Goal: Task Accomplishment & Management: Use online tool/utility

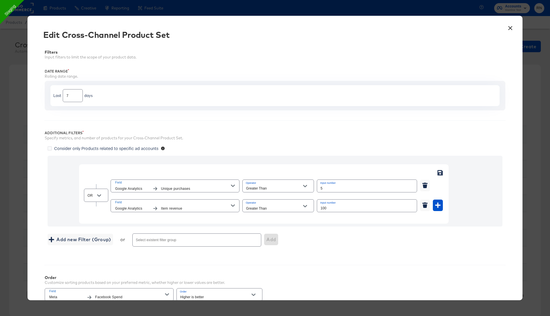
click at [511, 28] on button "×" at bounding box center [510, 27] width 10 height 10
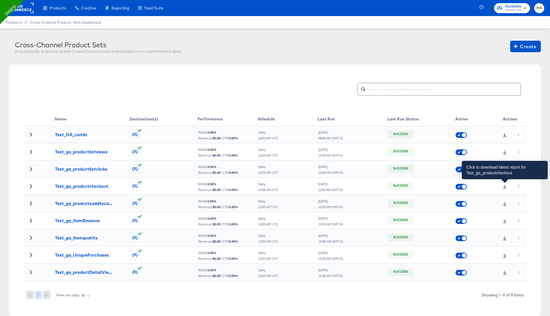
click at [505, 188] on icon at bounding box center [505, 187] width 4 height 4
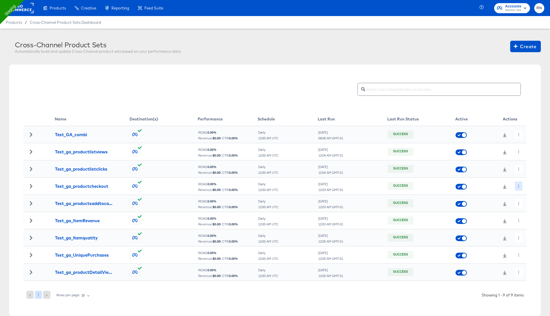
click at [519, 186] on icon "button" at bounding box center [518, 186] width 3 height 3
click at [525, 196] on li "Edit" at bounding box center [529, 197] width 31 height 9
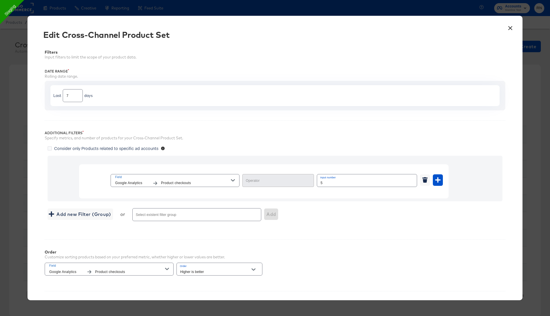
type input "Greater Than"
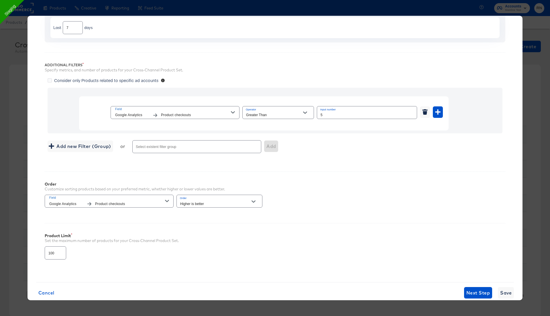
scroll to position [78, 0]
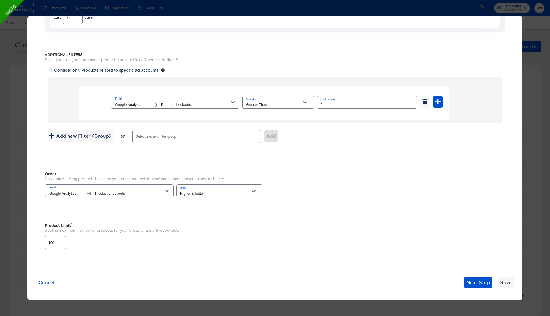
click at [239, 188] on div "Higher is better" at bounding box center [220, 190] width 86 height 13
click at [247, 188] on div "Higher is better" at bounding box center [220, 190] width 86 height 13
click at [256, 189] on button "Open" at bounding box center [253, 191] width 9 height 9
click at [234, 213] on li "Lower is better" at bounding box center [220, 212] width 86 height 9
type input "Lower is better"
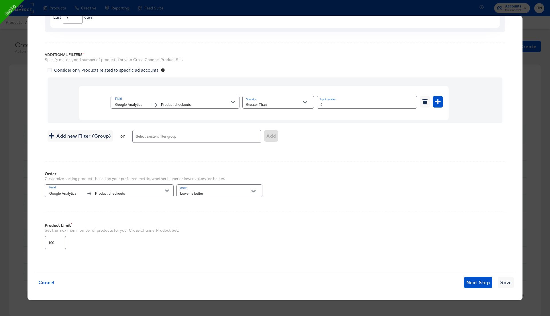
click at [304, 207] on div "Filters Input filters to limit the scope of your product data. Date Range Rolli…" at bounding box center [275, 113] width 478 height 300
click at [124, 191] on span "Product checkouts" at bounding box center [130, 194] width 70 height 6
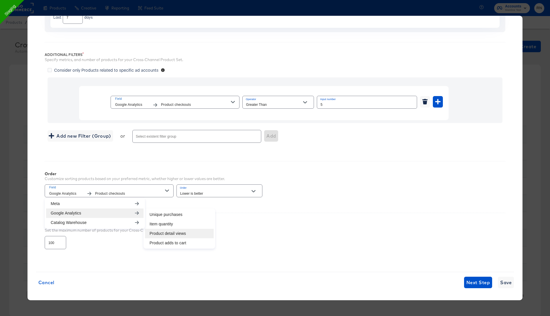
click at [155, 233] on li "Product detail views" at bounding box center [179, 233] width 69 height 9
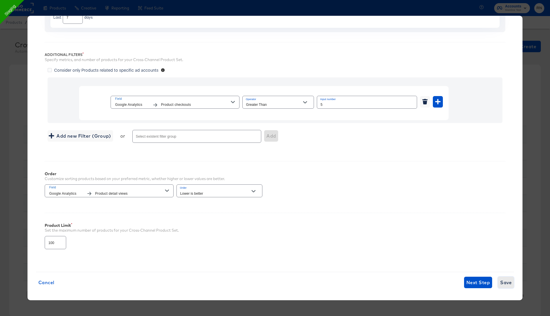
click at [502, 279] on span "Save" at bounding box center [506, 282] width 11 height 8
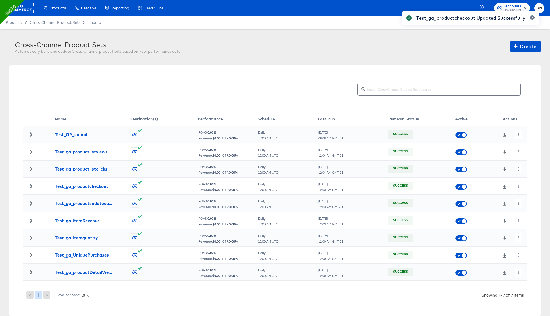
click at [518, 185] on div "Test_ga_productcheckout Updated Successfully" at bounding box center [471, 147] width 149 height 285
click at [519, 185] on icon "button" at bounding box center [518, 186] width 3 height 3
click at [518, 185] on icon "button" at bounding box center [518, 186] width 3 height 3
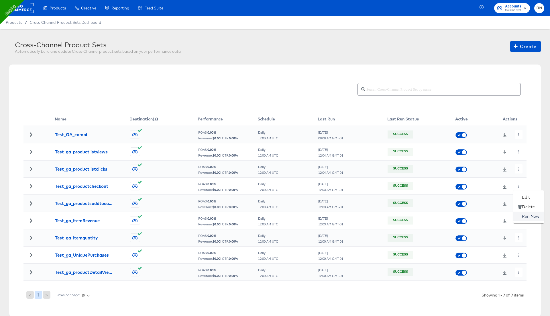
click at [526, 217] on li "Run Now" at bounding box center [529, 216] width 31 height 9
click at [504, 187] on div "Cross-Channel Product Set set job is now running." at bounding box center [468, 147] width 154 height 285
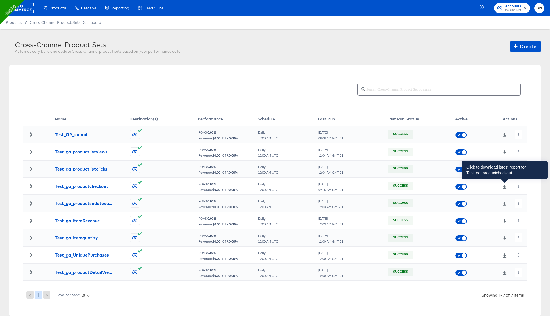
click at [505, 187] on icon at bounding box center [505, 187] width 4 height 4
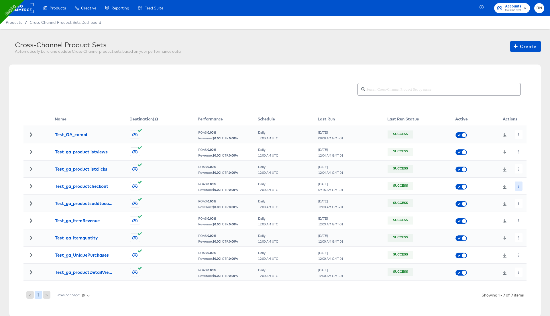
click at [519, 186] on icon "button" at bounding box center [518, 186] width 3 height 3
click at [525, 197] on li "Edit" at bounding box center [529, 197] width 31 height 9
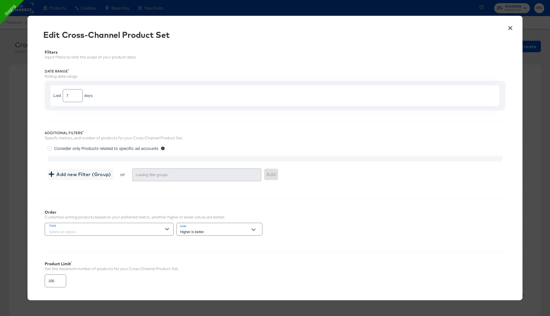
type input "Lower is better"
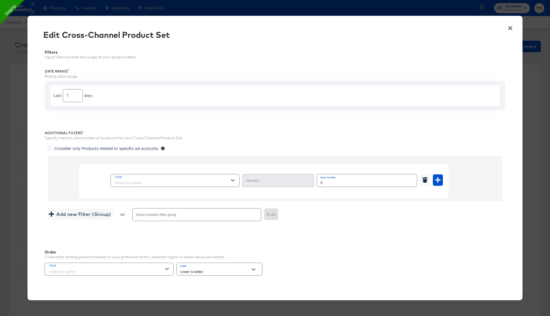
type input "Greater Than"
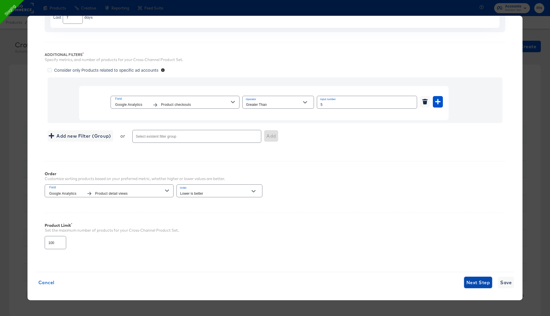
click at [478, 279] on span "Next Step" at bounding box center [479, 282] width 24 height 8
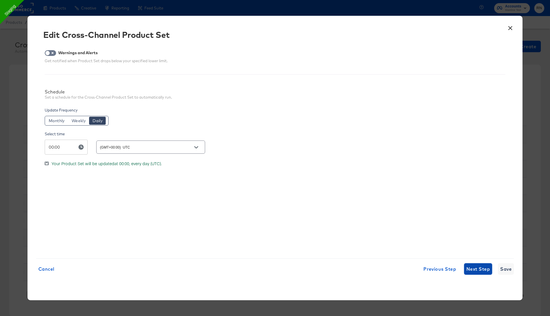
click at [476, 270] on span "Next Step" at bounding box center [479, 269] width 24 height 8
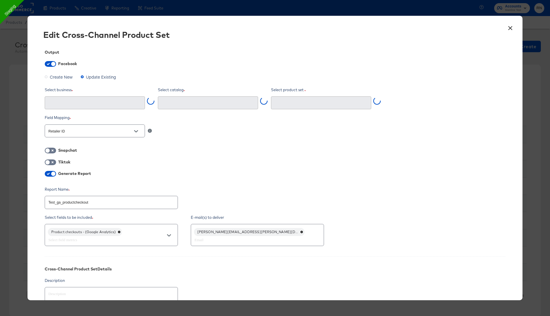
type input "Ghost Business StitcherAds (257579378080319)"
type input "Test_ga_productcheckout (1475379947219955)"
click at [117, 243] on div "Product checkouts - (Google Analytics)" at bounding box center [111, 235] width 133 height 22
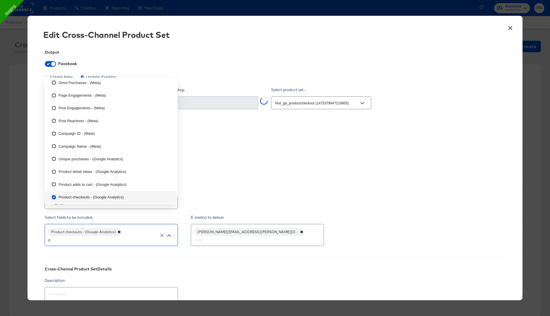
scroll to position [96, 0]
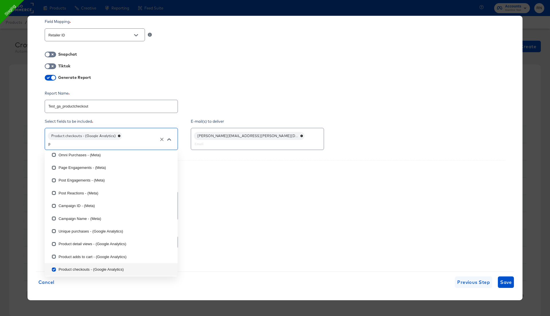
type input "p"
click at [477, 278] on span "Previous Step" at bounding box center [474, 282] width 33 height 8
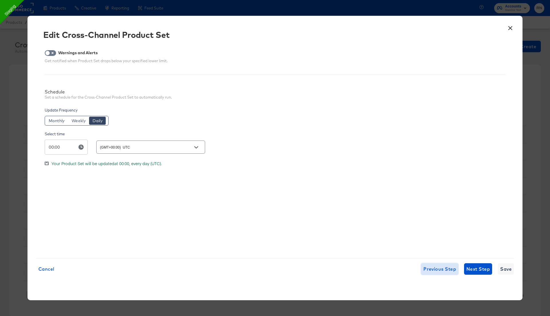
scroll to position [0, 0]
click at [436, 268] on span "Previous Step" at bounding box center [440, 269] width 33 height 8
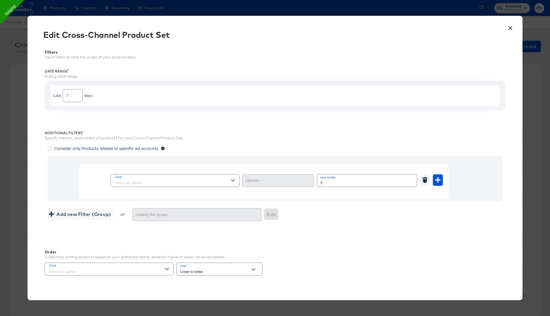
type input "Greater Than"
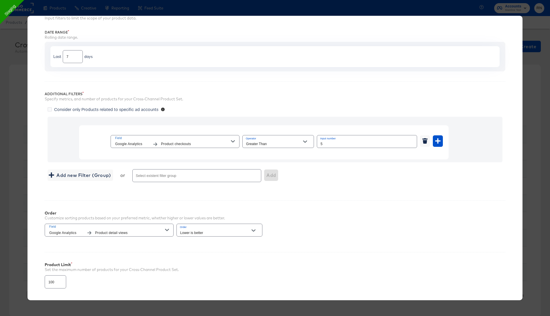
scroll to position [78, 0]
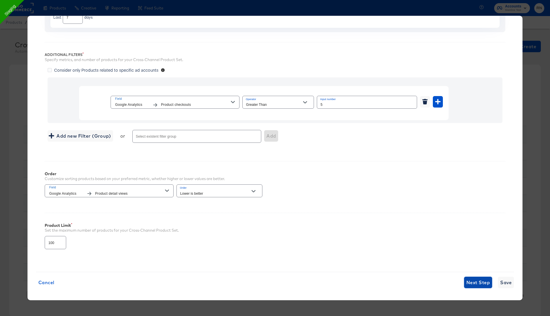
click at [468, 285] on button "Next Step" at bounding box center [478, 282] width 28 height 11
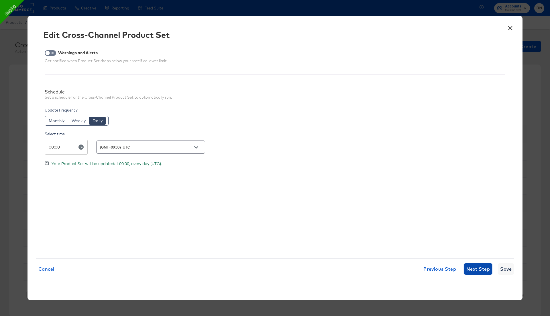
scroll to position [0, 0]
click at [472, 271] on span "Next Step" at bounding box center [479, 269] width 24 height 8
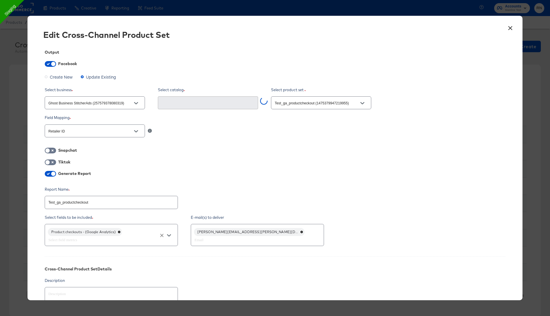
click at [115, 239] on input "text" at bounding box center [103, 240] width 112 height 7
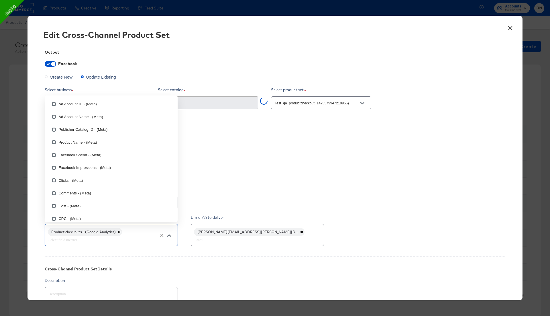
scroll to position [322, 0]
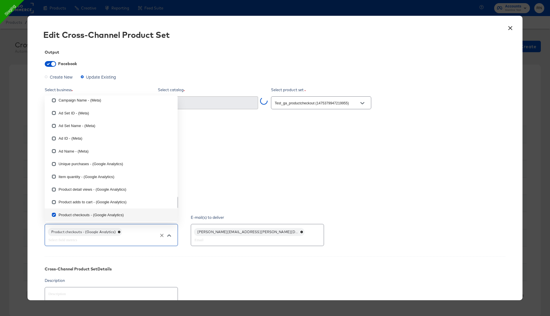
type input "d"
checkbox input "true"
checkbox input "false"
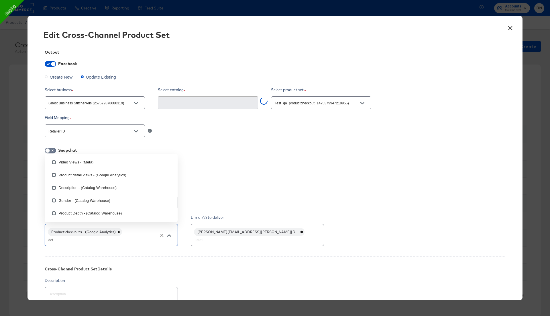
type input "deta"
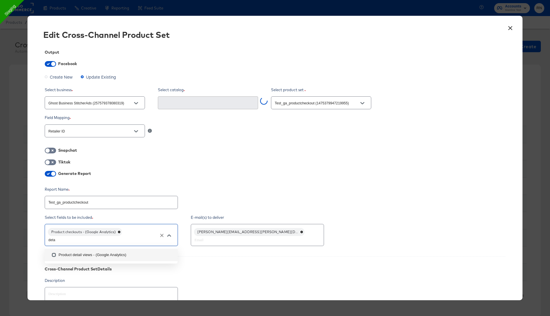
click at [107, 256] on li "Product detail views - (Google Analytics)" at bounding box center [111, 255] width 133 height 13
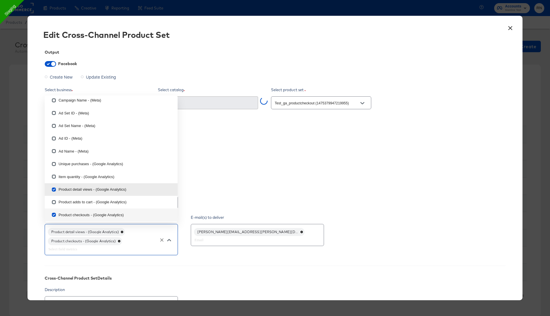
scroll to position [105, 0]
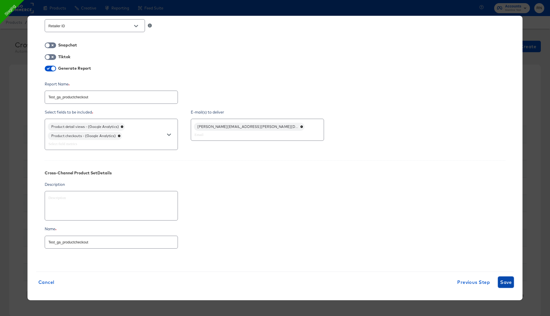
click at [511, 281] on span "Save" at bounding box center [506, 282] width 11 height 8
type textarea "x"
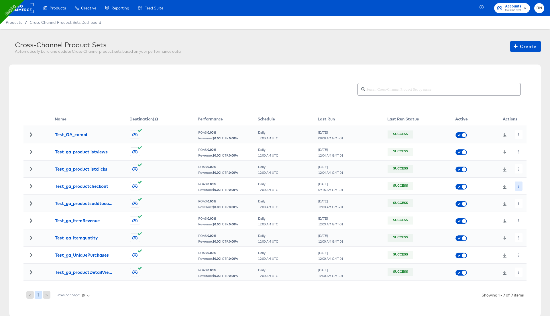
click at [518, 186] on icon "button" at bounding box center [518, 186] width 3 height 3
click at [532, 217] on li "Run Now" at bounding box center [529, 216] width 31 height 9
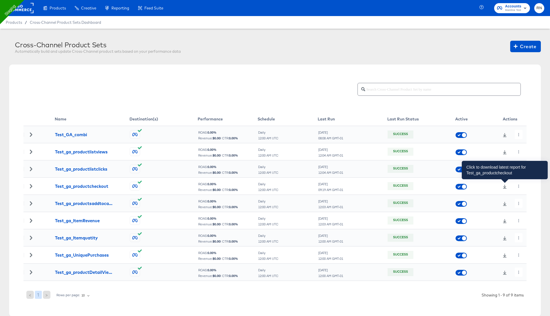
click at [506, 187] on icon at bounding box center [505, 187] width 4 height 4
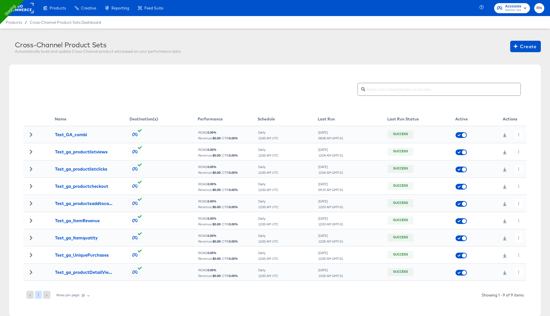
click at [26, 9] on rect at bounding box center [20, 8] width 26 height 10
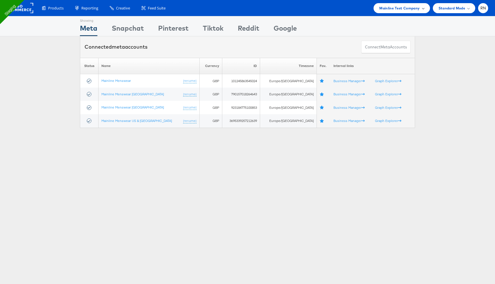
click at [404, 11] on span "Mainline Test Company" at bounding box center [400, 8] width 40 height 6
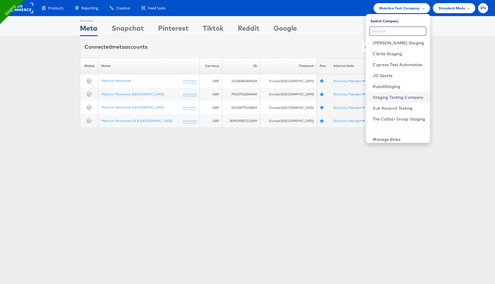
click at [393, 95] on link "Staging Testing Company" at bounding box center [399, 98] width 52 height 6
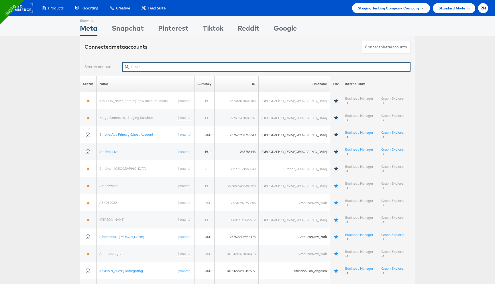
paste input "10154782784169717"
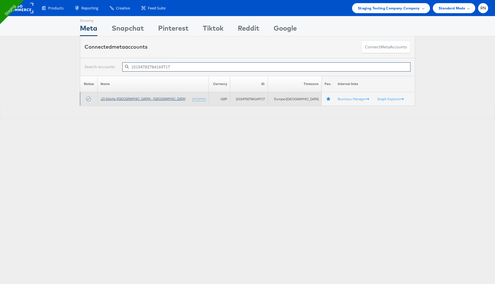
type input "10154782784169717"
click at [132, 98] on link "JD Sports (UK) - SA" at bounding box center [143, 99] width 85 height 4
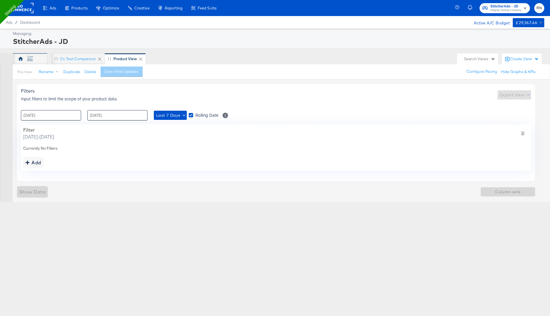
click at [37, 57] on div "RN" at bounding box center [30, 58] width 34 height 11
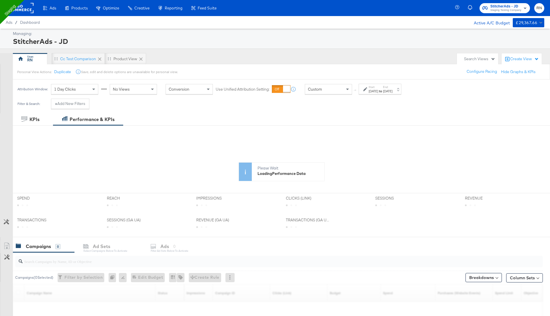
scroll to position [78, 0]
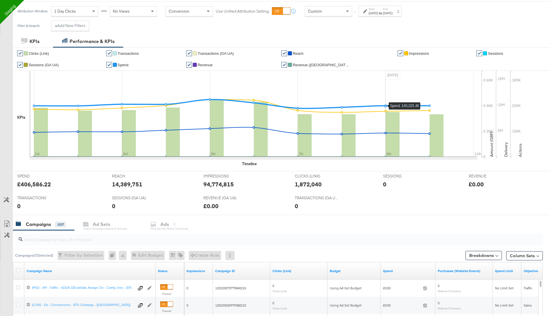
click at [65, 239] on input "search" at bounding box center [259, 236] width 472 height 11
paste input "120223328003590215"
type input "120223328003590215"
click at [165, 228] on div "Campaigns 1037 Ad Sets Select Campaigns below to activate Ads 0 Filter Ad Sets …" at bounding box center [282, 224] width 538 height 12
click at [19, 268] on icon at bounding box center [18, 270] width 4 height 4
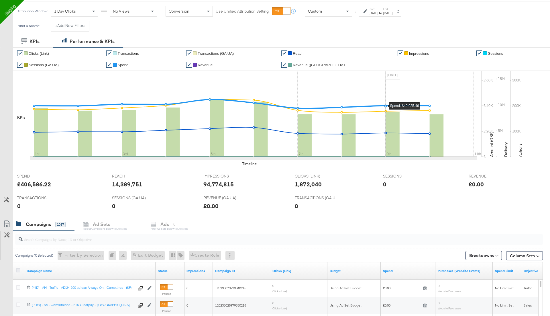
click at [0, 0] on input "checkbox" at bounding box center [0, 0] width 0 height 0
click at [99, 229] on div "Ad Sets for 1037 Campaigns" at bounding box center [116, 224] width 82 height 12
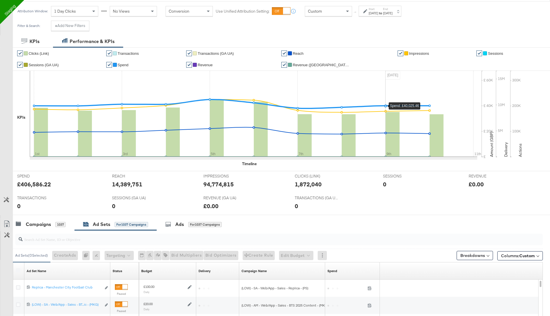
click at [95, 236] on input "search" at bounding box center [259, 236] width 472 height 11
paste input "120223328003590215"
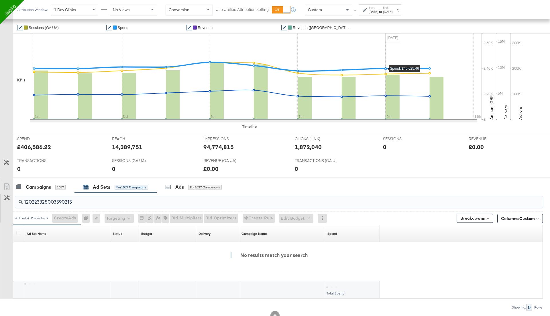
scroll to position [134, 0]
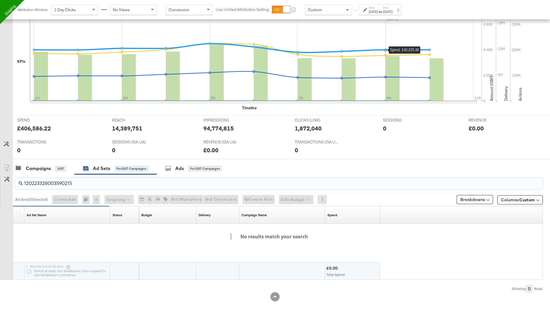
type input "120223328003590215"
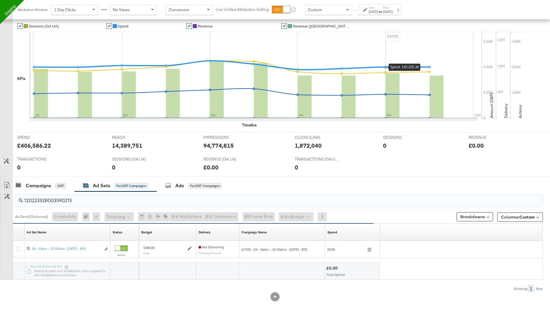
scroll to position [0, 0]
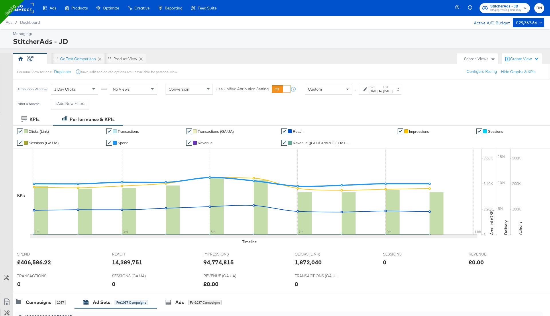
click at [378, 87] on label "Start:" at bounding box center [373, 87] width 9 height 4
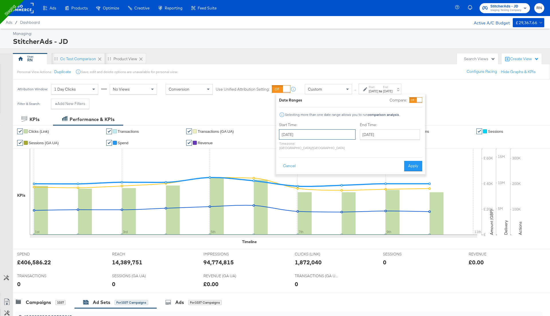
click at [296, 137] on input "May 1st 2024" at bounding box center [317, 134] width 77 height 10
click at [286, 147] on span "‹" at bounding box center [285, 146] width 9 height 9
click at [315, 184] on td "24" at bounding box center [315, 187] width 10 height 8
type input "April 24th 2024"
click at [365, 137] on input "May 10th 2024" at bounding box center [392, 134] width 60 height 10
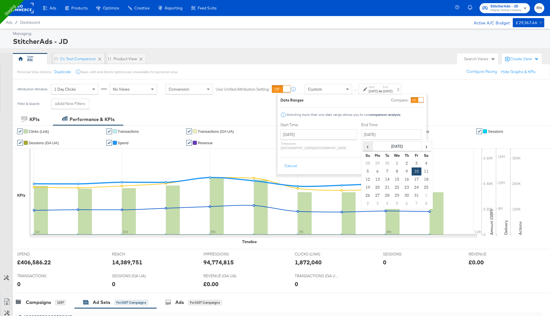
click at [364, 146] on span "‹" at bounding box center [368, 146] width 9 height 9
click at [392, 183] on td "24" at bounding box center [397, 187] width 10 height 8
type input "April 24th 2024"
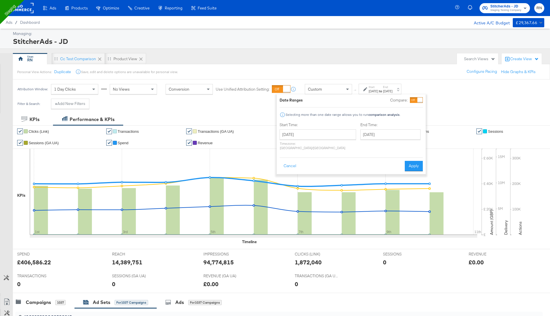
click at [367, 157] on div "Cancel Apply" at bounding box center [351, 164] width 143 height 14
click at [409, 161] on button "Apply" at bounding box center [414, 166] width 18 height 10
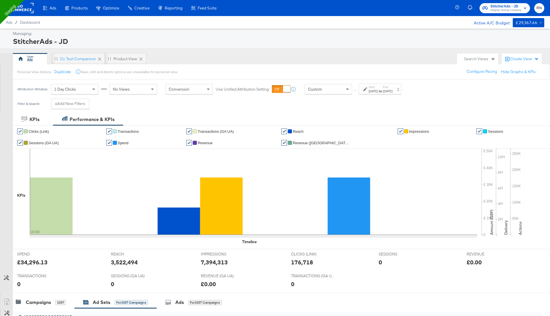
click at [377, 90] on div "Apr 24th 2024" at bounding box center [373, 91] width 9 height 5
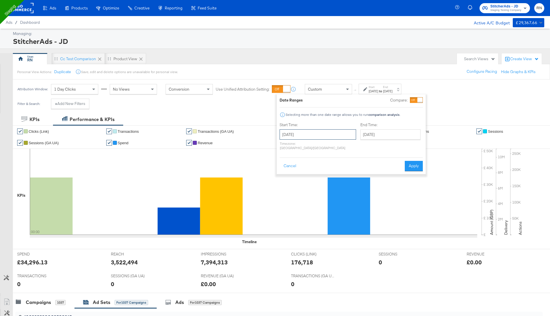
click at [332, 137] on input "April 24th 2024" at bounding box center [318, 134] width 77 height 10
click at [345, 187] on td "27" at bounding box center [345, 187] width 10 height 8
type input "April 27th 2024"
click at [361, 137] on input "April 27th 2024" at bounding box center [391, 134] width 60 height 10
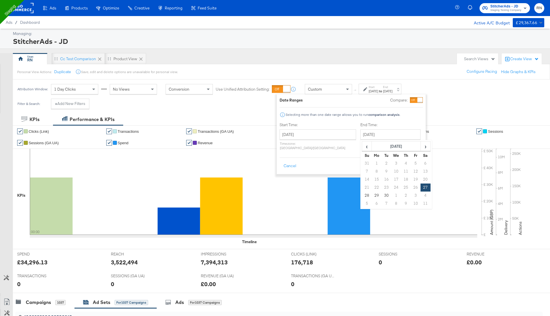
click at [421, 182] on td "20" at bounding box center [426, 179] width 10 height 8
click at [421, 186] on td "27" at bounding box center [426, 187] width 10 height 8
click at [421, 161] on button "Apply" at bounding box center [414, 166] width 18 height 10
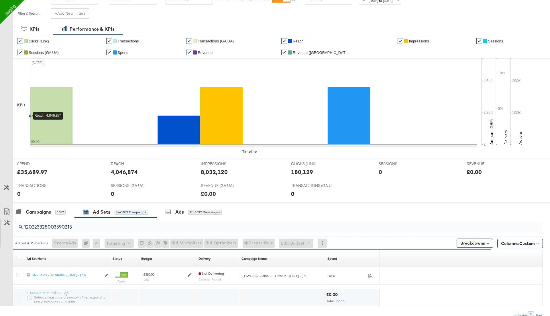
scroll to position [117, 0]
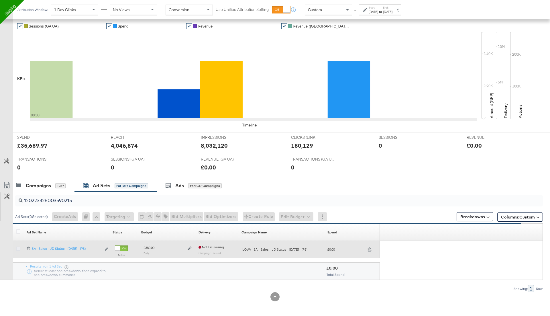
click at [19, 247] on icon at bounding box center [18, 249] width 4 height 4
click at [0, 0] on input "checkbox" at bounding box center [0, 0] width 0 height 0
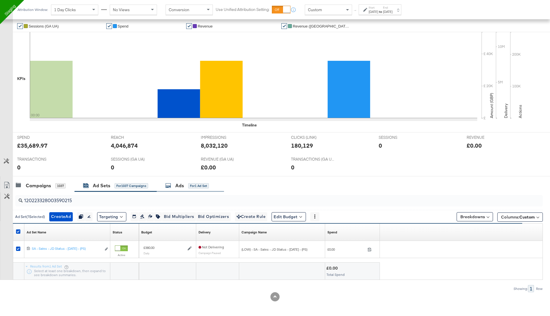
click at [190, 186] on div "for 1 Ad Set" at bounding box center [198, 185] width 21 height 5
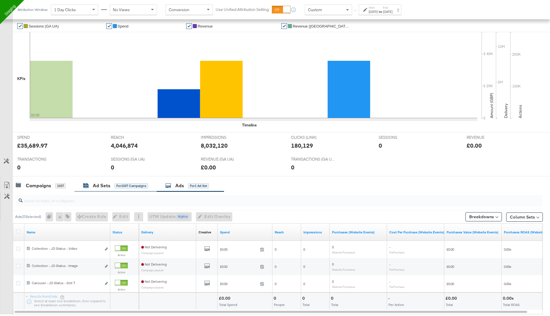
click at [139, 183] on div "for 1037 Campaigns" at bounding box center [132, 185] width 34 height 5
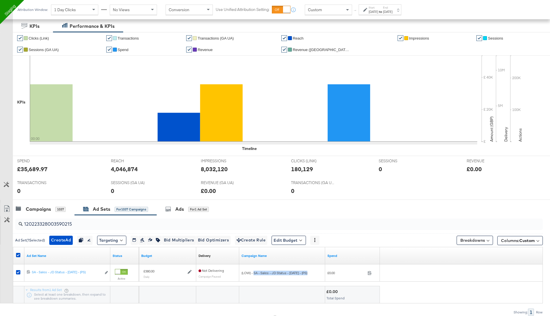
scroll to position [87, 0]
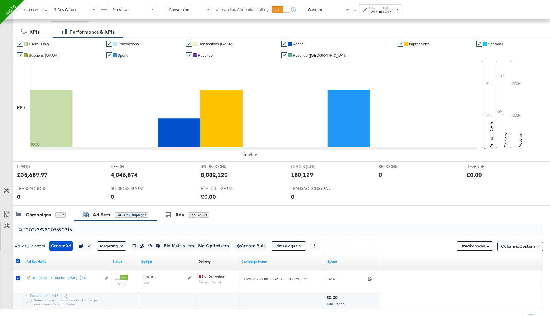
click at [378, 10] on div "Apr 27th 2024" at bounding box center [373, 11] width 9 height 5
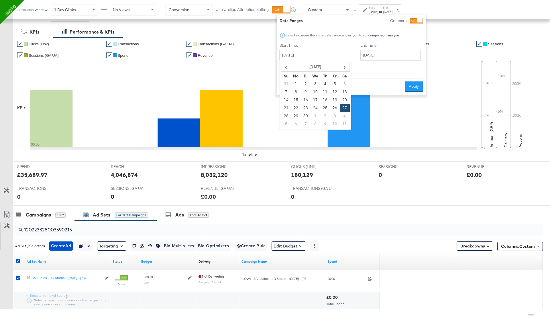
click at [311, 58] on input "April 27th 2024" at bounding box center [318, 55] width 77 height 10
click at [321, 65] on th "April 2024" at bounding box center [315, 67] width 49 height 10
click at [319, 66] on th "2024" at bounding box center [315, 67] width 57 height 10
click at [329, 92] on td "2025" at bounding box center [324, 94] width 17 height 14
click at [371, 53] on input "April 27th 2024" at bounding box center [391, 55] width 60 height 10
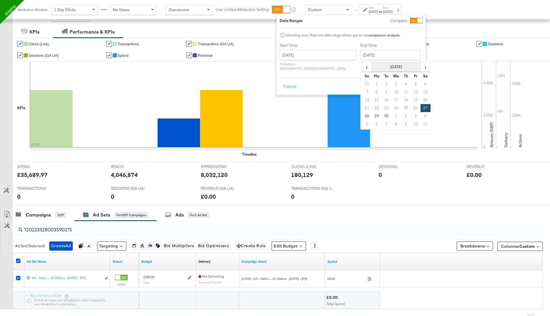
click at [386, 67] on th "April 2024" at bounding box center [396, 67] width 49 height 10
click at [386, 67] on th "2024" at bounding box center [396, 67] width 57 height 10
click at [397, 90] on td "2025" at bounding box center [405, 94] width 17 height 14
click at [414, 81] on td "Apr" at bounding box center [422, 79] width 17 height 14
click at [362, 113] on td "27" at bounding box center [367, 116] width 10 height 8
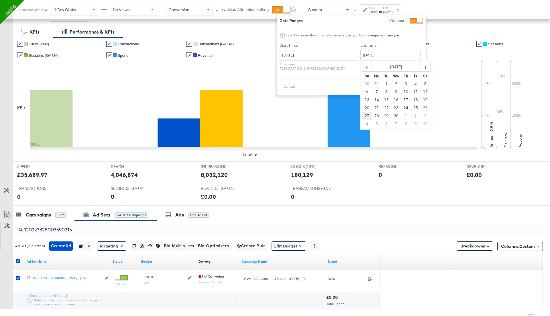
type input "April 27th 2025"
click at [361, 56] on input "April 27th 2025" at bounding box center [391, 55] width 60 height 10
click at [321, 53] on input "April 27th 2024" at bounding box center [318, 55] width 77 height 10
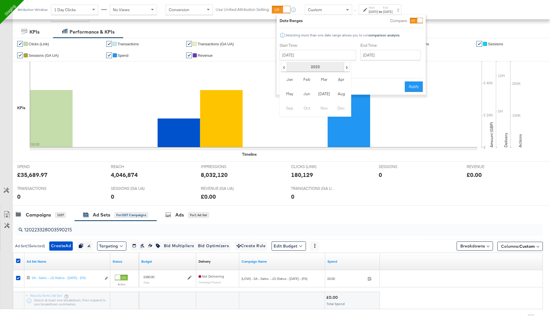
click at [321, 66] on th "2025" at bounding box center [315, 67] width 57 height 10
click at [323, 94] on td "2025" at bounding box center [324, 94] width 17 height 14
click at [343, 79] on td "Apr" at bounding box center [341, 79] width 17 height 14
click at [285, 116] on td "27" at bounding box center [287, 116] width 10 height 8
type input "April 27th 2025"
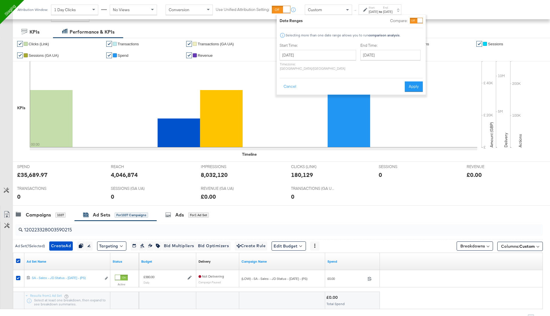
click at [413, 83] on button "Apply" at bounding box center [414, 86] width 18 height 10
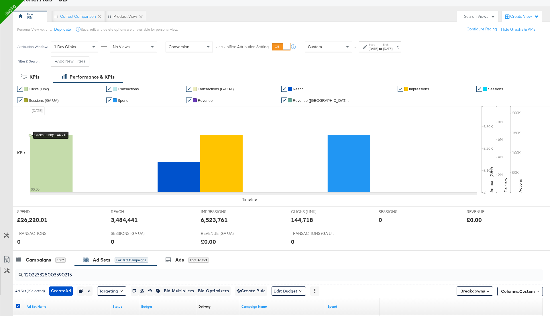
scroll to position [0, 0]
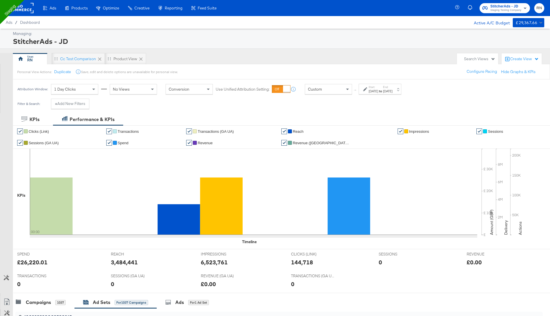
click at [28, 9] on rect at bounding box center [20, 8] width 26 height 10
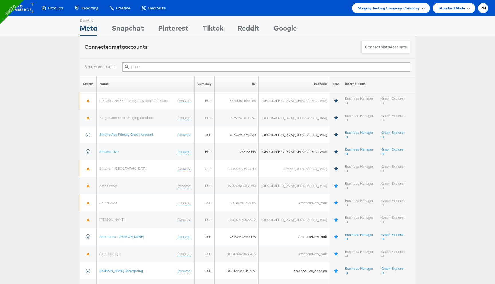
click at [373, 10] on span "Staging Testing Company Company" at bounding box center [389, 8] width 62 height 6
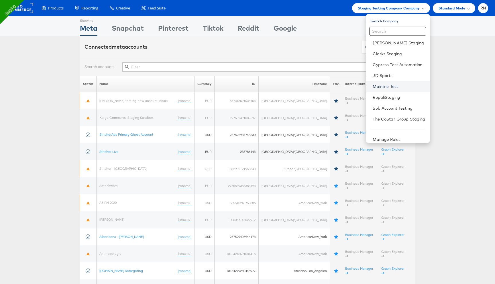
click at [386, 85] on link "Mainline Test" at bounding box center [399, 87] width 52 height 6
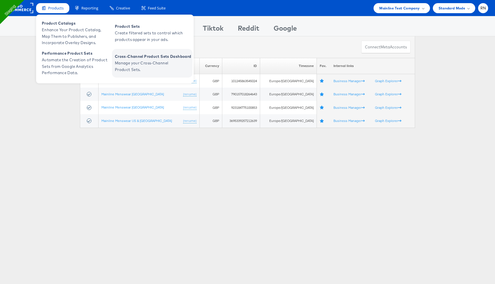
click at [136, 66] on span "Manage your Cross-Channel Product Sets." at bounding box center [149, 66] width 69 height 13
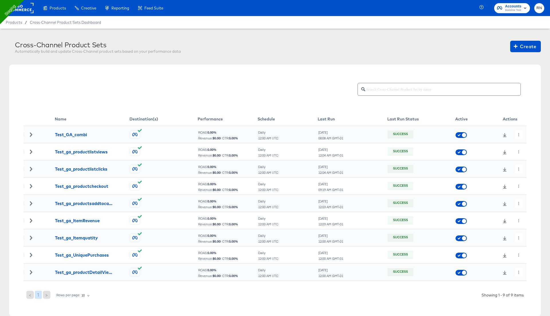
scroll to position [26, 0]
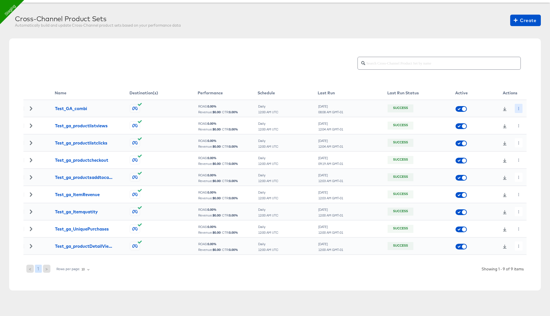
click at [517, 110] on button "button" at bounding box center [519, 108] width 8 height 9
click at [528, 120] on li "Edit" at bounding box center [529, 119] width 31 height 9
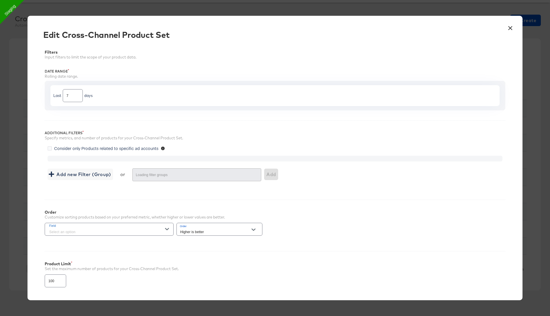
type input "500"
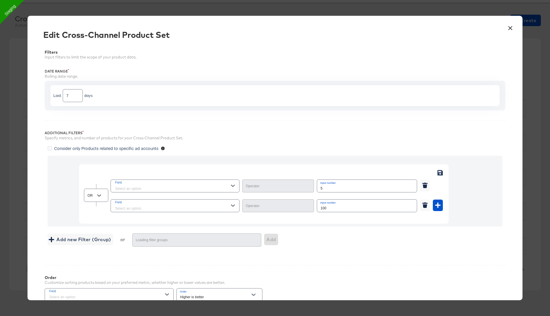
type input "Greater Than"
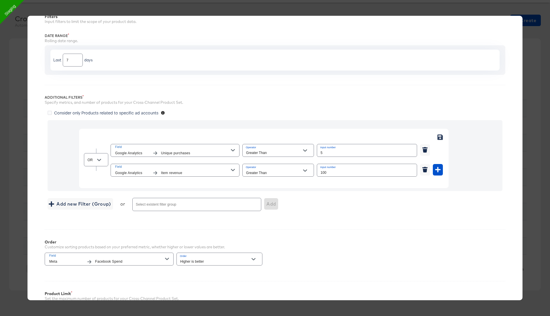
scroll to position [103, 0]
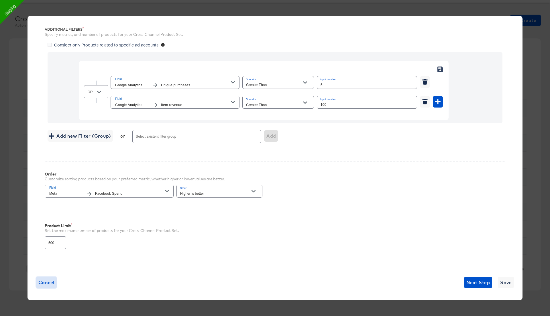
click at [45, 278] on span "Cancel" at bounding box center [46, 282] width 16 height 8
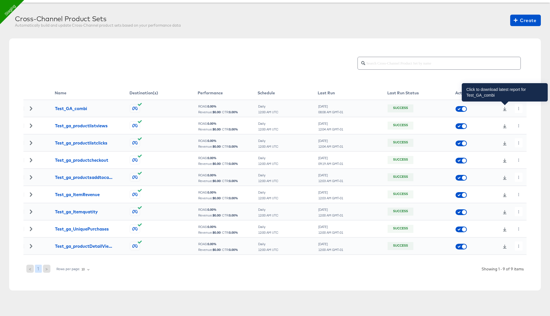
click at [505, 109] on icon at bounding box center [505, 109] width 4 height 4
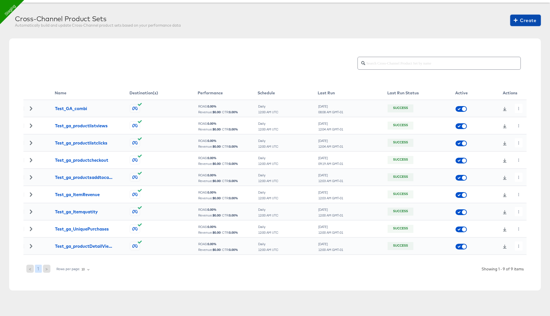
click at [521, 22] on span "Create" at bounding box center [526, 20] width 22 height 8
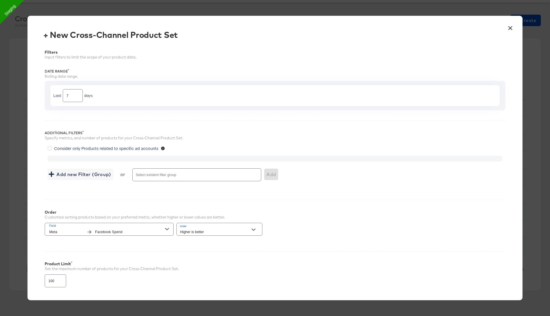
click at [510, 30] on button "×" at bounding box center [510, 27] width 10 height 10
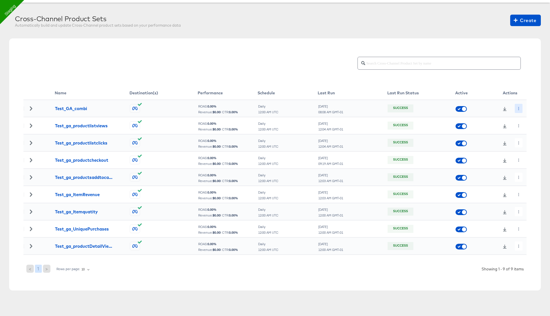
click at [518, 108] on icon "button" at bounding box center [518, 108] width 3 height 3
click at [521, 118] on icon at bounding box center [520, 120] width 4 height 4
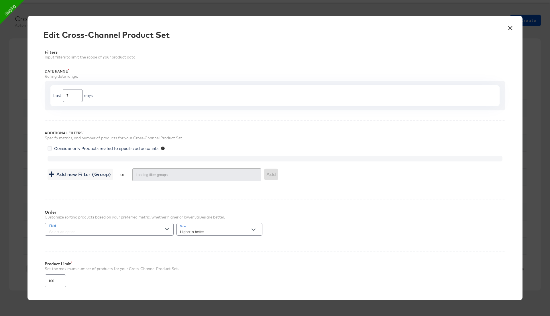
type input "500"
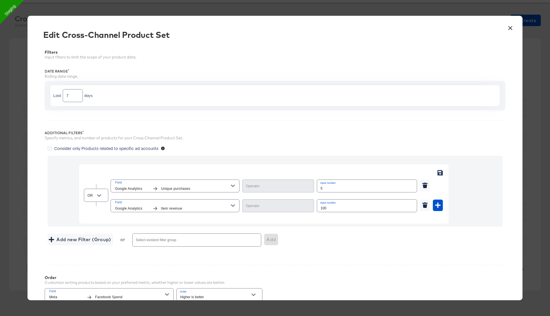
type input "Greater Than"
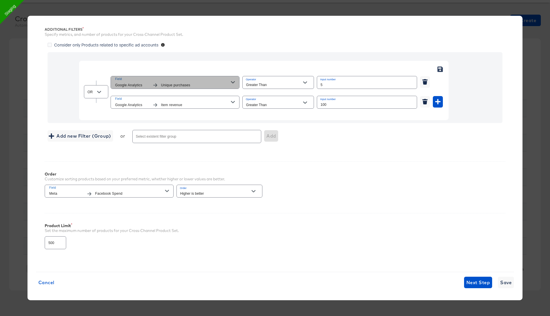
click at [221, 83] on span "Unique purchases" at bounding box center [196, 85] width 70 height 6
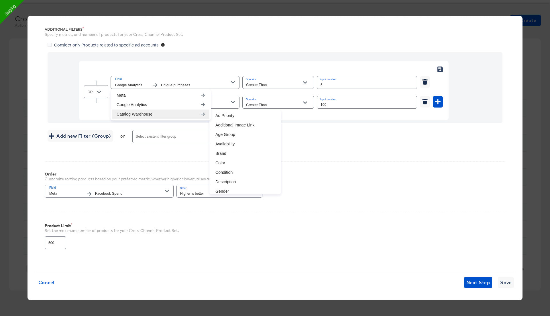
click at [115, 191] on span "Facebook Spend" at bounding box center [130, 194] width 70 height 6
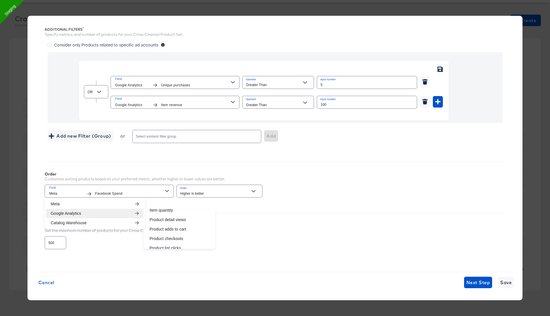
scroll to position [0, 0]
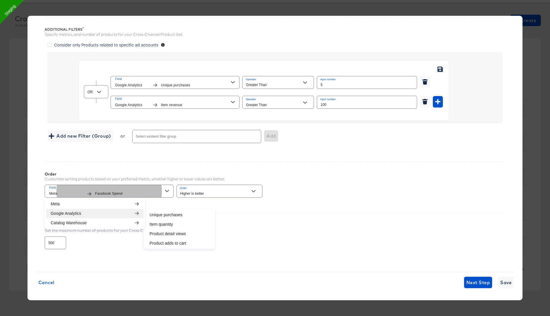
click at [360, 216] on div "Product Limit Set the maximum number of products for your Cross-Channel Product…" at bounding box center [275, 234] width 461 height 42
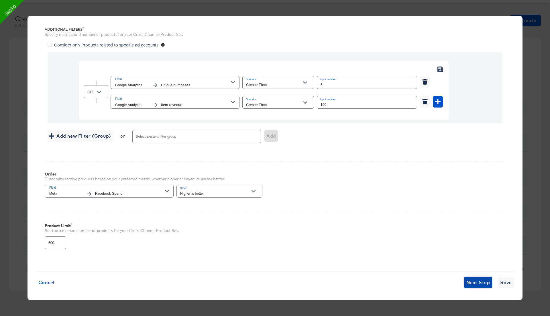
click at [470, 281] on span "Next Step" at bounding box center [479, 282] width 24 height 8
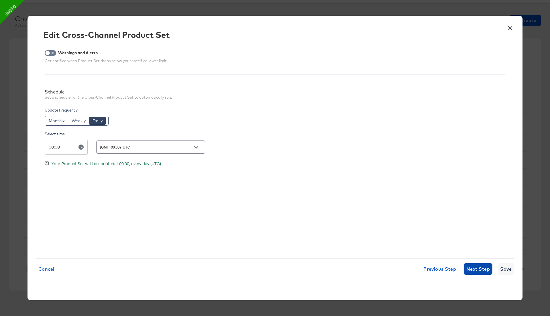
click at [473, 265] on span "Next Step" at bounding box center [479, 269] width 24 height 8
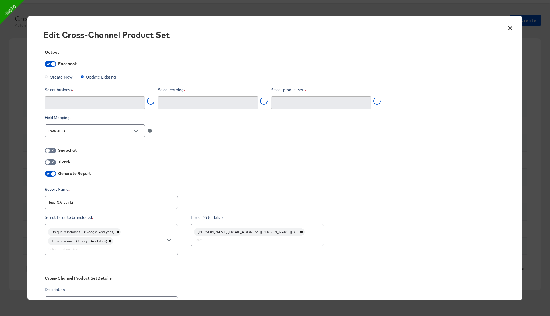
type input "Ghost Business StitcherAds (257579378080319)"
type input "Test_GA_333 (1500561037778849)"
click at [133, 241] on div "Unique purchases - (Google Analytics) Item revenue - (Google Analytics)" at bounding box center [111, 239] width 133 height 31
click at [168, 243] on button "Open" at bounding box center [169, 240] width 9 height 9
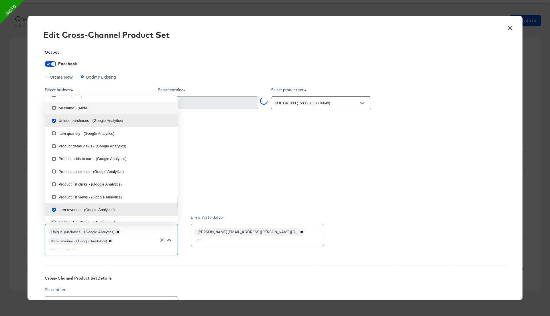
scroll to position [364, 0]
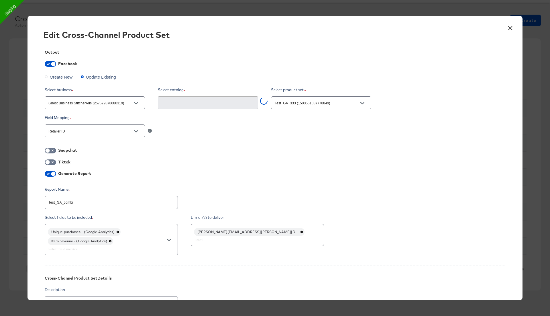
type textarea "x"
type input "Mainline Uk Staging Test Qa #stitcherads #product-catalog #keep (42297284973524…"
type textarea "x"
click at [510, 27] on button "×" at bounding box center [510, 27] width 10 height 10
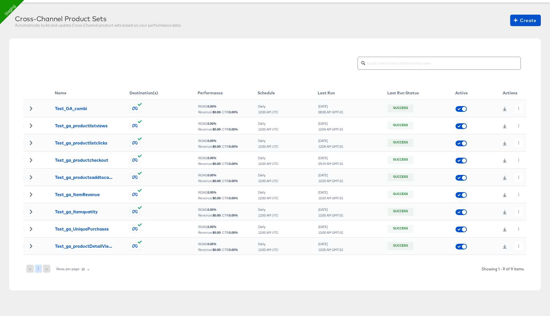
scroll to position [0, 0]
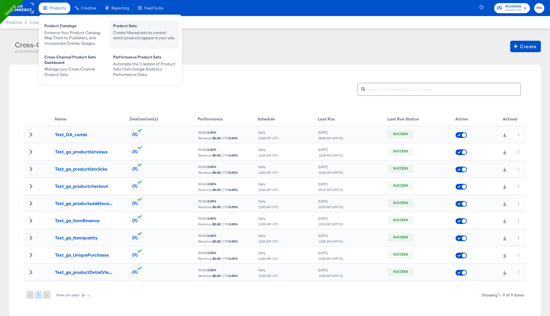
click at [148, 27] on div "Product Sets" at bounding box center [144, 26] width 63 height 7
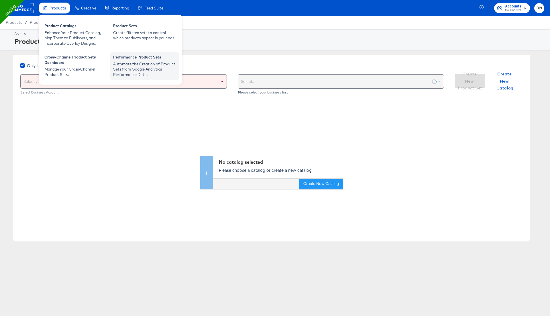
click at [123, 63] on div "Automate the Creation of Product Sets from Google Analytics Performance Data." at bounding box center [144, 69] width 63 height 16
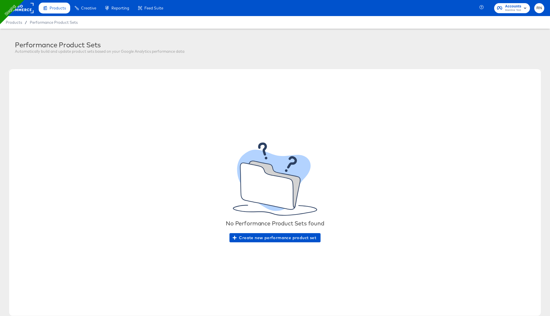
click at [22, 9] on rect at bounding box center [20, 8] width 26 height 10
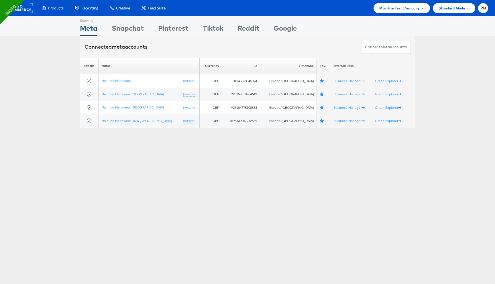
click at [422, 9] on span at bounding box center [423, 8] width 3 height 3
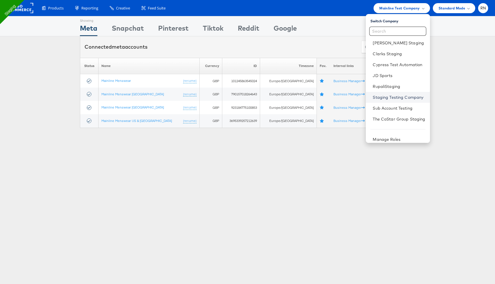
click at [386, 95] on link "Staging Testing Company" at bounding box center [399, 98] width 52 height 6
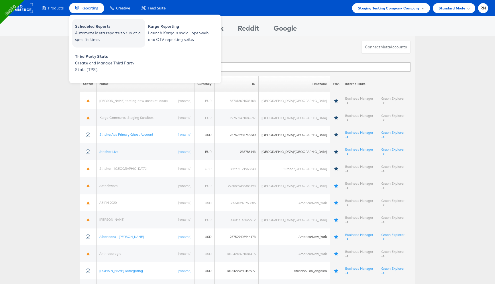
click at [91, 33] on span "Automate Meta reports to run at a specific time." at bounding box center [109, 36] width 69 height 13
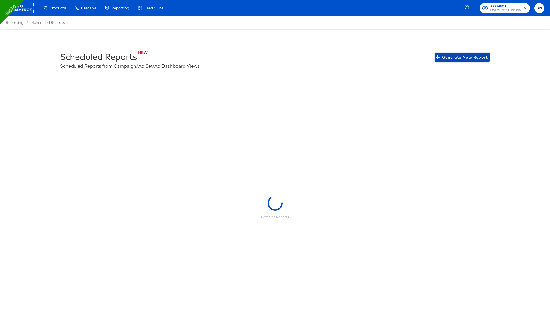
click at [444, 59] on span "Generate New Report" at bounding box center [462, 57] width 51 height 7
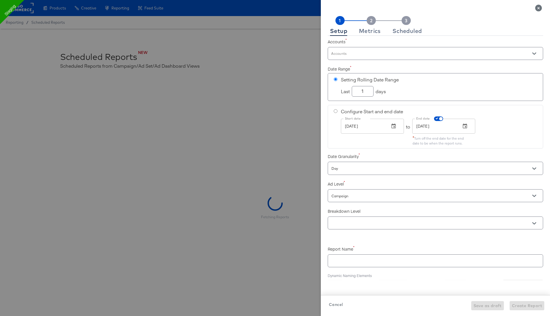
click at [367, 51] on div at bounding box center [436, 53] width 216 height 13
checkbox input "true"
click at [366, 60] on div "Accounts" at bounding box center [436, 53] width 216 height 15
type input "live"
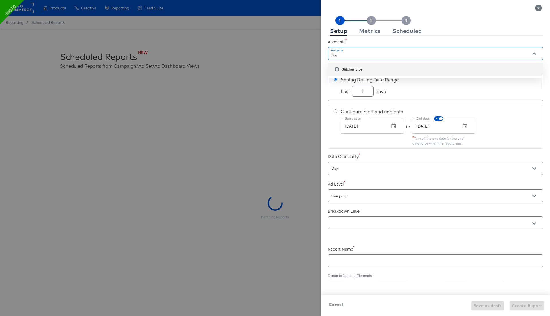
click at [358, 67] on li "Stitcher Live" at bounding box center [435, 69] width 215 height 13
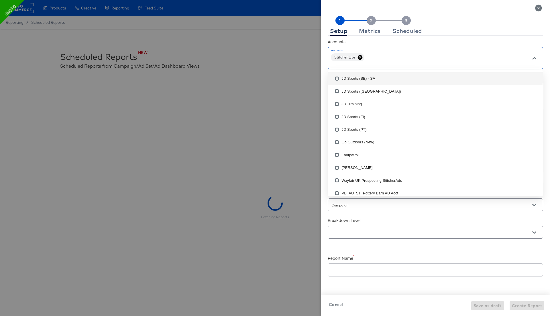
click at [415, 42] on label "Accounts" at bounding box center [436, 42] width 216 height 6
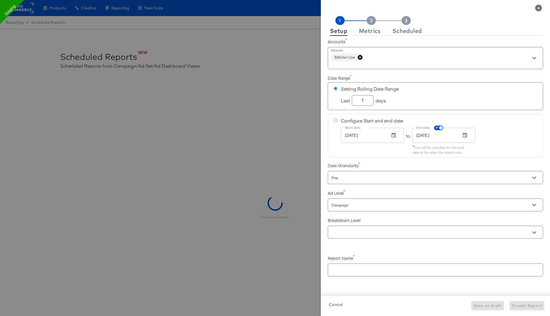
click at [345, 229] on input "text" at bounding box center [428, 232] width 194 height 7
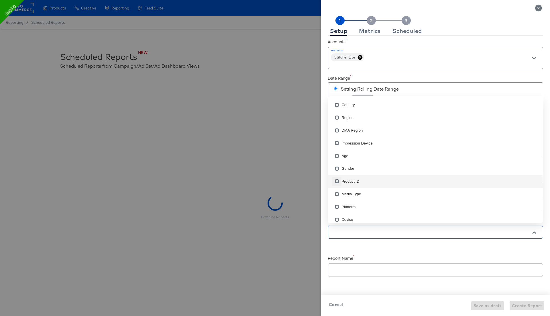
click at [339, 182] on input "checkbox" at bounding box center [337, 182] width 9 height 9
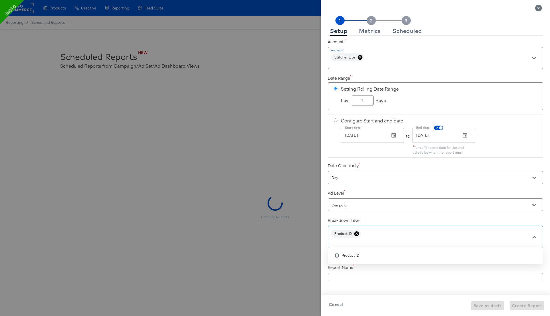
click at [379, 200] on div "Campaign" at bounding box center [436, 204] width 216 height 13
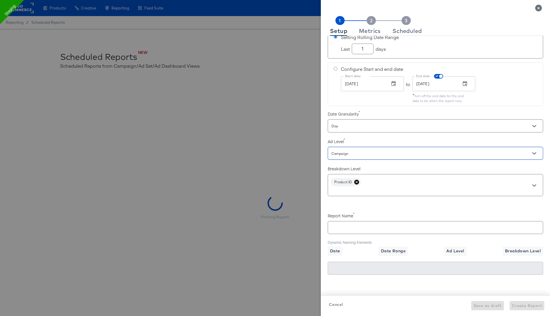
click at [363, 230] on div at bounding box center [436, 227] width 216 height 13
checkbox input "true"
type input "T"
checkbox input "true"
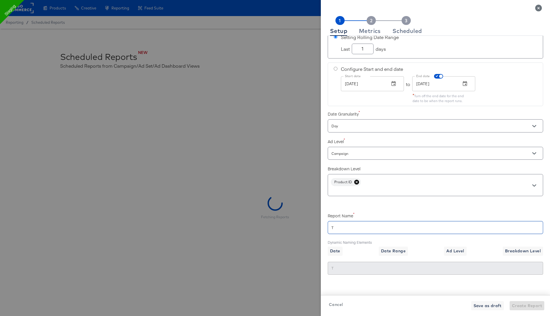
type input "Te"
checkbox input "true"
type input "Tes"
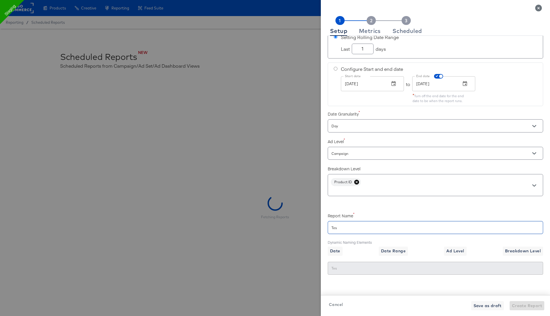
checkbox input "true"
type input "Test"
checkbox input "true"
type input "Test_"
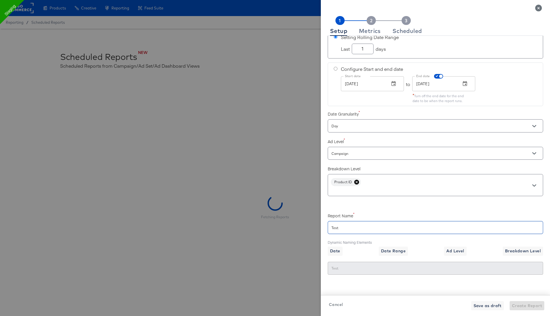
type input "Test_"
checkbox input "true"
type input "Test_O"
checkbox input "true"
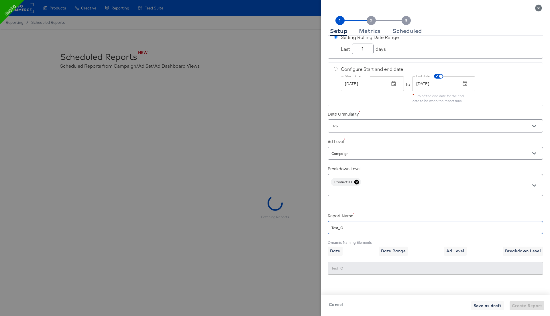
type input "Test_Od"
checkbox input "true"
type input "Test_Odi"
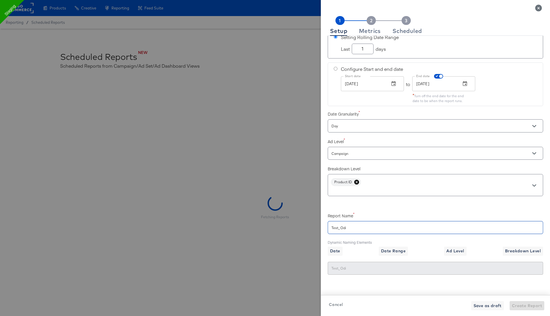
checkbox input "true"
type input "Test_Odie"
click at [394, 249] on span "Date Range" at bounding box center [393, 250] width 25 height 7
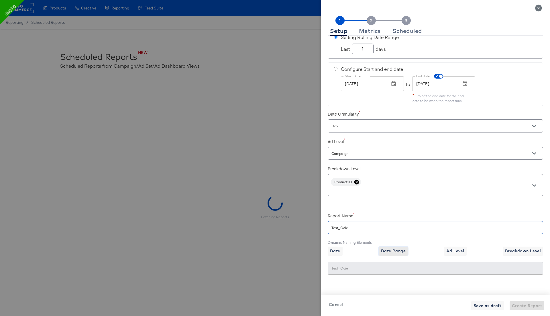
checkbox input "true"
type input "Test_Odie{{date_range}}"
type input "Test_Odie08/13/2025-08/14/2025"
click at [449, 249] on span "Ad Level" at bounding box center [456, 250] width 18 height 7
checkbox input "true"
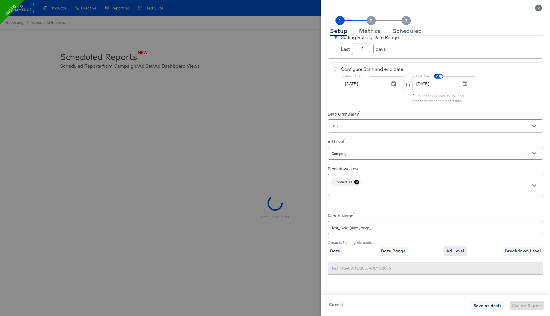
type input "Test_Odie{{date_range}}{{level}}"
type input "Test_Odie08/13/2025-08/14/2025Campaign"
click at [520, 250] on span "Breakdown Level" at bounding box center [523, 250] width 36 height 7
checkbox input "true"
type input "Test_Odie{{date_range}}{{level}}{{breakdown}}"
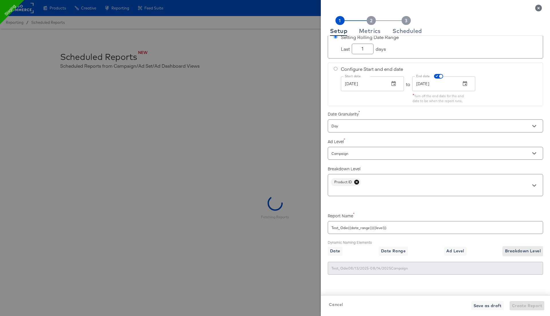
type input "Test_Odie08/13/2025-08/14/2025CampaignProduct ID"
checkbox input "true"
click at [378, 29] on div "Metrics" at bounding box center [370, 31] width 22 height 5
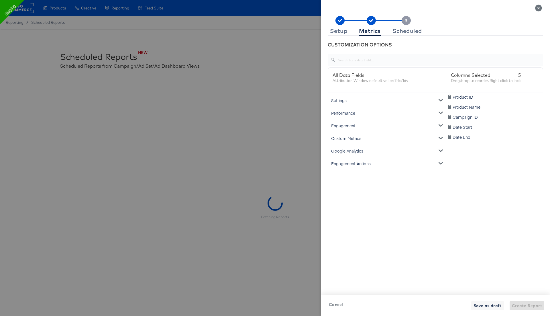
click at [353, 149] on div "Google Analytics" at bounding box center [387, 150] width 116 height 13
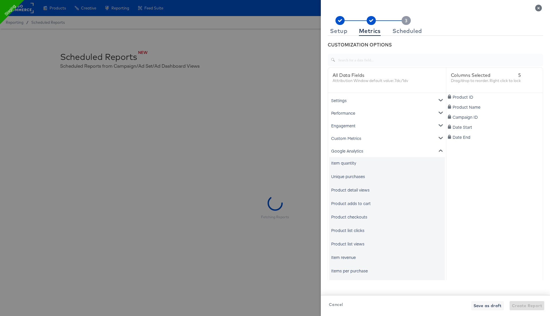
click at [345, 166] on div "Item quantity" at bounding box center [387, 162] width 116 height 11
click at [345, 176] on div "Unique purchases" at bounding box center [348, 176] width 34 height 6
click at [350, 185] on div "Product detail views" at bounding box center [387, 189] width 116 height 11
click at [351, 256] on div "Item revenue" at bounding box center [343, 257] width 25 height 6
click at [409, 29] on div "Scheduled" at bounding box center [408, 31] width 30 height 5
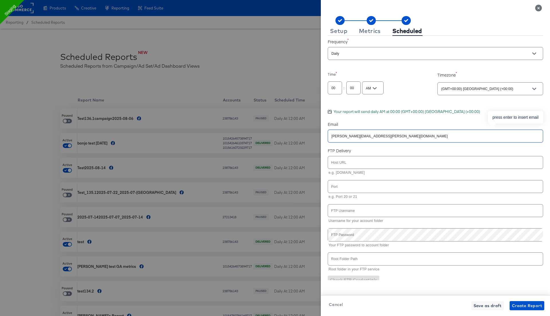
type input "[PERSON_NAME][EMAIL_ADDRESS][PERSON_NAME][DOMAIN_NAME]"
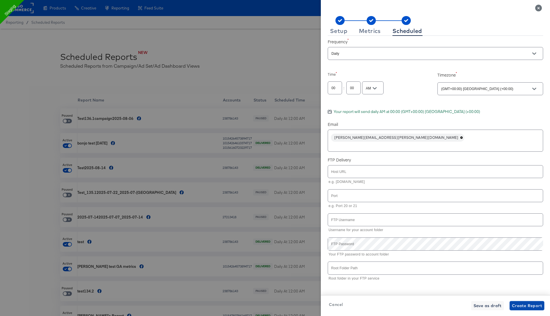
click at [526, 304] on span "Create Report" at bounding box center [527, 305] width 30 height 7
checkbox input "true"
checkbox input "false"
checkbox input "true"
checkbox input "false"
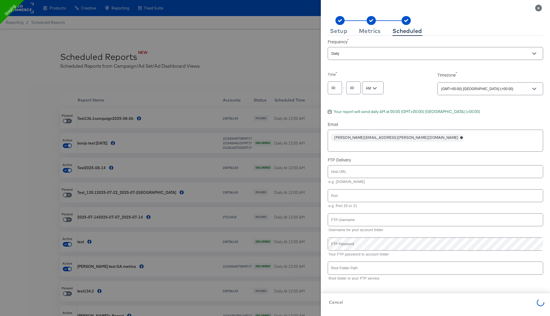
checkbox input "true"
checkbox input "false"
checkbox input "true"
checkbox input "false"
checkbox input "true"
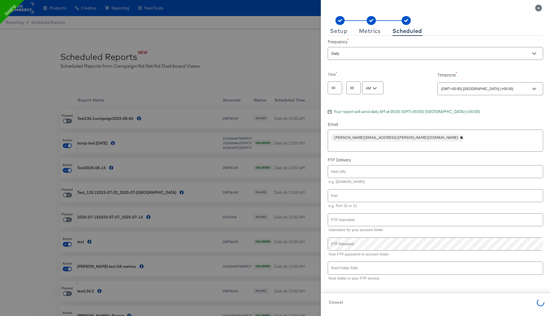
checkbox input "true"
checkbox input "false"
checkbox input "true"
checkbox input "false"
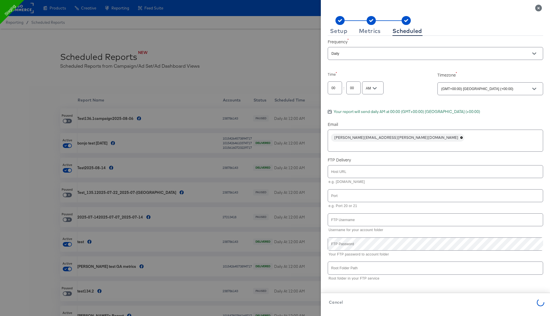
checkbox input "true"
checkbox input "false"
checkbox input "true"
checkbox input "false"
checkbox input "true"
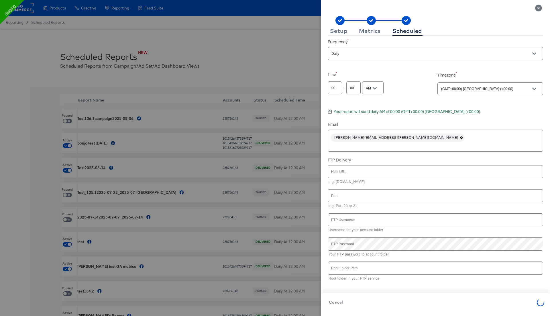
checkbox input "false"
checkbox input "true"
checkbox input "false"
checkbox input "true"
checkbox input "false"
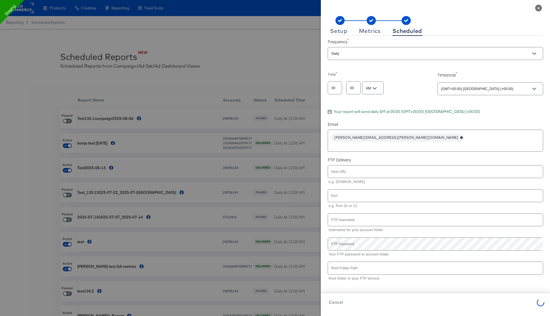
checkbox input "true"
checkbox input "false"
checkbox input "true"
checkbox input "false"
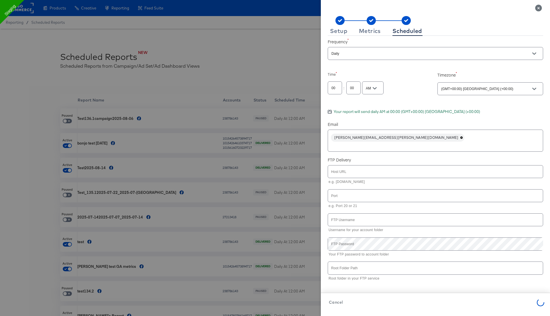
checkbox input "false"
checkbox input "true"
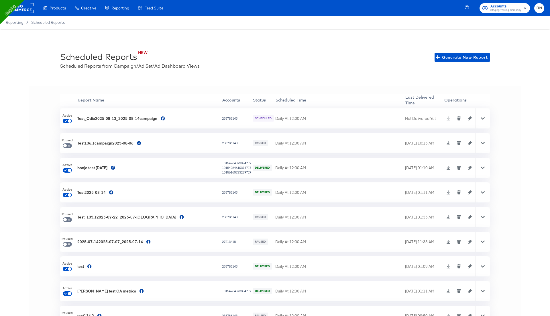
click at [483, 119] on icon at bounding box center [483, 118] width 4 height 4
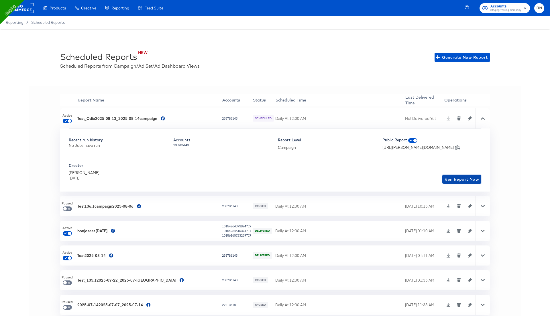
click at [463, 178] on span "Run Report Now" at bounding box center [462, 179] width 34 height 7
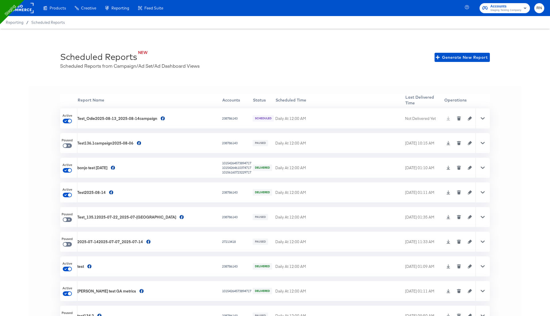
click at [482, 118] on icon at bounding box center [483, 118] width 4 height 4
click at [447, 117] on icon at bounding box center [449, 118] width 4 height 4
click at [447, 142] on icon at bounding box center [449, 143] width 4 height 4
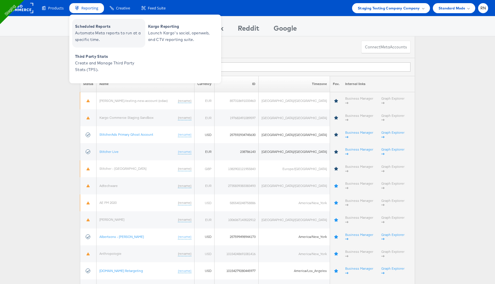
click at [98, 36] on span "Automate Meta reports to run at a specific time." at bounding box center [109, 36] width 69 height 13
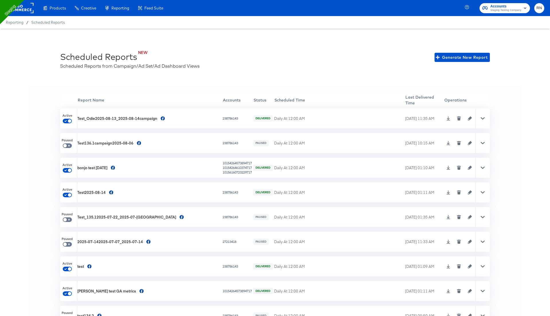
click at [447, 166] on icon at bounding box center [449, 168] width 4 height 4
click at [223, 162] on div "10154264573894717" at bounding box center [237, 163] width 29 height 5
copy div "10154264573894717"
click at [468, 118] on icon "button" at bounding box center [470, 118] width 4 height 4
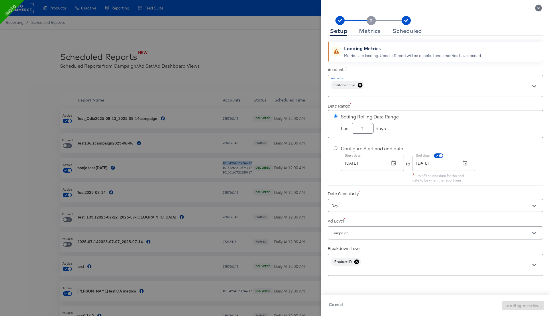
click at [392, 84] on div "Stitcher Live" at bounding box center [436, 86] width 216 height 22
checkbox input "true"
paste input "10154264573894717"
type input "10154264573894717"
checkbox input "true"
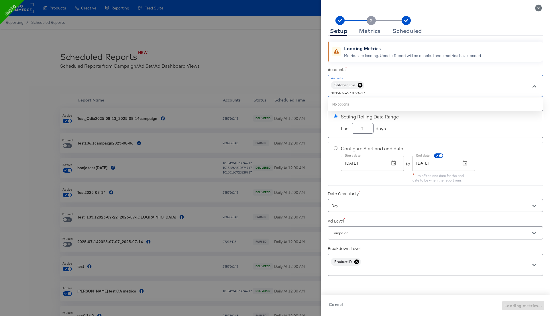
drag, startPoint x: 370, startPoint y: 93, endPoint x: 331, endPoint y: 94, distance: 39.0
click at [331, 94] on input "10154264573894717" at bounding box center [428, 93] width 194 height 7
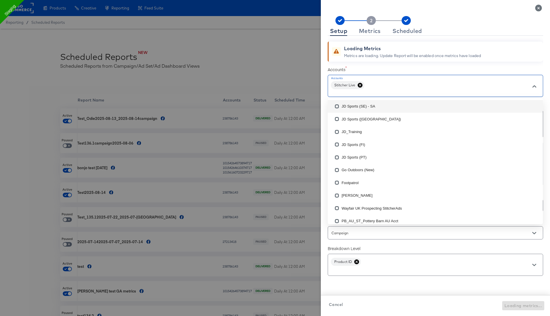
paste input "10154264573894717"
type input "10154264573894717"
click at [537, 8] on icon "Close" at bounding box center [539, 8] width 7 height 7
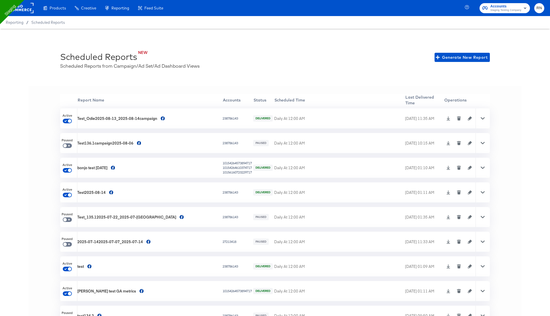
click at [480, 168] on div at bounding box center [483, 168] width 14 height 20
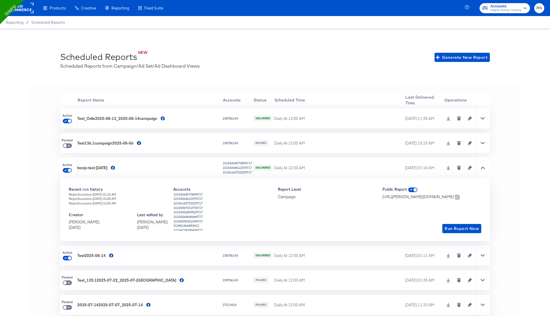
click at [468, 167] on icon "button" at bounding box center [470, 168] width 4 height 4
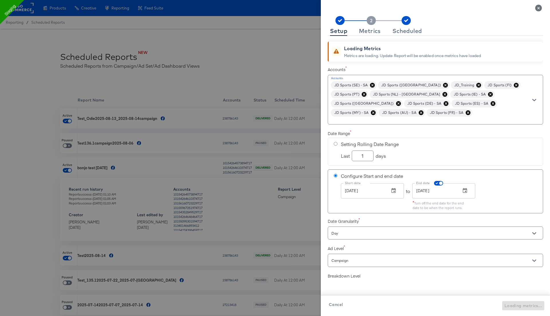
checkbox input "true"
drag, startPoint x: 386, startPoint y: 111, endPoint x: 368, endPoint y: 93, distance: 25.9
click at [368, 93] on div "JD Sports (SE) - SA JD Sports (DK) JD_Training JD Sports (FI) JD Sports (PT) JD…" at bounding box center [436, 100] width 216 height 50
click at [539, 9] on icon "Close" at bounding box center [539, 8] width 7 height 7
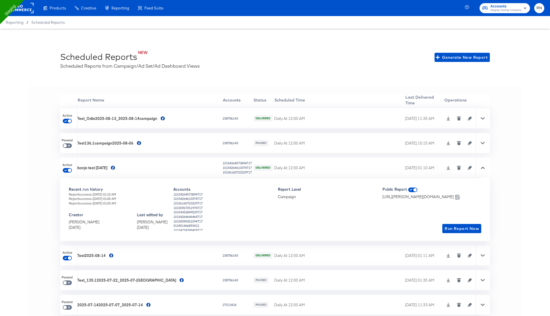
click at [468, 120] on icon "button" at bounding box center [470, 118] width 4 height 4
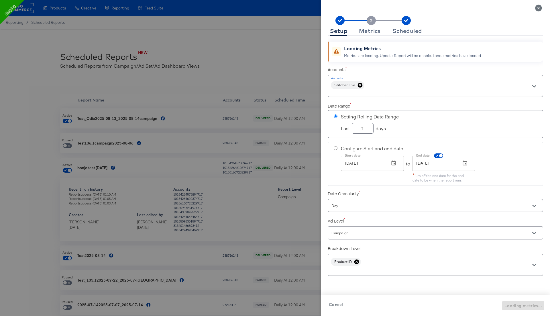
click at [394, 81] on div "Stitcher Live" at bounding box center [436, 86] width 216 height 22
checkbox input "true"
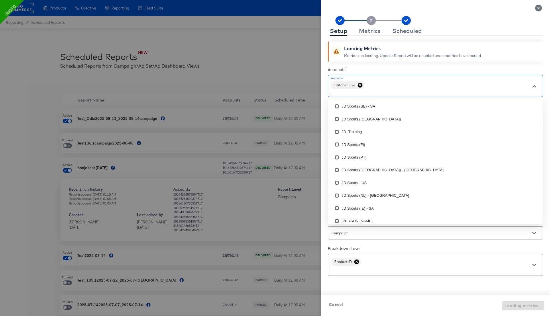
type input "jd"
click at [336, 107] on input "checkbox" at bounding box center [337, 107] width 9 height 9
checkbox input "false"
checkbox input "true"
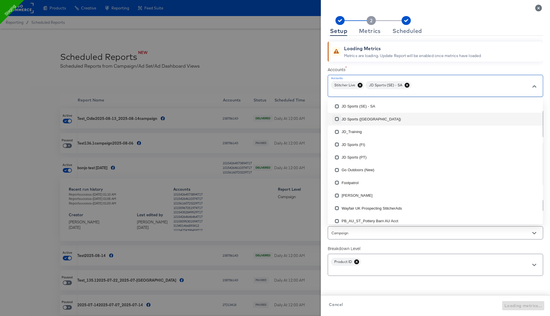
click at [336, 119] on input "checkbox" at bounding box center [337, 120] width 9 height 9
checkbox input "false"
checkbox input "true"
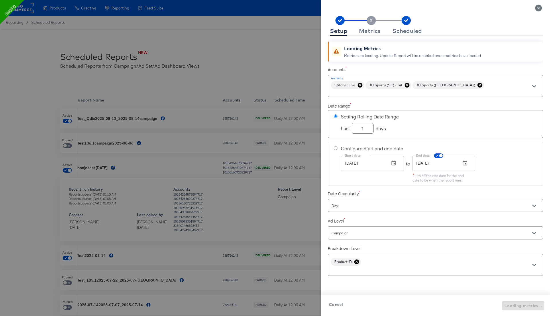
click at [486, 29] on div "Setup Metrics Scheduled" at bounding box center [436, 30] width 216 height 9
click at [376, 32] on div "Metrics" at bounding box center [370, 31] width 22 height 5
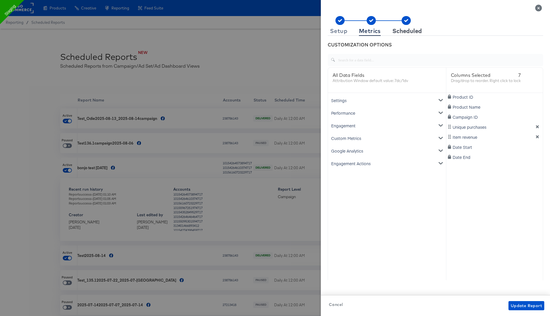
click at [408, 31] on div "Scheduled" at bounding box center [408, 31] width 30 height 5
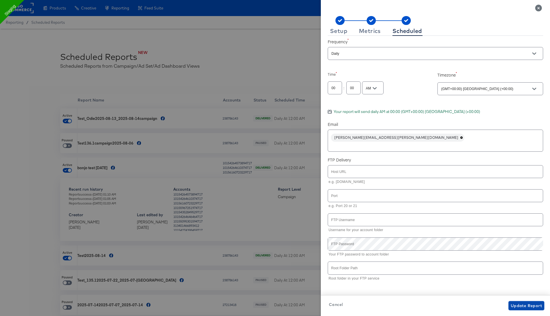
click at [518, 307] on span "Update Report" at bounding box center [526, 305] width 31 height 7
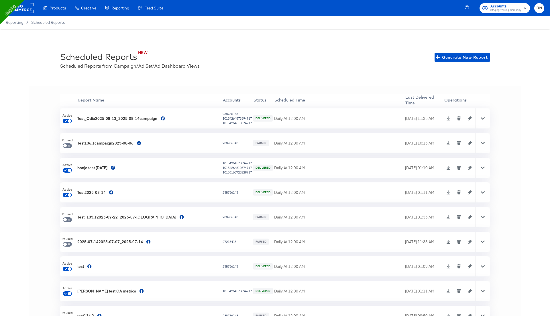
click at [482, 118] on icon at bounding box center [483, 118] width 4 height 4
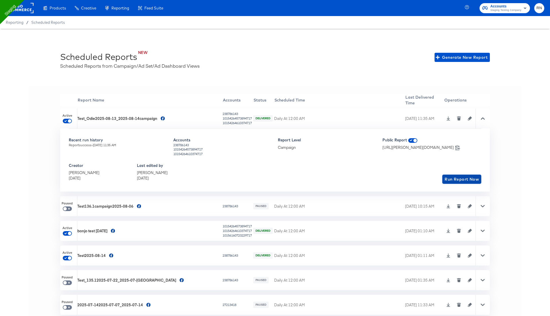
click at [460, 180] on span "Run Report Now" at bounding box center [462, 179] width 34 height 7
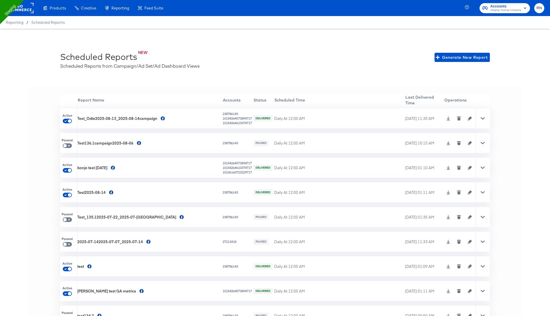
click at [447, 117] on icon at bounding box center [449, 118] width 4 height 4
click at [384, 42] on div "NEW Scheduled Reports Scheduled Reports from Campaign/Ad Set/Ad Dashboard Views…" at bounding box center [275, 179] width 550 height 300
drag, startPoint x: 211, startPoint y: 161, endPoint x: 245, endPoint y: 172, distance: 35.3
click at [245, 172] on tr "Active bonjo test 2025-08-14 10154264573894717 10154264610374717 10156160723229…" at bounding box center [275, 168] width 430 height 20
click at [233, 168] on div "10154264610374717" at bounding box center [237, 167] width 29 height 5
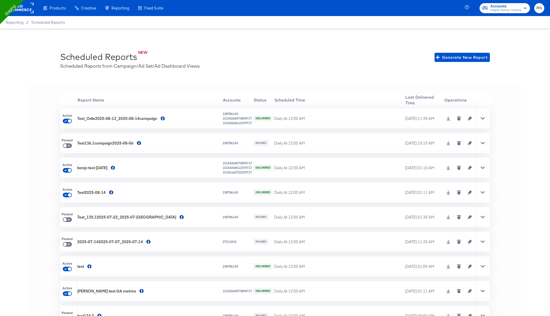
click at [233, 162] on div "10154264573894717" at bounding box center [237, 163] width 29 height 5
copy div "10154264573894717"
click at [360, 27] on div "Reporting / Scheduled Reports" at bounding box center [275, 22] width 550 height 13
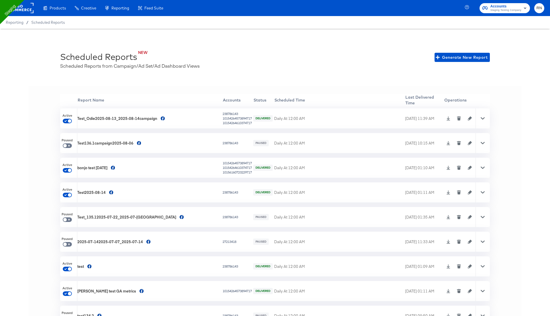
click at [479, 96] on th at bounding box center [483, 100] width 14 height 12
click at [234, 168] on div "10154264610374717" at bounding box center [237, 167] width 29 height 5
copy div "10154264610374717"
click at [228, 172] on div "10156160723229717" at bounding box center [237, 172] width 29 height 5
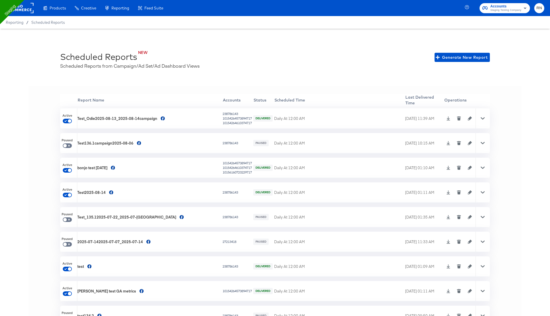
click at [228, 173] on div "10156160723229717" at bounding box center [237, 172] width 29 height 5
click at [230, 163] on div "10154264573894717" at bounding box center [237, 163] width 29 height 5
drag, startPoint x: 212, startPoint y: 161, endPoint x: 247, endPoint y: 165, distance: 35.5
click at [247, 165] on tr "Active bonjo test 2025-08-14 10154264573894717 10154264610374717 10156160723229…" at bounding box center [275, 168] width 430 height 20
copy tr "10154264573894717 10154264610374717"
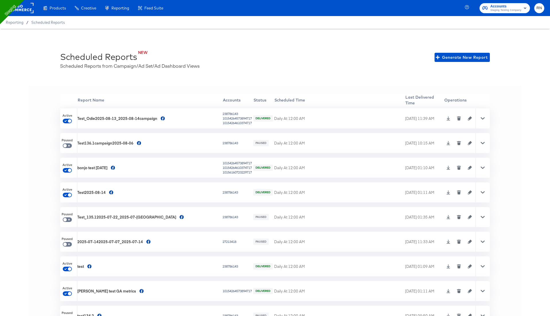
click at [256, 80] on div "NEW Scheduled Reports Scheduled Reports from Campaign/Ad Set/Ad Dashboard Views…" at bounding box center [275, 179] width 550 height 300
click at [68, 122] on input "checkbox" at bounding box center [70, 122] width 14 height 5
click at [67, 121] on input "checkbox" at bounding box center [70, 122] width 14 height 5
checkbox input "false"
click at [27, 5] on rect at bounding box center [20, 8] width 26 height 10
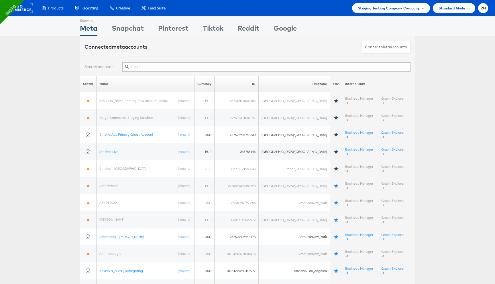
click at [164, 69] on input "text" at bounding box center [266, 67] width 288 height 9
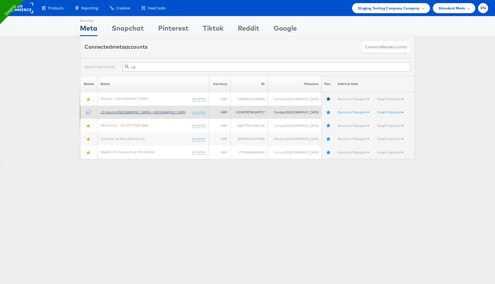
type input "uk"
click at [128, 114] on link "JD Sports ([GEOGRAPHIC_DATA]) - [GEOGRAPHIC_DATA]" at bounding box center [143, 112] width 85 height 4
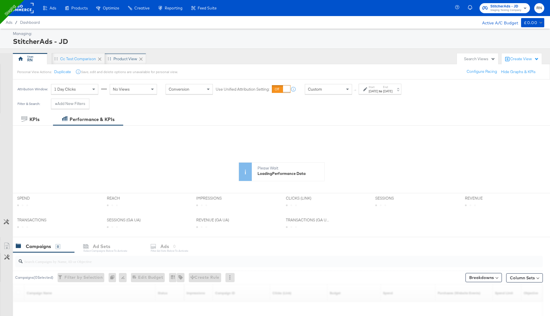
click at [122, 59] on div "Product View" at bounding box center [126, 58] width 24 height 5
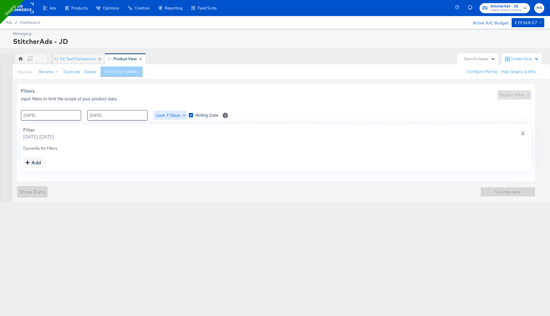
click at [162, 118] on span "Last 7 Days" at bounding box center [170, 115] width 28 height 7
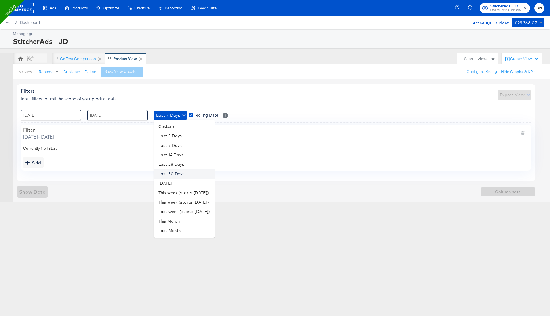
click at [167, 177] on li "Last 30 Days" at bounding box center [184, 173] width 61 height 9
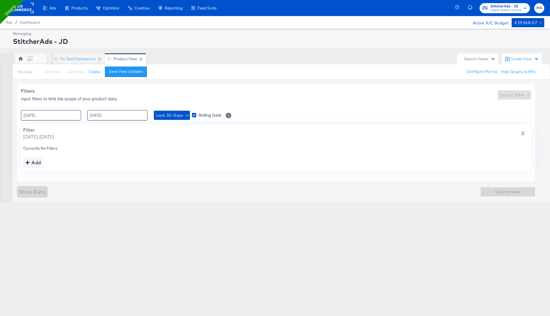
click at [141, 153] on div "Filter [DATE] - [DATE] Currently No Filters Add" at bounding box center [276, 148] width 511 height 46
click at [36, 188] on span "Show Data" at bounding box center [32, 192] width 26 height 8
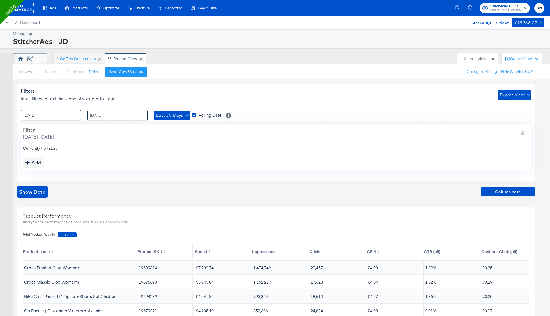
click at [27, 60] on div "RN" at bounding box center [30, 58] width 34 height 11
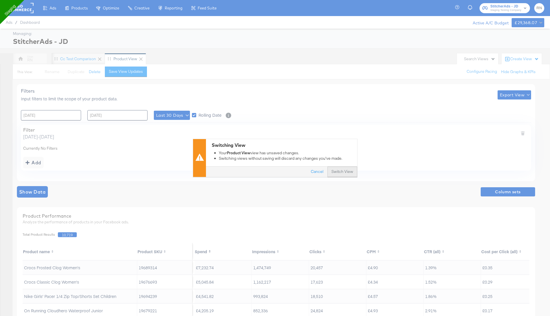
click at [350, 170] on button "Switch View" at bounding box center [343, 172] width 30 height 10
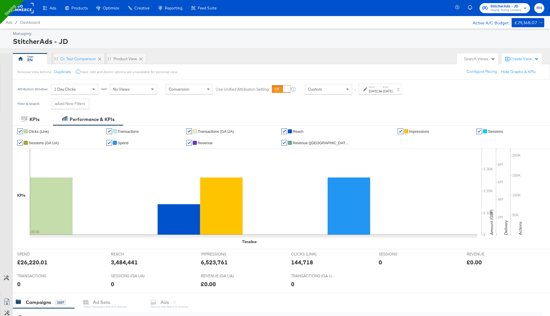
click at [29, 9] on rect at bounding box center [20, 8] width 26 height 10
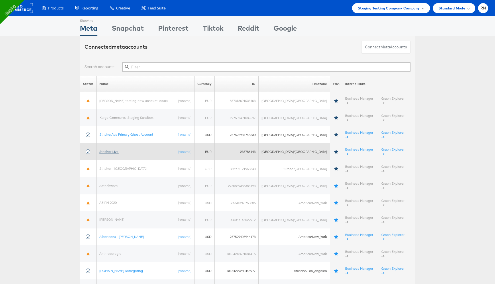
click at [118, 150] on link "Stitcher Live" at bounding box center [108, 152] width 19 height 4
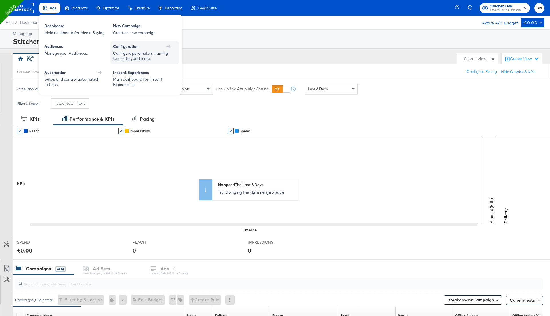
click at [141, 53] on div "Configure parameters, naming templates, and more." at bounding box center [141, 56] width 57 height 11
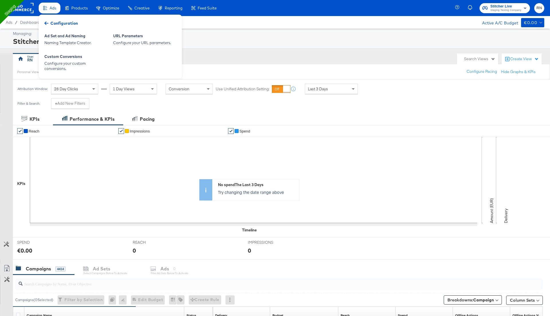
click at [48, 20] on div "Configuration" at bounding box center [61, 23] width 39 height 9
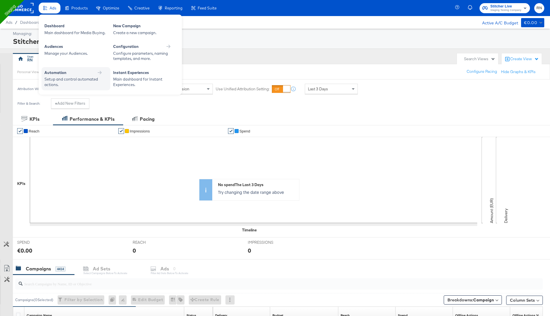
click at [67, 70] on div "Automation" at bounding box center [75, 72] width 63 height 5
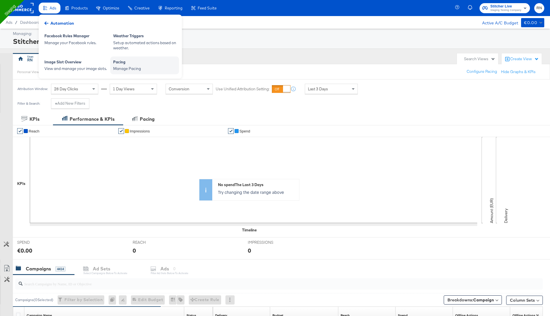
click at [118, 69] on div "Manage Pacing" at bounding box center [144, 68] width 63 height 5
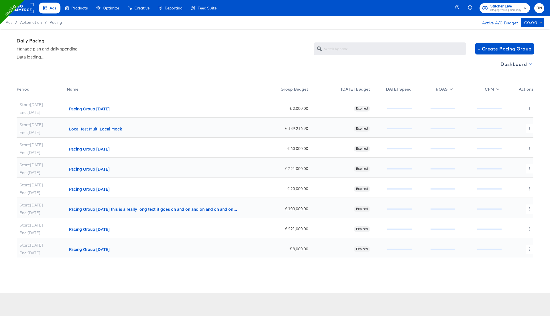
click at [511, 65] on span "Dashboard" at bounding box center [516, 64] width 31 height 8
click at [490, 0] on div at bounding box center [275, 0] width 550 height 0
click at [488, 49] on span "+ Create Pacing Group" at bounding box center [505, 49] width 54 height 8
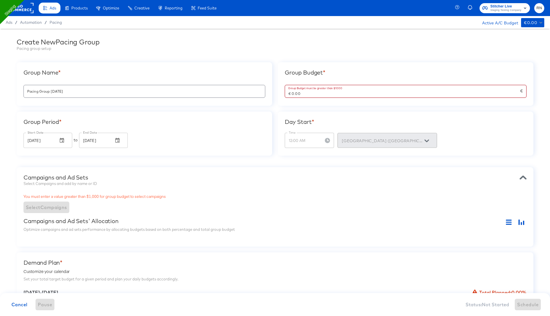
drag, startPoint x: 294, startPoint y: 95, endPoint x: 277, endPoint y: 95, distance: 17.2
click at [277, 95] on div "Group Name * Pacing Group [DATE] Group Budget * Group Budget must be greater th…" at bounding box center [275, 108] width 517 height 93
click at [331, 120] on div "Day Start *" at bounding box center [406, 121] width 242 height 7
type input "€ 10,000.00"
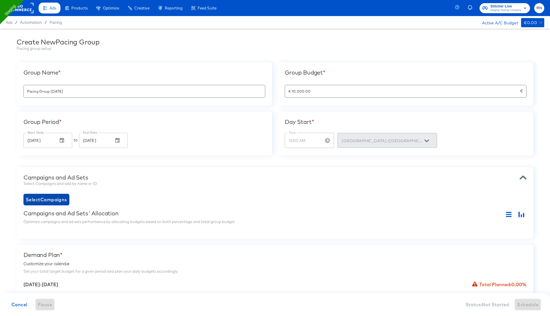
click at [63, 197] on span "Select Campaigns" at bounding box center [46, 200] width 41 height 8
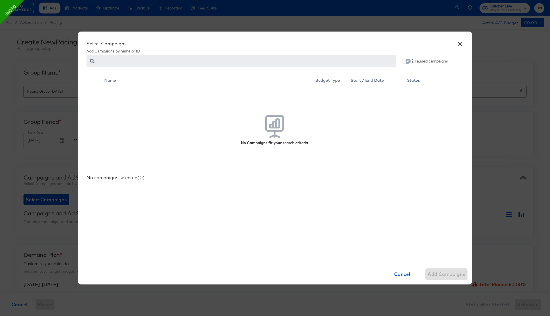
click at [408, 61] on input "checkbox" at bounding box center [404, 62] width 14 height 5
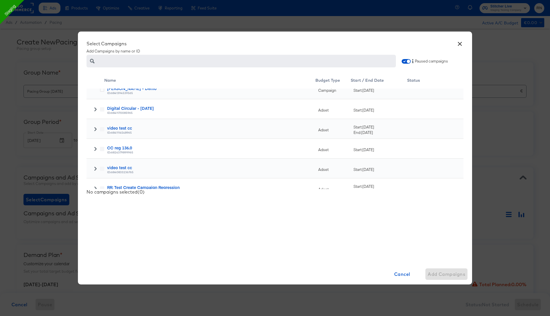
scroll to position [167, 0]
click at [96, 128] on icon at bounding box center [95, 130] width 2 height 4
click at [103, 148] on icon at bounding box center [102, 149] width 4 height 4
click at [0, 0] on input "checkbox" at bounding box center [0, 0] width 0 height 0
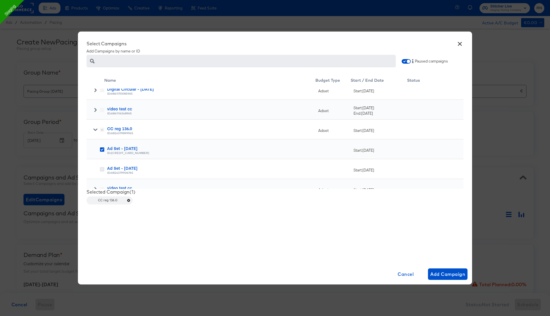
click at [103, 170] on icon at bounding box center [102, 169] width 4 height 4
click at [0, 0] on input "checkbox" at bounding box center [0, 0] width 0 height 0
click at [442, 270] on span "Add Campaign" at bounding box center [448, 274] width 35 height 8
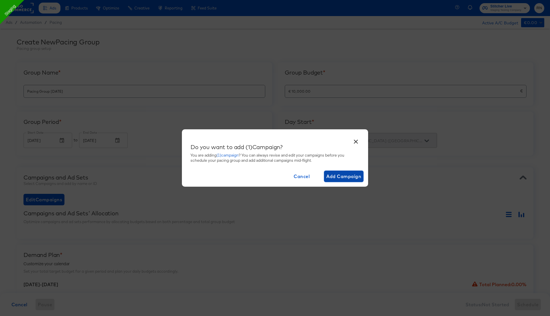
click at [348, 174] on span "Add Campaign" at bounding box center [344, 176] width 35 height 8
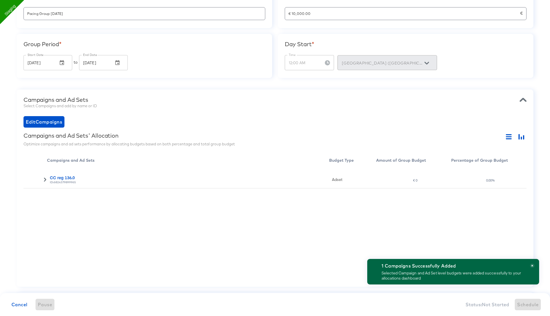
scroll to position [91, 0]
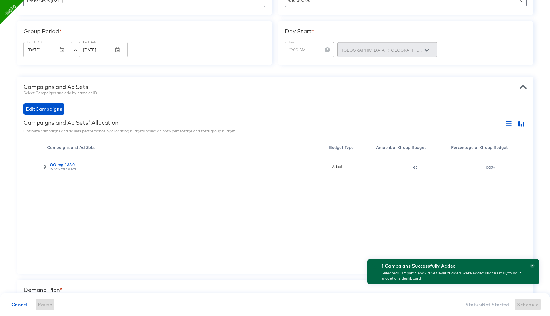
click at [47, 166] on div "CC reg 136.0 ID: 6824379899965" at bounding box center [188, 166] width 282 height 20
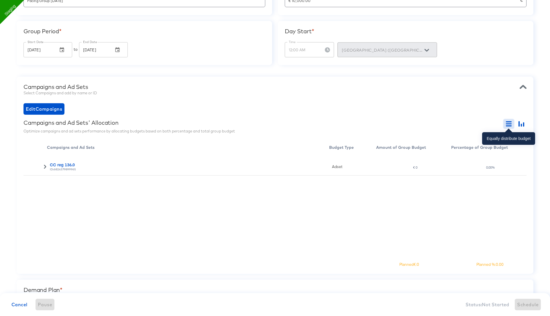
click at [507, 123] on icon "button" at bounding box center [509, 123] width 6 height 1
click at [45, 168] on icon at bounding box center [45, 167] width 4 height 4
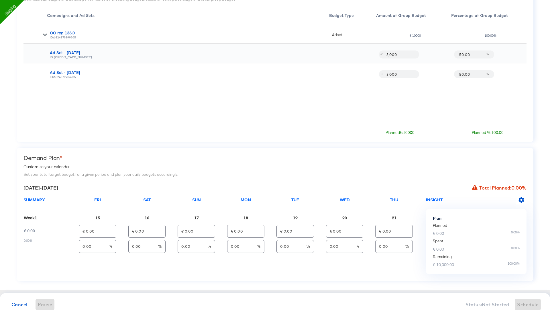
scroll to position [228, 0]
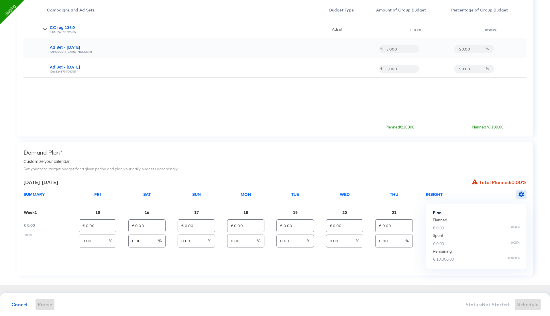
click at [523, 195] on icon "button" at bounding box center [522, 195] width 6 height 6
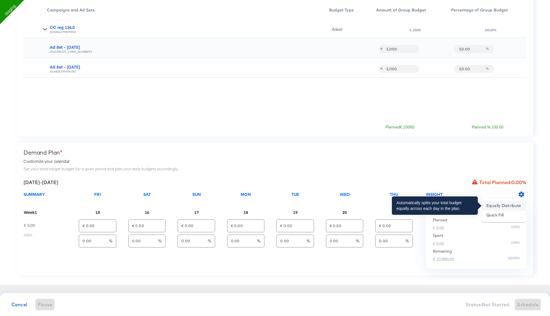
click at [506, 207] on li "Equally Distribute" at bounding box center [504, 205] width 44 height 9
type input "€ 1,428.57"
type input "14.29"
type input "€ 1,428.57"
type input "14.29"
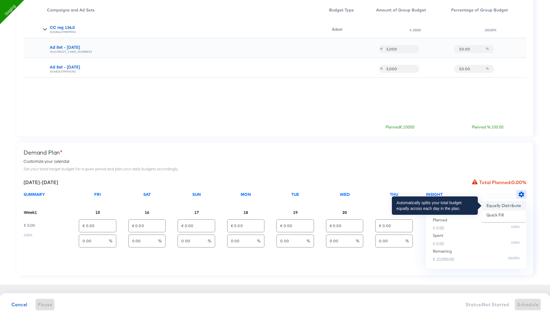
type input "€ 1,428.57"
type input "14.29"
type input "€ 1,428.57"
type input "14.29"
type input "€ 1,428.57"
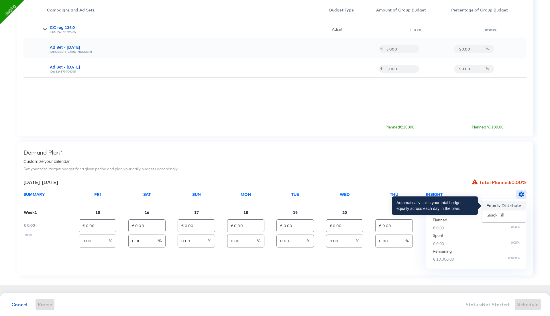
type input "14.29"
type input "€ 1,428.57"
type input "14.29"
type input "€ 1,428.58"
type input "14.29"
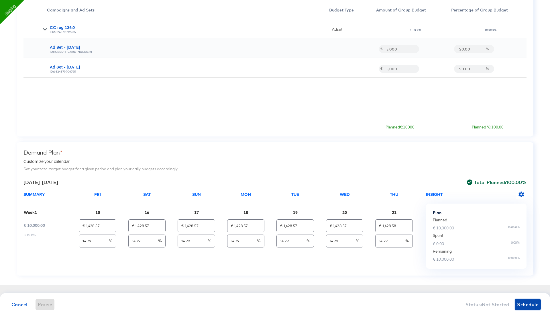
click at [528, 305] on span "Schedule" at bounding box center [528, 304] width 22 height 8
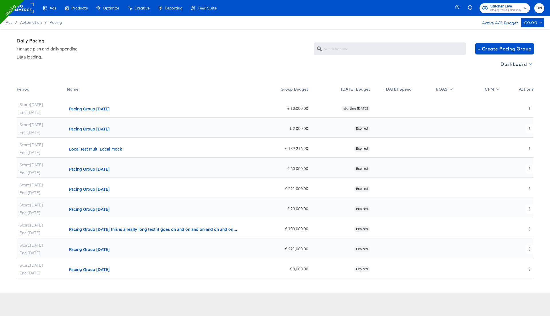
click at [519, 63] on span "Dashboard" at bounding box center [516, 64] width 31 height 8
click at [513, 84] on div "Budget Manager" at bounding box center [517, 85] width 40 height 6
radio input "false"
radio input "true"
click at [529, 110] on icon "button" at bounding box center [529, 108] width 3 height 3
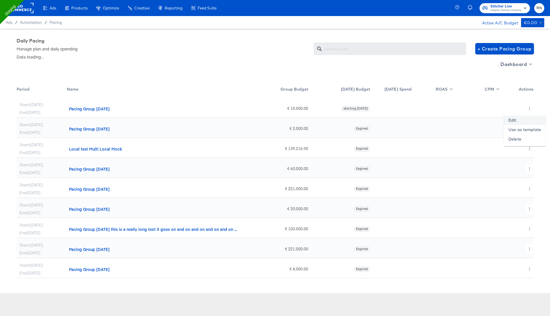
click at [534, 118] on link "Edit" at bounding box center [525, 120] width 42 height 9
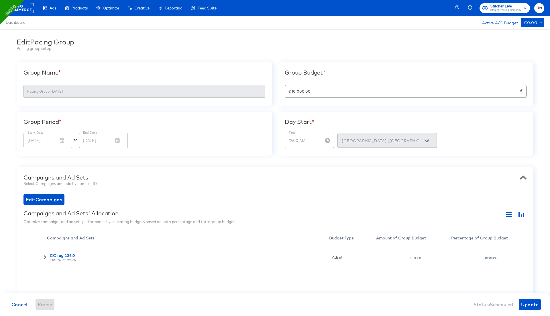
click at [44, 257] on icon at bounding box center [45, 257] width 4 height 4
click at [69, 260] on div "ID: 6824379899965" at bounding box center [190, 260] width 280 height 4
copy div "6824379899965"
click at [22, 7] on rect at bounding box center [20, 8] width 26 height 10
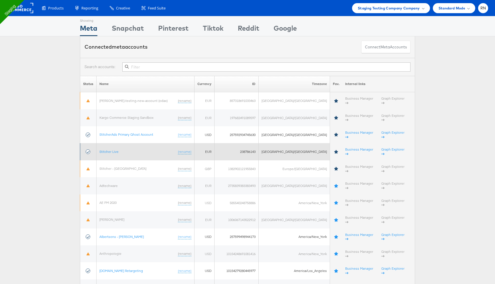
click at [114, 143] on td "Stitcher Live (rename)" at bounding box center [146, 151] width 98 height 17
click at [115, 150] on link "Stitcher Live" at bounding box center [108, 152] width 19 height 4
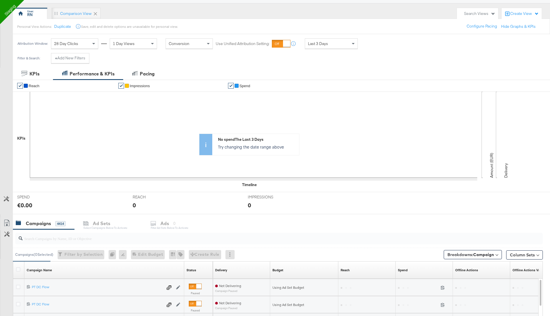
scroll to position [64, 0]
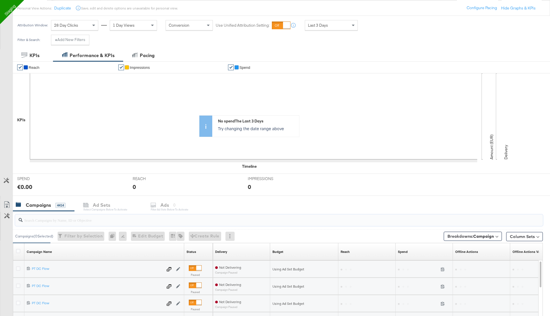
click at [84, 218] on input "search" at bounding box center [259, 217] width 472 height 11
paste input "6824379899965"
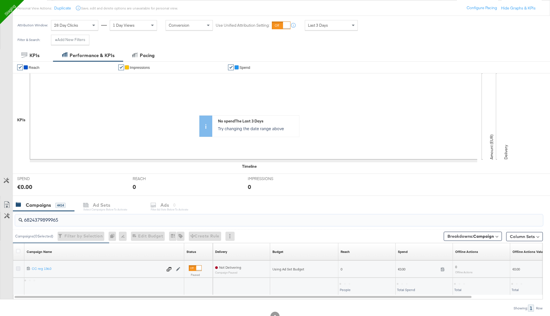
type input "6824379899965"
click at [18, 267] on icon at bounding box center [18, 268] width 4 height 4
click at [0, 0] on input "checkbox" at bounding box center [0, 0] width 0 height 0
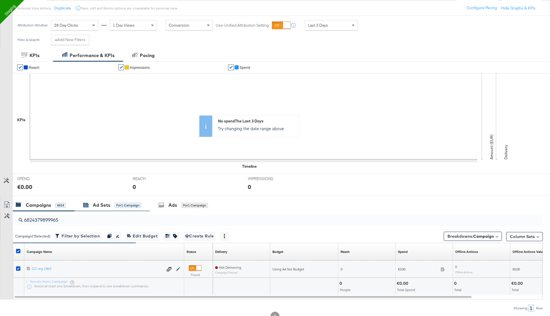
click at [106, 206] on div "Ad Sets" at bounding box center [101, 205] width 17 height 7
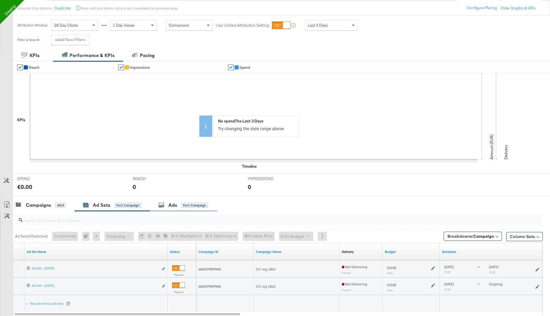
click at [175, 202] on div "Ads" at bounding box center [173, 205] width 9 height 7
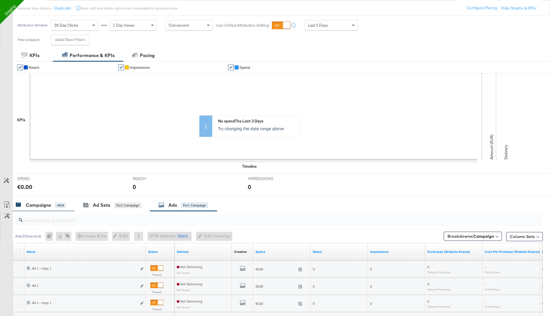
click at [48, 210] on div "Campaigns 4414" at bounding box center [44, 205] width 62 height 12
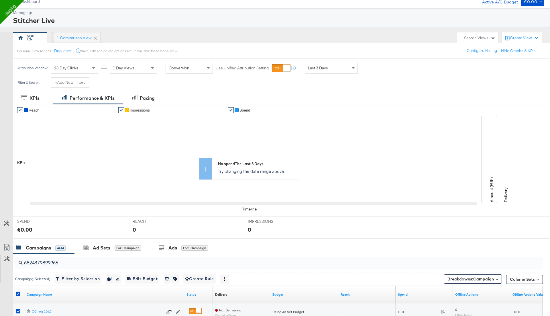
scroll to position [0, 0]
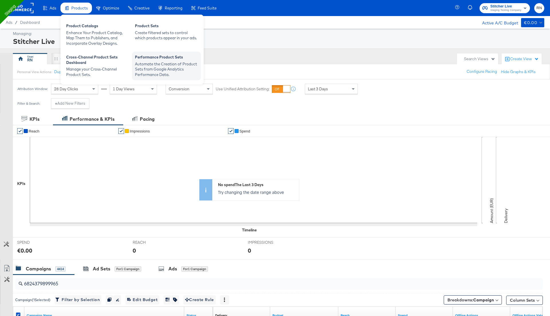
click at [157, 57] on div "Performance Product Sets" at bounding box center [166, 57] width 63 height 7
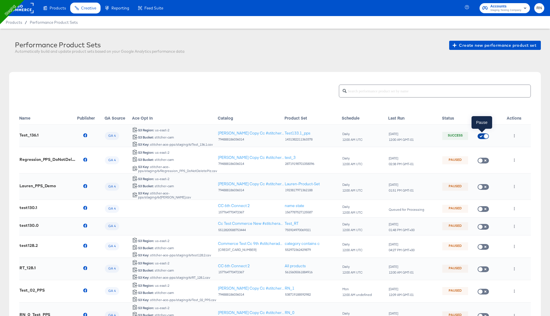
click at [485, 135] on input "checkbox" at bounding box center [486, 138] width 17 height 6
checkbox input "true"
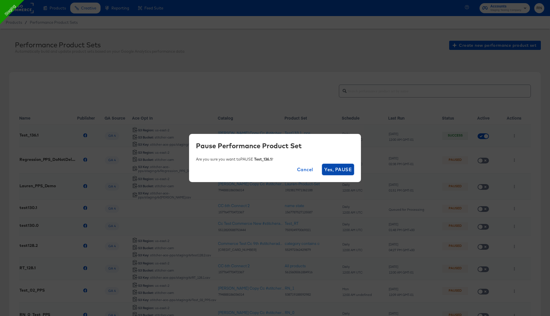
click at [349, 170] on span "Yes, PAUSE" at bounding box center [339, 169] width 28 height 8
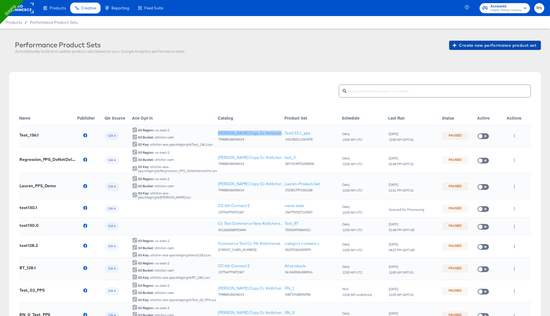
click at [472, 44] on span "Create new performance product set" at bounding box center [495, 45] width 83 height 7
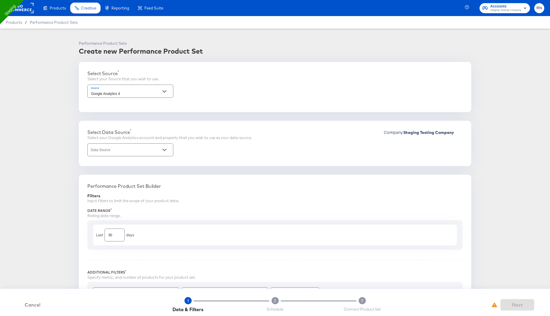
click at [138, 147] on div at bounding box center [130, 149] width 86 height 13
click at [133, 172] on li "Clarks US - GA4" at bounding box center [130, 172] width 86 height 9
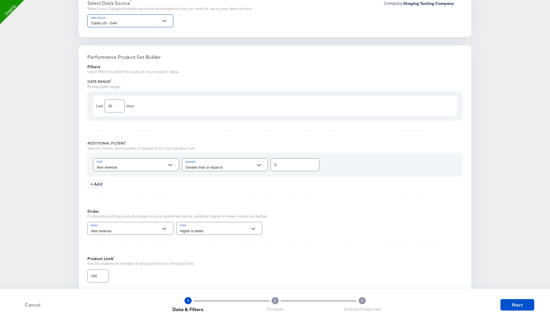
scroll to position [196, 0]
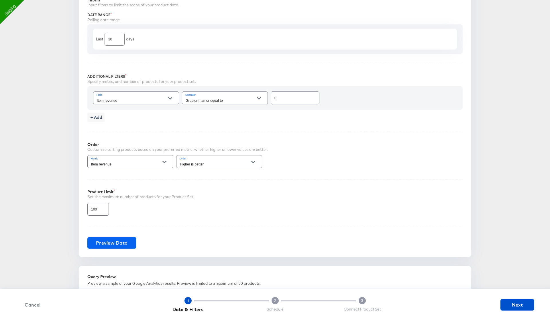
type input "Clarks US - GA4"
click at [119, 241] on span "Preview Data" at bounding box center [112, 243] width 32 height 8
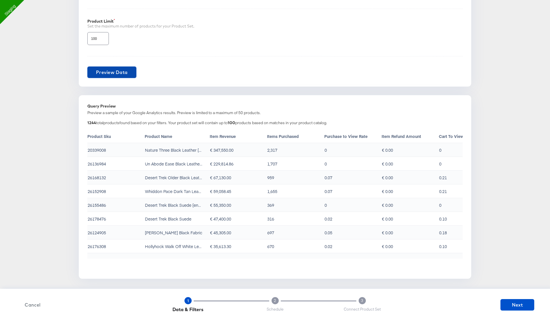
scroll to position [364, 0]
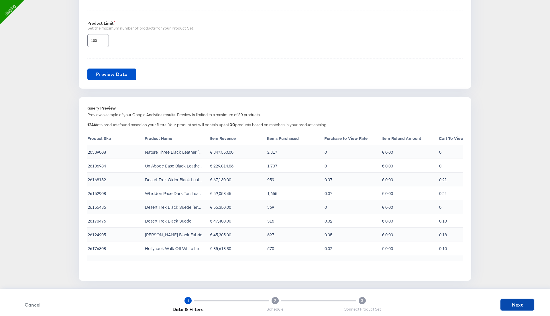
click at [514, 302] on span "Next" at bounding box center [517, 305] width 29 height 8
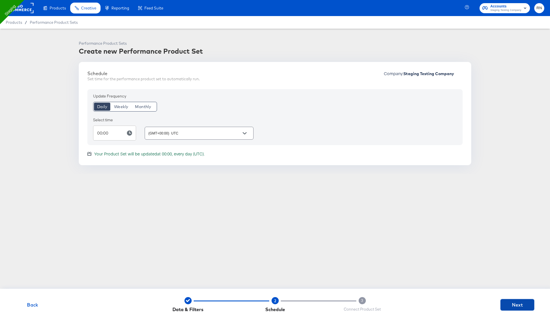
click at [510, 305] on span "Next" at bounding box center [517, 305] width 29 height 8
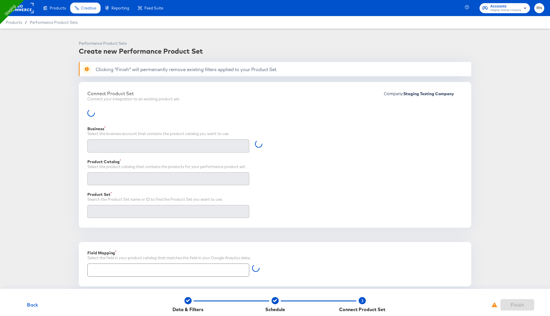
type input "Retailer ID"
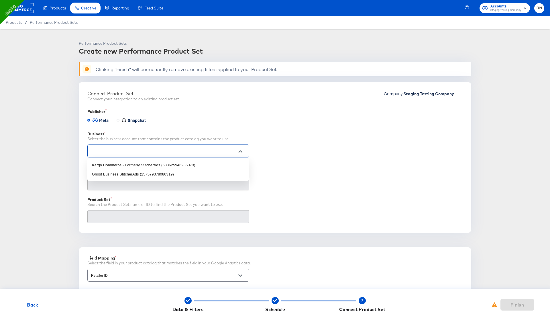
click at [212, 152] on input "text" at bounding box center [164, 151] width 148 height 7
click at [198, 177] on li "Ghost Business StitcherAds (257579378080319)" at bounding box center [168, 174] width 162 height 9
type input "Ghost Business StitcherAds (257579378080319)"
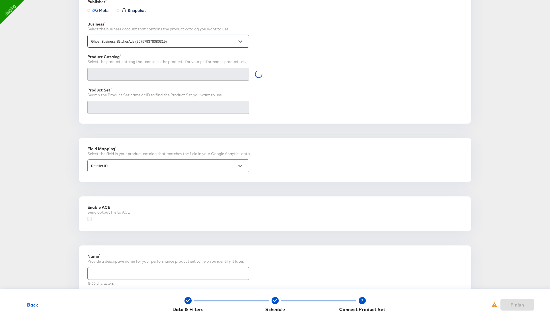
scroll to position [126, 0]
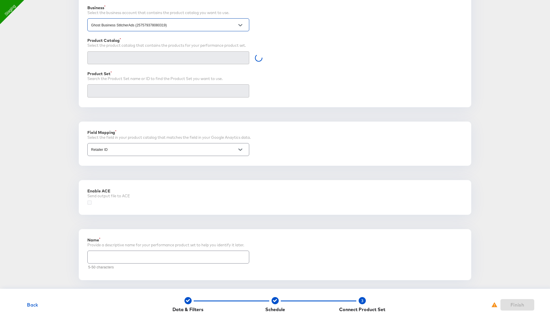
click at [109, 253] on input "text" at bounding box center [168, 255] width 161 height 12
paste input "GA_CCPS_filter_FB"
click at [102, 256] on input "GA_CCPS_filter_FB" at bounding box center [168, 255] width 161 height 12
type input "GA_PPS_filter_FB"
click at [145, 211] on div "Enable ACE Send output file to ACE" at bounding box center [275, 197] width 393 height 35
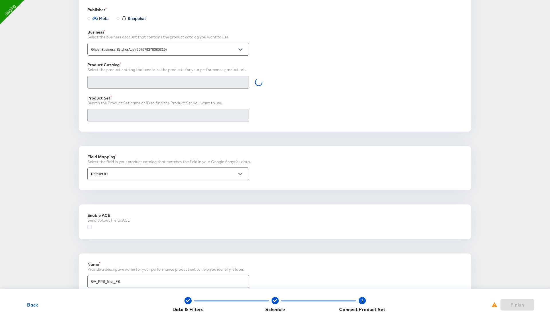
scroll to position [99, 0]
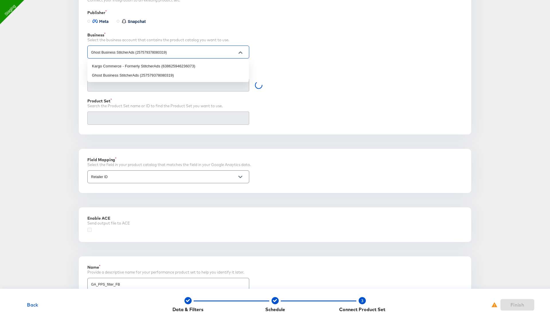
click at [171, 51] on input "Ghost Business StitcherAds (257579378080319)" at bounding box center [164, 52] width 148 height 7
click at [163, 74] on li "Ghost Business StitcherAds (257579378080319)" at bounding box center [168, 75] width 162 height 9
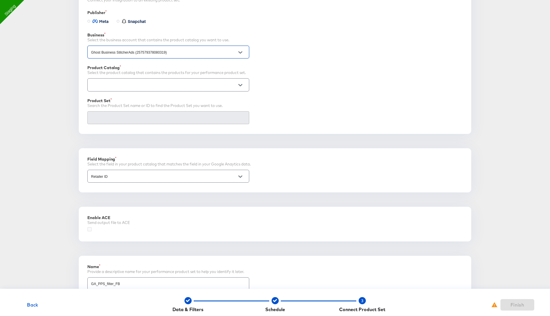
click at [167, 82] on input "text" at bounding box center [164, 85] width 148 height 7
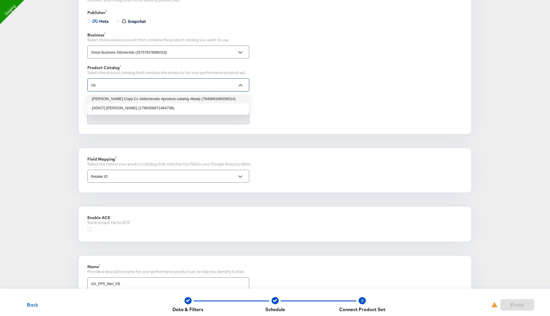
click at [169, 98] on li "[PERSON_NAME] Copy Cc #stitcherads #product-catalog #keep (794888186036014)" at bounding box center [168, 98] width 162 height 9
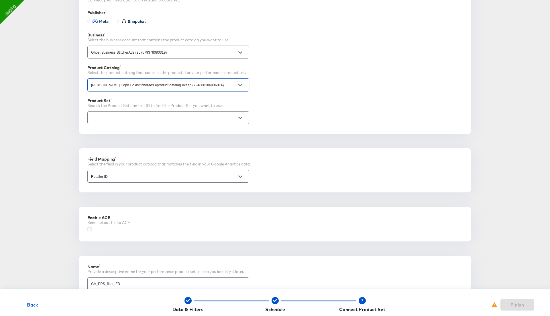
type input "[PERSON_NAME] Copy Cc #stitcherads #product-catalog #keep (794888186036014)"
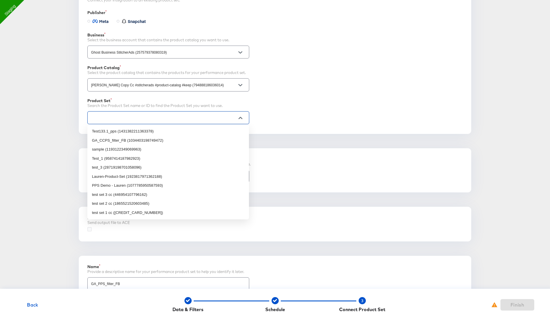
click at [168, 116] on input "text" at bounding box center [164, 118] width 148 height 7
click at [155, 141] on li "GA_CCPS_filter_FB (1034403198749472)" at bounding box center [168, 140] width 162 height 9
type input "GA_CCPS_filter_FB (1034403198749472)"
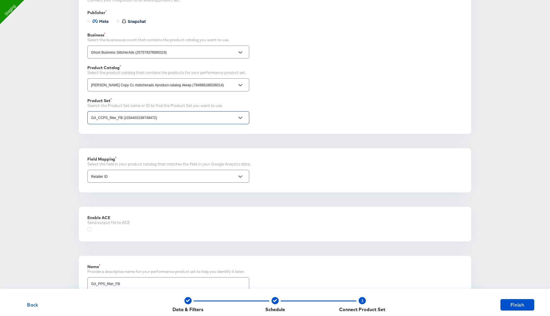
scroll to position [126, 0]
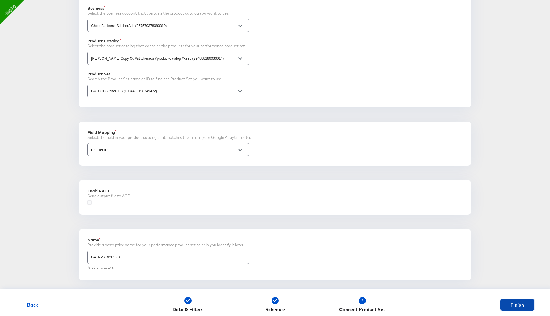
click at [514, 303] on span "Finish" at bounding box center [517, 305] width 29 height 8
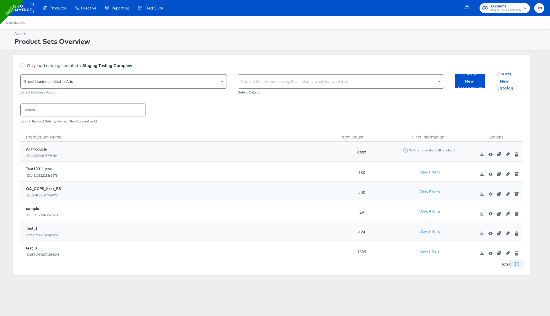
click at [282, 83] on div "Choose the product catalog that includes what you want to sell" at bounding box center [341, 82] width 206 height 14
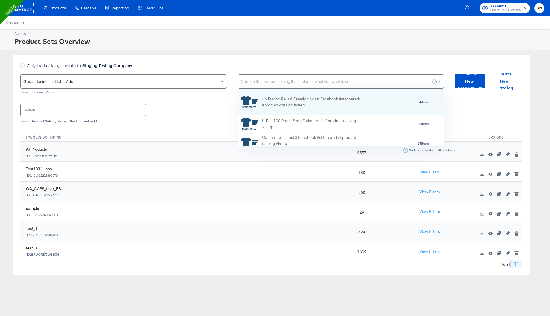
scroll to position [57, 206]
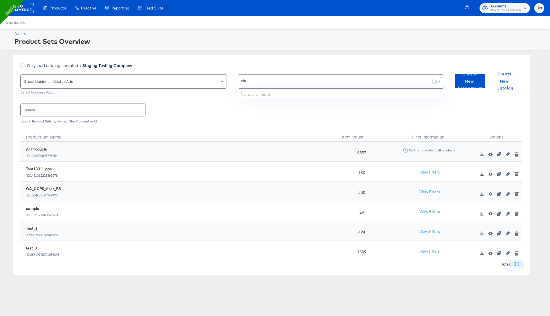
type input "clar"
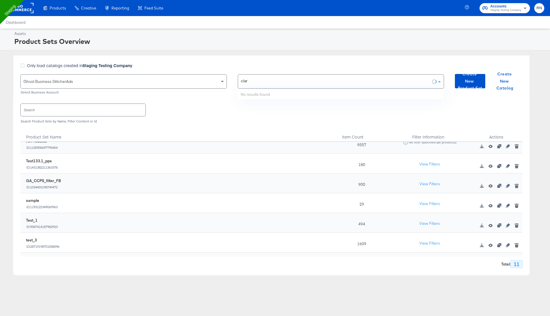
scroll to position [9, 0]
drag, startPoint x: 24, startPoint y: 179, endPoint x: 61, endPoint y: 179, distance: 37.0
click at [61, 179] on div "GA_CCPS_filter_FB ID: 1034403198749472" at bounding box center [178, 182] width 311 height 17
copy div "GA_CCPS_filter_FB"
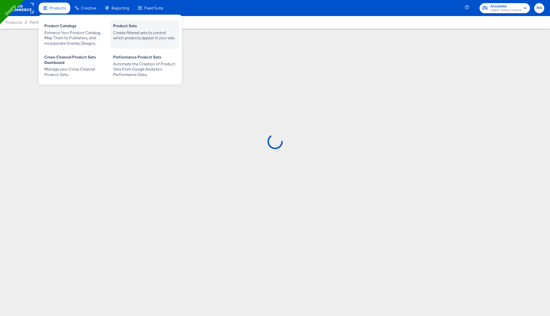
click at [121, 36] on div "Create filtered sets to control which products appear in your ads." at bounding box center [144, 35] width 63 height 11
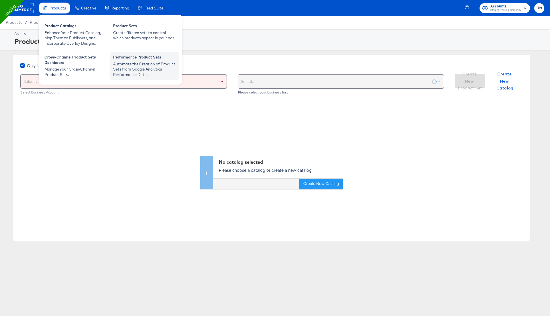
click at [149, 72] on div "Automate the Creation of Product Sets from Google Analytics Performance Data." at bounding box center [144, 69] width 63 height 16
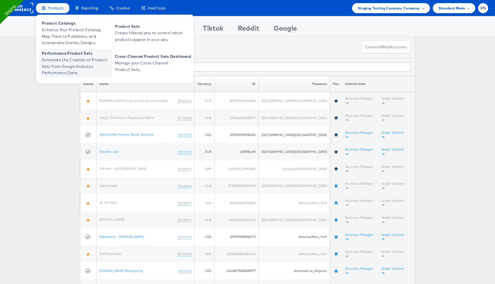
click at [78, 64] on span "Automate the Creation of Product Sets from Google Analytics Performance Data." at bounding box center [76, 66] width 69 height 19
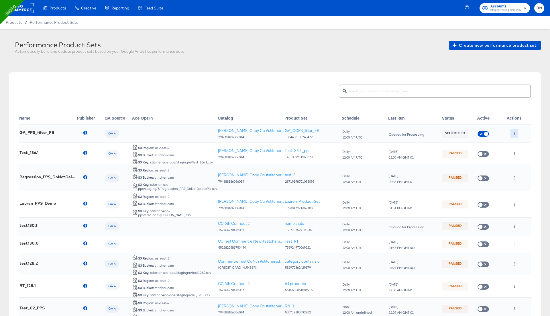
click at [513, 133] on button "button" at bounding box center [515, 133] width 8 height 9
click at [522, 164] on li "Run Now" at bounding box center [526, 163] width 31 height 9
click at [517, 153] on button "button" at bounding box center [515, 153] width 8 height 9
click at [521, 176] on li "Delete" at bounding box center [526, 173] width 31 height 9
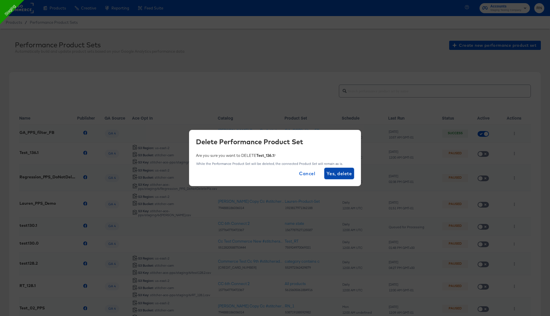
click at [345, 169] on span "Yes, delete" at bounding box center [339, 173] width 25 height 8
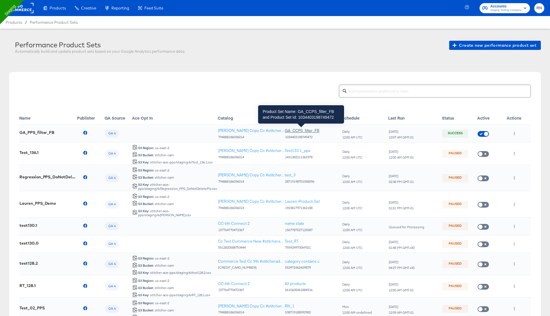
click at [309, 130] on div "GA_CCPS_filter_FB" at bounding box center [302, 130] width 35 height 5
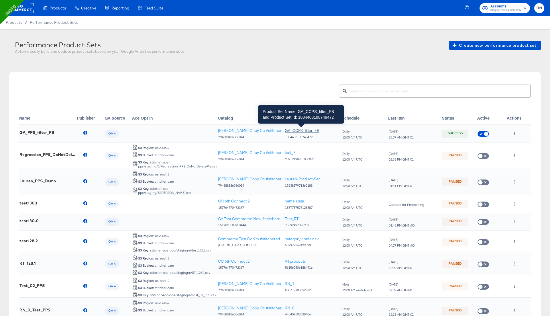
click at [295, 131] on div "GA_CCPS_filter_FB" at bounding box center [302, 130] width 35 height 5
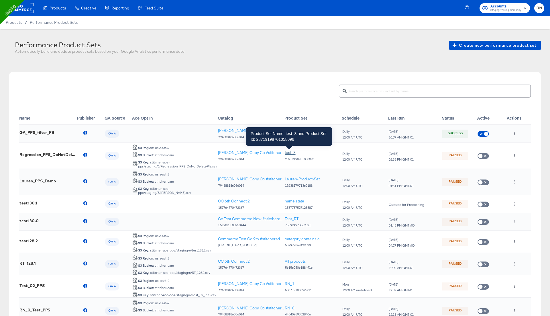
click at [292, 153] on div "test_3" at bounding box center [290, 152] width 11 height 5
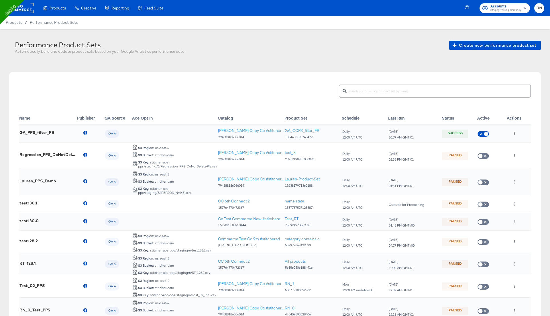
click at [313, 66] on div "Performance Product Sets Automatically build and update product sets based on y…" at bounding box center [275, 212] width 532 height 343
click at [514, 133] on icon "button" at bounding box center [514, 133] width 3 height 3
click at [517, 144] on icon at bounding box center [517, 144] width 4 height 4
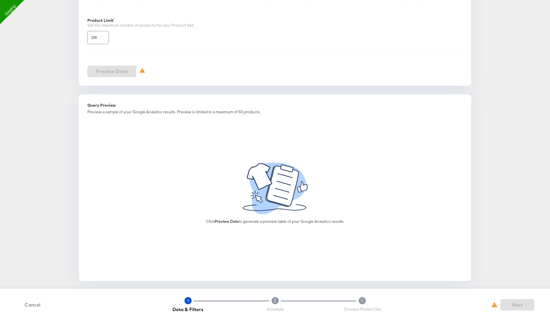
type input "Clarks US - GA4"
click at [511, 306] on span "Next" at bounding box center [517, 305] width 29 height 8
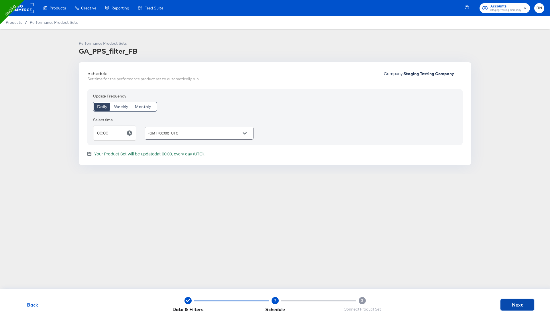
click at [514, 305] on span "Next" at bounding box center [517, 305] width 29 height 8
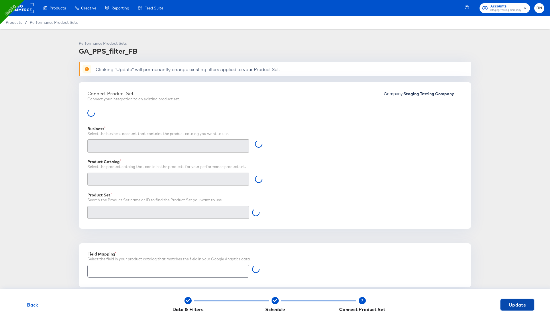
type input "Retailer ID"
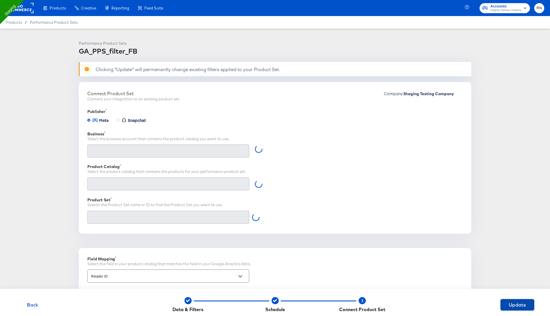
type input "Ghost Business StitcherAds (257579378080319)"
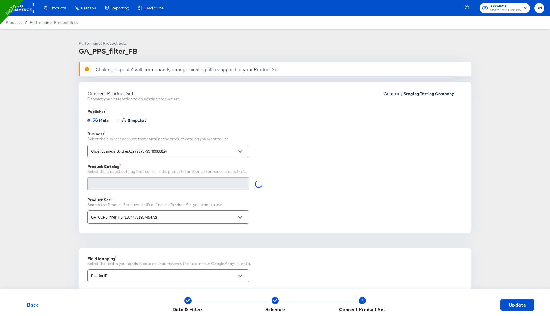
click at [171, 214] on input "GA_CCPS_filter_FB (1034403198749472)" at bounding box center [164, 217] width 148 height 7
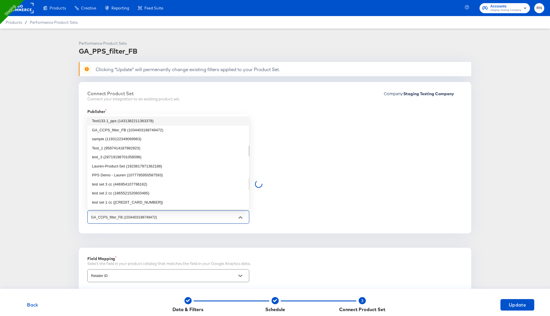
click at [140, 122] on li "Test133.1_pps (1431382211363378)" at bounding box center [168, 120] width 162 height 9
type input "Test133.1_pps (1431382211363378)"
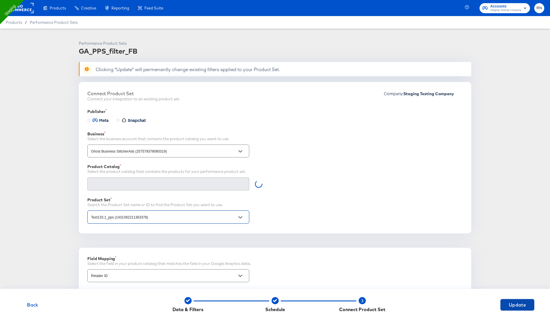
click at [515, 303] on span "Update" at bounding box center [517, 305] width 29 height 8
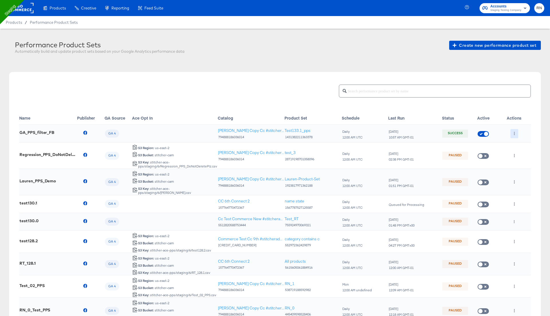
click at [514, 132] on icon "button" at bounding box center [514, 133] width 1 height 3
click at [517, 165] on li "Run Now" at bounding box center [526, 163] width 31 height 9
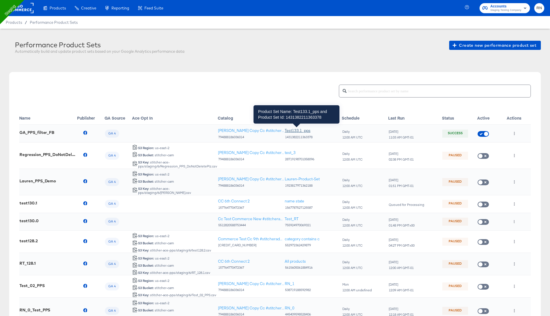
click at [300, 130] on div "Test133.1_pps" at bounding box center [298, 130] width 26 height 5
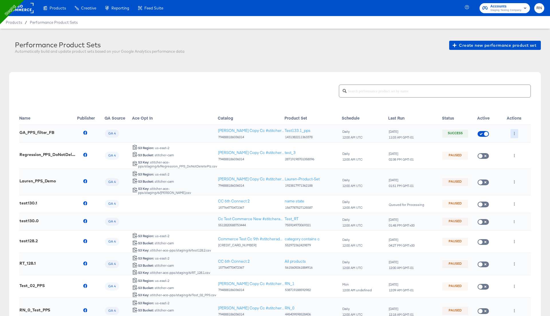
click at [514, 130] on button "button" at bounding box center [515, 133] width 8 height 9
click at [517, 142] on li "Edit" at bounding box center [526, 144] width 31 height 9
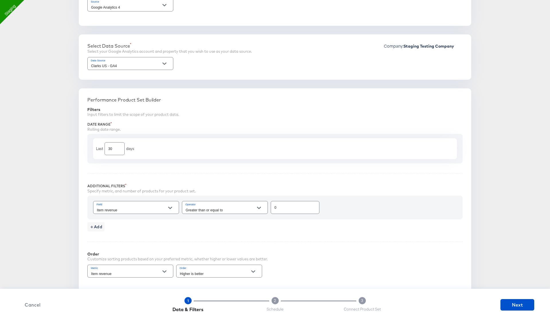
scroll to position [118, 0]
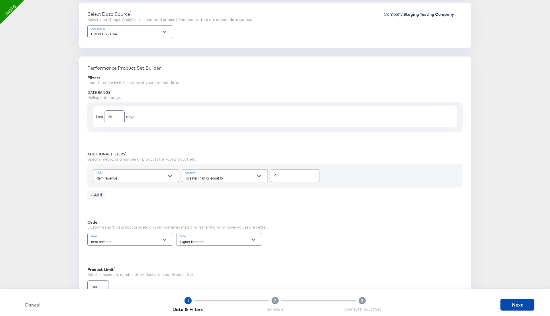
click at [521, 304] on span "Next" at bounding box center [517, 305] width 29 height 8
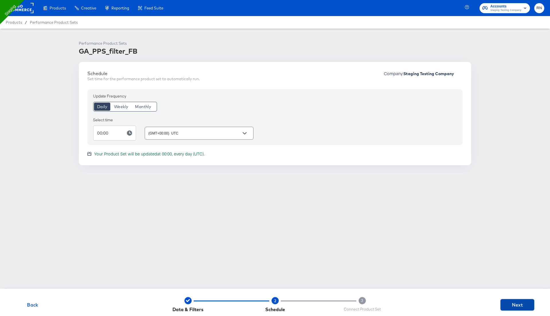
click at [521, 304] on span "Next" at bounding box center [517, 305] width 29 height 8
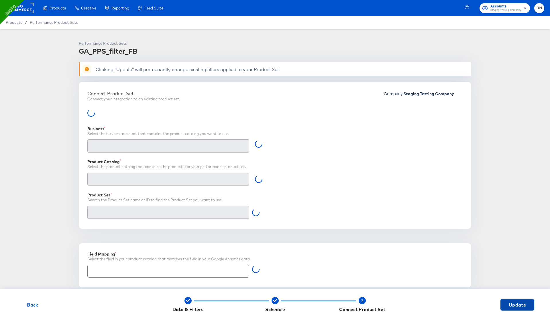
type input "Retailer ID"
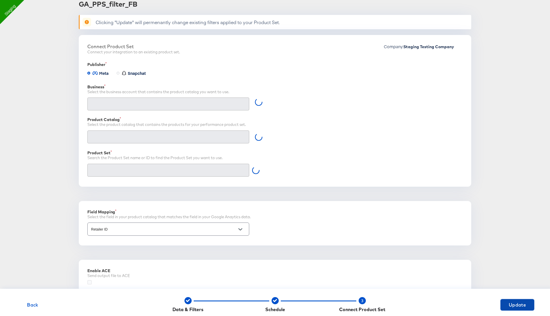
type input "Ghost Business StitcherAds (257579378080319)"
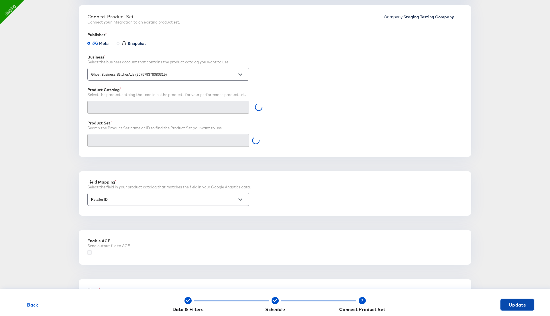
scroll to position [79, 0]
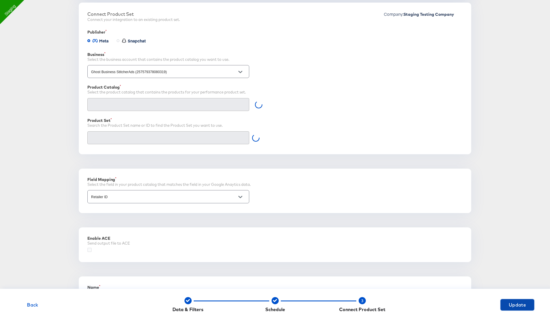
type input "Test133.1_pps (1431382211363378)"
click at [89, 249] on icon at bounding box center [89, 249] width 4 height 4
click at [0, 0] on input "checkbox" at bounding box center [0, 0] width 0 height 0
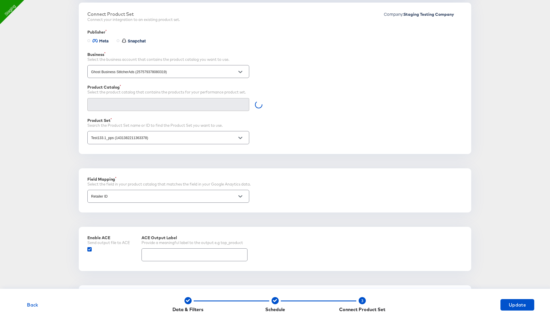
click at [164, 253] on input "text" at bounding box center [195, 252] width 106 height 12
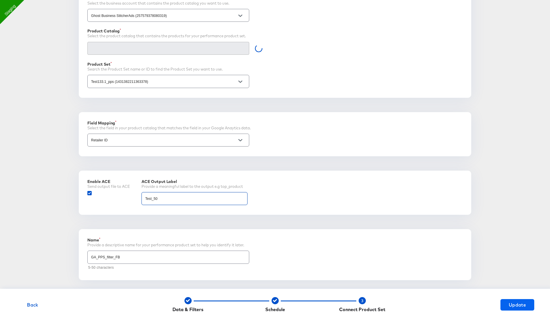
type input "Test_50"
click at [513, 308] on span "Update" at bounding box center [517, 305] width 29 height 8
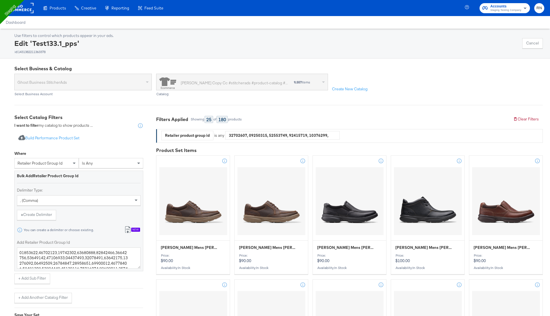
click at [25, 4] on rect at bounding box center [20, 8] width 26 height 10
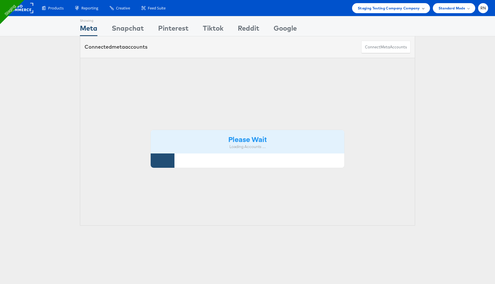
click at [408, 7] on span "Staging Testing Company Company" at bounding box center [389, 8] width 62 height 6
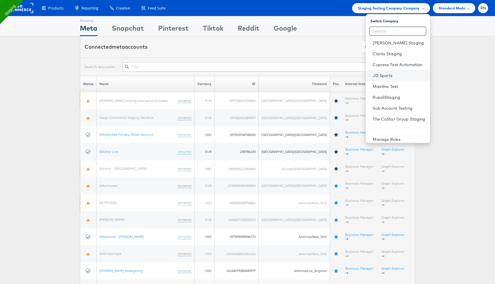
click at [377, 75] on link "JD Sports" at bounding box center [399, 76] width 52 height 6
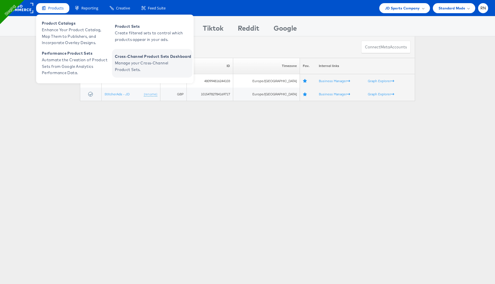
click at [130, 59] on span "Cross-Channel Product Sets Dashboard" at bounding box center [153, 56] width 76 height 7
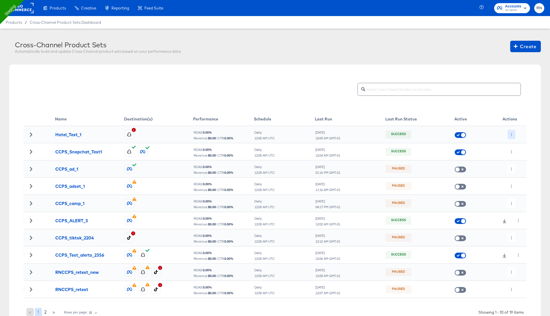
click at [513, 130] on button "button" at bounding box center [512, 134] width 8 height 9
click at [523, 148] on li "Edit" at bounding box center [523, 145] width 31 height 9
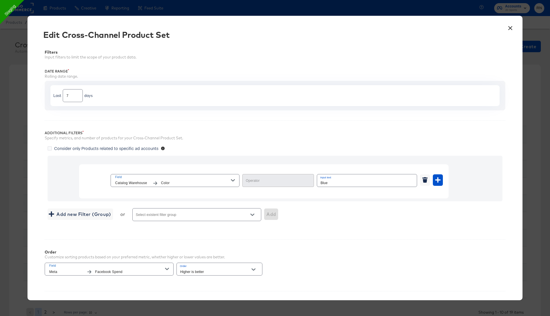
scroll to position [78, 0]
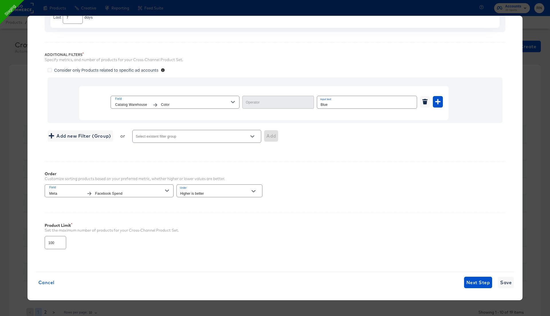
type input "Not Equal"
click at [478, 277] on button "Next Step" at bounding box center [478, 282] width 28 height 11
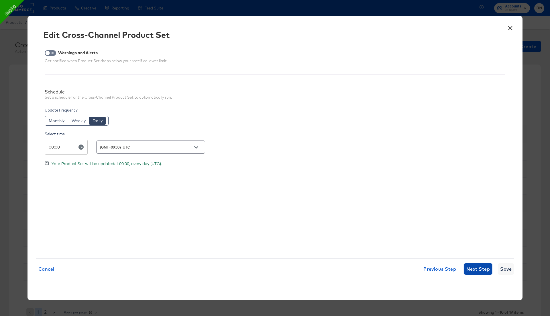
click at [478, 269] on span "Next Step" at bounding box center [479, 269] width 24 height 8
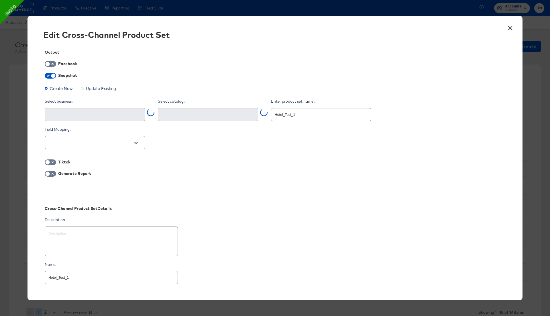
type input "RN_Hotel_snapchat_test_2 (bf25854f-3a37-4aee-aef4-c2d201a2ae06)"
type input "StitcherAds (acae78e9-35c1-4a4f-9008-226a2b31ce5d)"
click at [136, 141] on icon "Open" at bounding box center [136, 143] width 4 height 4
type textarea "x"
click at [196, 119] on div "RN_Hotel_snapchat_test_2 (bf25854f-3a37-4aee-aef4-c2d201a2ae06)" at bounding box center [208, 114] width 100 height 13
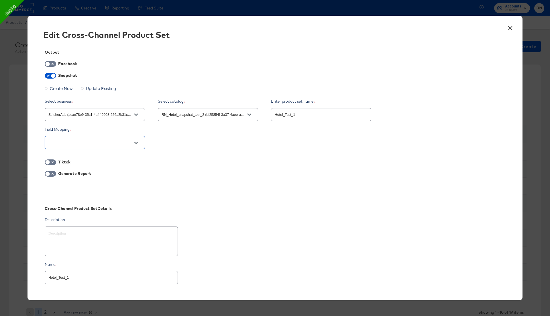
scroll to position [0, 25]
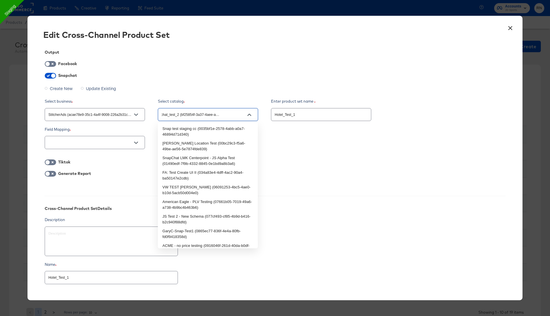
click at [204, 112] on input "RN_Hotel_snapchat_test_2 (bf25854f-3a37-4aee-aef4-c2d201a2ae06)" at bounding box center [204, 115] width 86 height 7
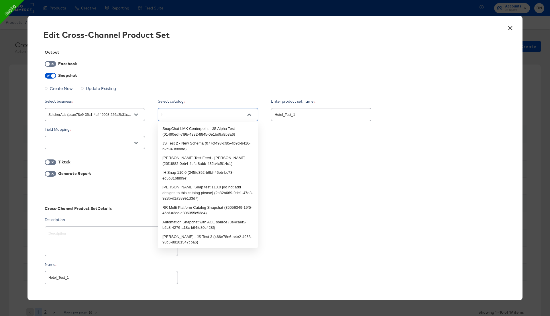
scroll to position [0, 0]
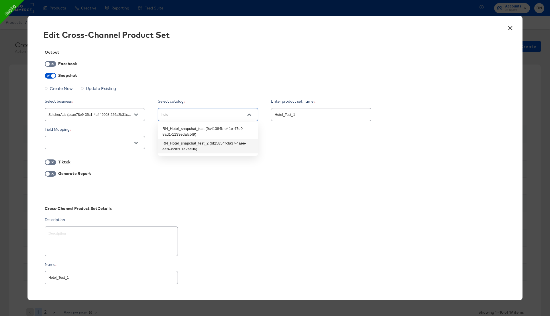
click at [215, 142] on li "RN_Hotel_snapchat_test_2 (bf25854f-3a37-4aee-aef4-c2d201a2ae06)" at bounding box center [208, 146] width 100 height 15
type input "RN_Hotel_snapchat_test_2 (bf25854f-3a37-4aee-aef4-c2d201a2ae06)"
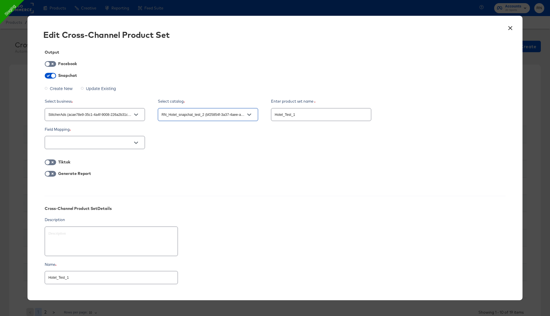
click at [212, 153] on div "Output Facebook Snapchat Create New Update Existing Select business StitcherAds…" at bounding box center [275, 169] width 478 height 257
click at [509, 27] on button "×" at bounding box center [510, 27] width 10 height 10
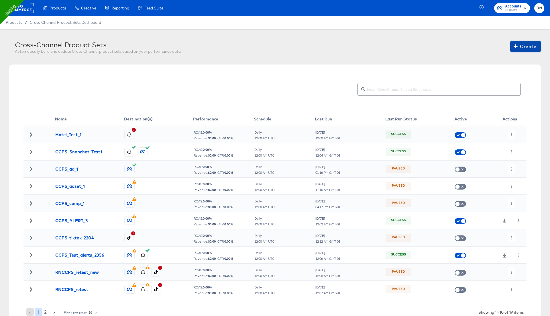
click at [518, 45] on span "Create" at bounding box center [526, 46] width 22 height 8
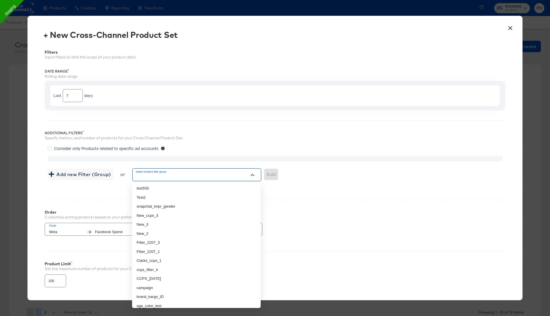
click at [160, 177] on input "Select existent filter group" at bounding box center [189, 177] width 108 height 7
click at [154, 303] on li "age_color_test" at bounding box center [196, 301] width 129 height 9
type input "age_color_test"
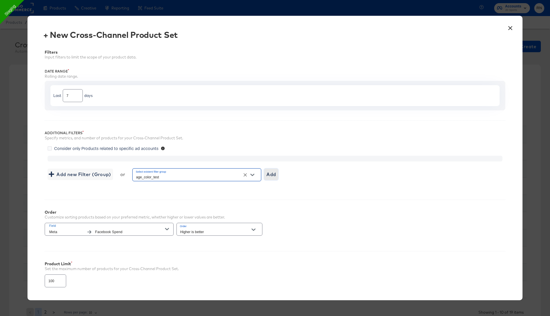
click at [273, 173] on span "Add" at bounding box center [271, 174] width 9 height 8
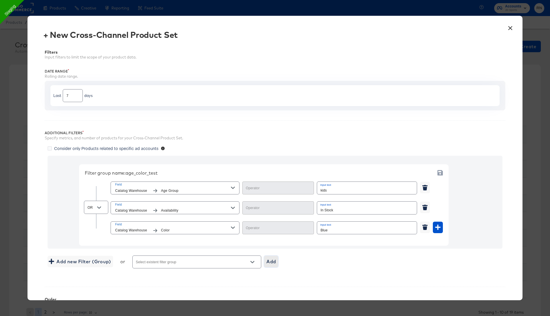
type input "Equal"
type input "Contains"
click at [424, 206] on icon "button" at bounding box center [425, 208] width 4 height 4
type input "Contains"
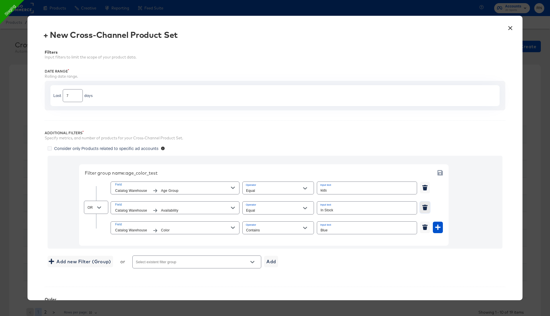
type input "Blue"
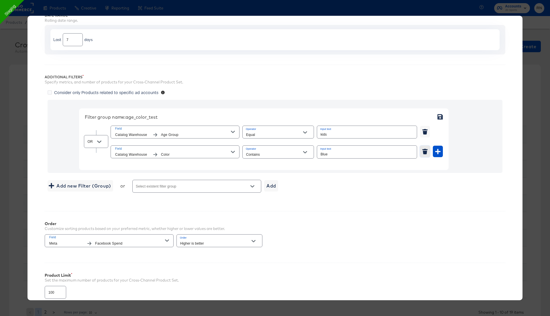
scroll to position [106, 0]
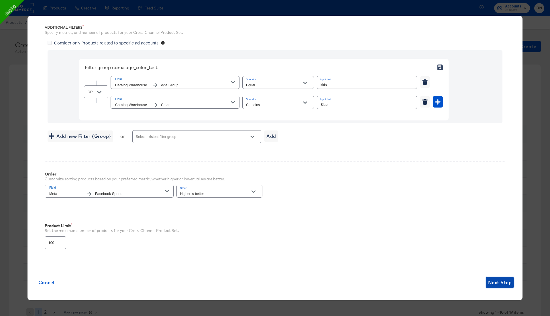
click at [501, 283] on span "Next Step" at bounding box center [501, 282] width 24 height 8
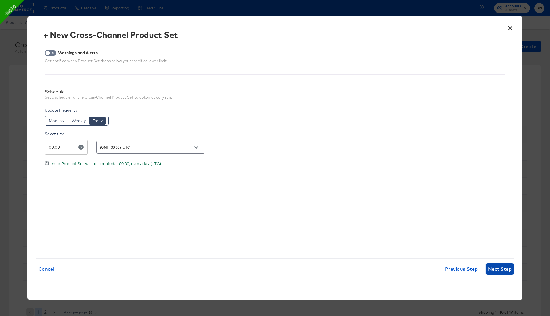
click at [497, 269] on span "Next Step" at bounding box center [501, 269] width 24 height 8
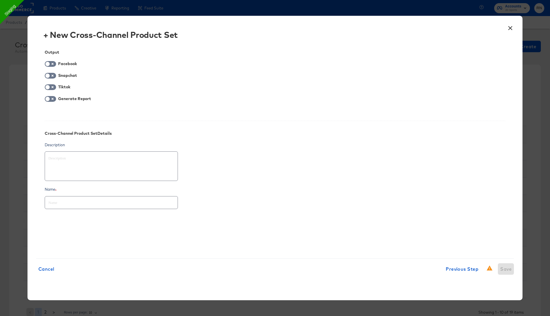
click at [51, 61] on span at bounding box center [50, 64] width 11 height 6
click at [54, 66] on input "checkbox" at bounding box center [47, 66] width 17 height 6
checkbox input "true"
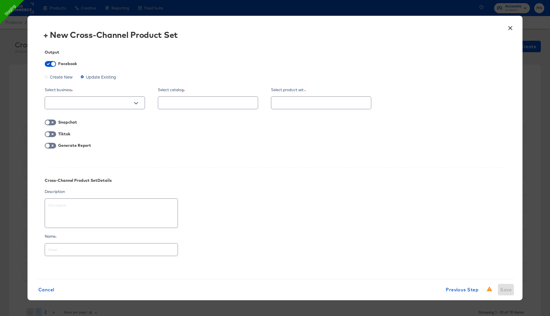
click at [51, 76] on span "Create New" at bounding box center [61, 77] width 23 height 6
click at [0, 0] on input "Create New" at bounding box center [0, 0] width 0 height 0
click at [90, 101] on input "text" at bounding box center [90, 103] width 86 height 7
click at [94, 133] on li "Ghost Business StitcherAds (257579378080319)" at bounding box center [95, 131] width 100 height 9
type textarea "x"
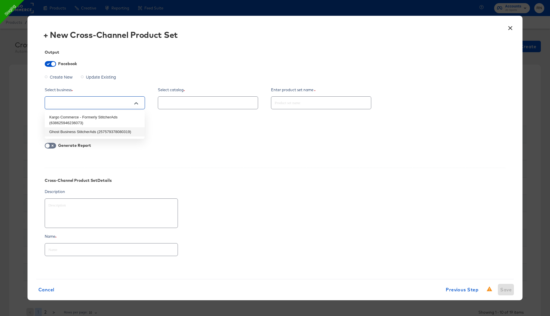
type input "Ghost Business StitcherAds (257579378080319)"
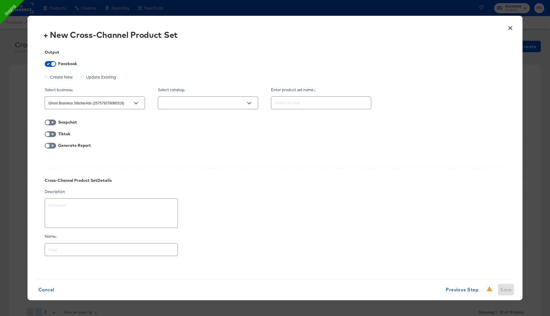
type textarea "x"
click at [178, 107] on div at bounding box center [208, 102] width 100 height 13
click at [191, 106] on div at bounding box center [208, 102] width 100 height 13
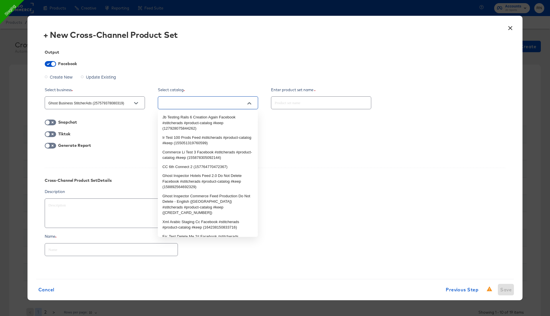
click at [216, 100] on input "text" at bounding box center [204, 103] width 86 height 7
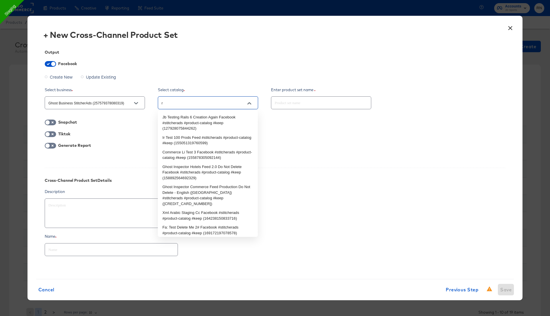
type input "rn"
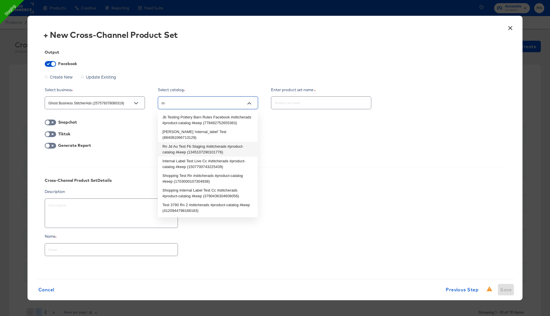
click at [190, 144] on li "Rn Jd Au Test Fb Staging #stitcherads #product-catalog #keep (1345107290101776)" at bounding box center [208, 149] width 100 height 15
type textarea "x"
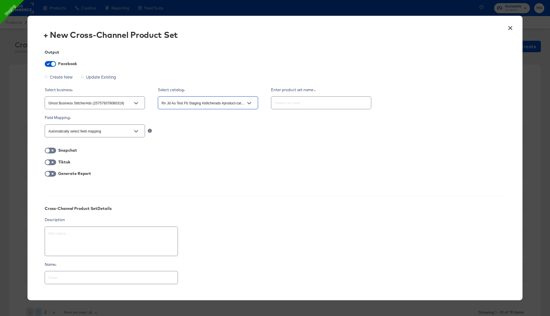
type input "Rn Jd Au Test Fb Staging #stitcherads #product-catalog #keep (1345107290101776)"
click at [282, 106] on input "text" at bounding box center [322, 100] width 100 height 12
type textarea "x"
type input "T"
type textarea "x"
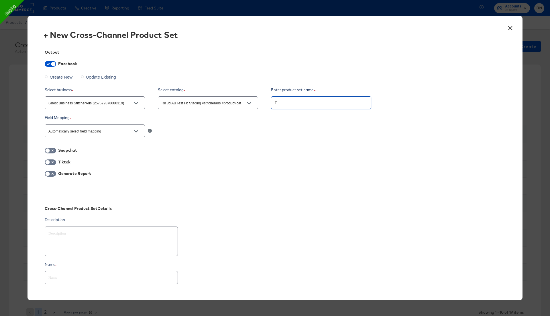
type input "Te"
type textarea "x"
type input "Tes"
type textarea "x"
type input "Test"
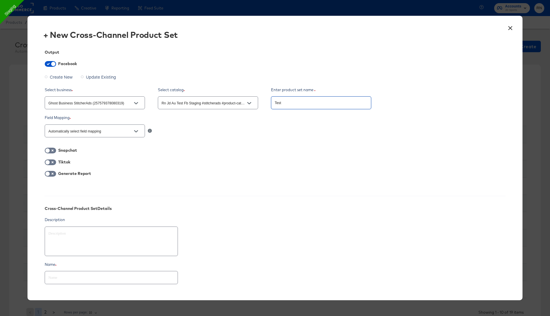
type textarea "x"
type input "Test_"
type textarea "x"
type input "Test_v"
type textarea "x"
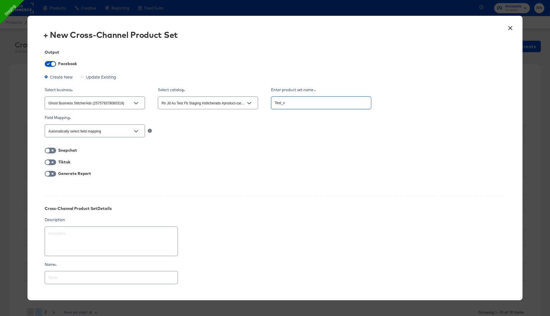
type input "Test_ve"
type textarea "x"
type input "Test_ver"
type textarea "x"
type input "Test_vert"
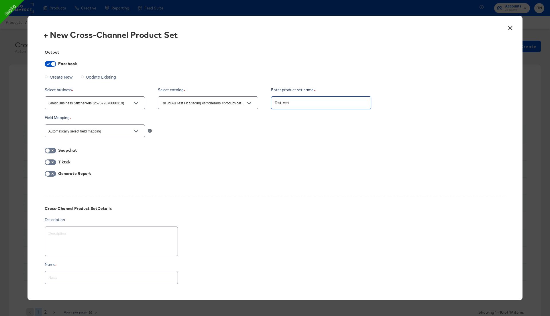
type textarea "x"
type input "Test_verti"
type textarea "x"
type input "Test_vertic"
type textarea "x"
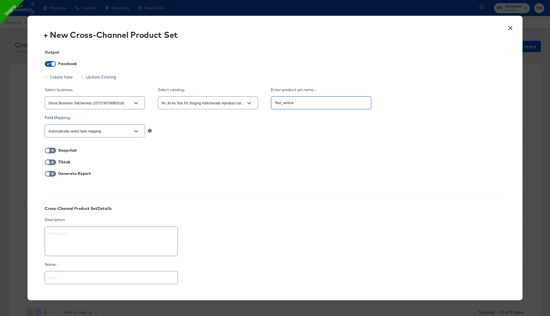
type input "Test_vertical"
type textarea "x"
type input "Test_verticals"
type textarea "x"
type input "Test_verticals_"
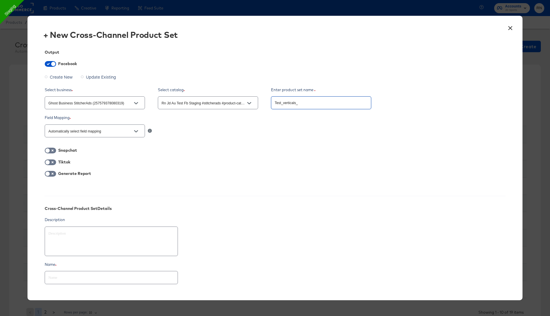
type textarea "x"
type input "Test_verticals_1"
click at [103, 275] on input "text" at bounding box center [111, 275] width 133 height 12
paste input "Test_verticals_1"
type textarea "x"
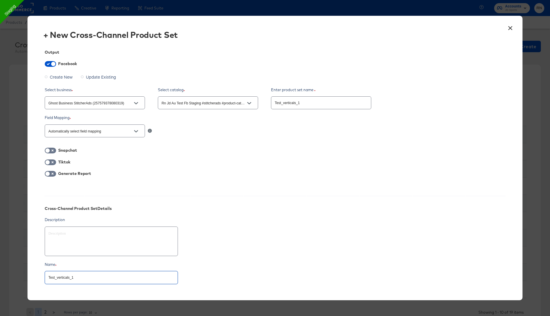
scroll to position [36, 0]
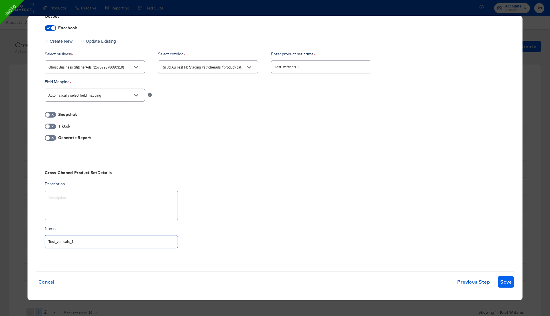
type input "Test_verticals_1"
click at [501, 283] on span "Save" at bounding box center [506, 282] width 11 height 8
type textarea "x"
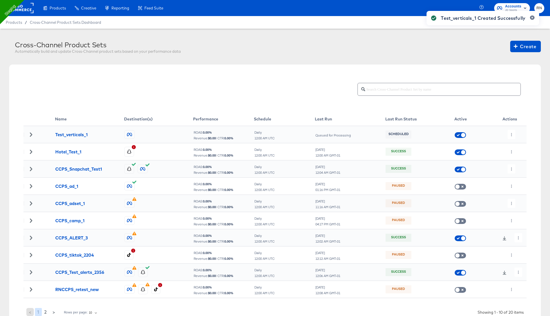
click at [514, 133] on div "Test_verticals_1 Created Successfully" at bounding box center [483, 147] width 124 height 285
click at [512, 134] on icon "button" at bounding box center [511, 134] width 3 height 3
click at [519, 163] on li "Run Now" at bounding box center [523, 164] width 31 height 9
click at [526, 44] on div "Cross-Channel Product Set set job is now running." at bounding box center [468, 147] width 154 height 285
click at [526, 46] on span "Create" at bounding box center [526, 46] width 22 height 8
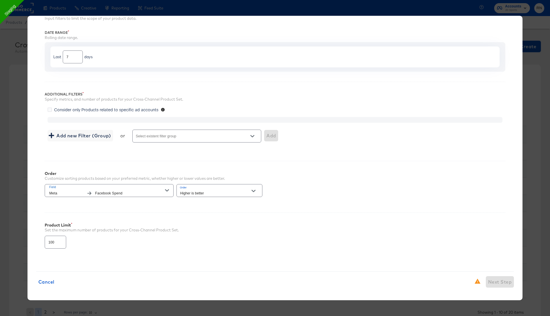
scroll to position [8, 0]
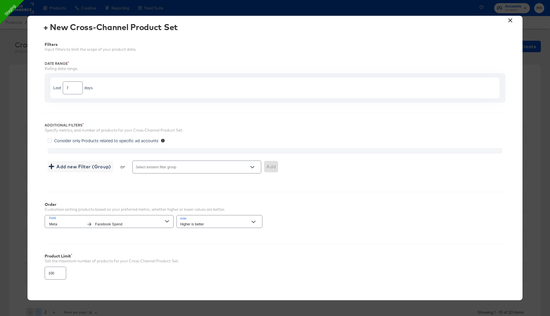
click at [511, 19] on button "×" at bounding box center [510, 19] width 10 height 10
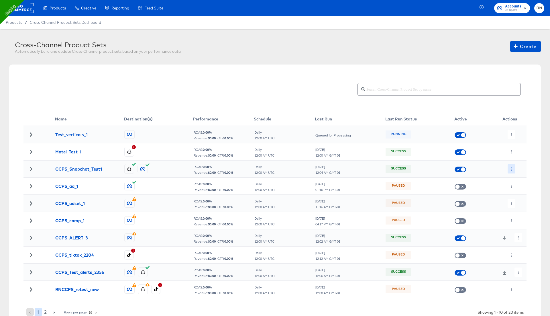
click at [511, 166] on button "button" at bounding box center [512, 168] width 8 height 9
click at [518, 179] on li "Edit" at bounding box center [523, 179] width 31 height 9
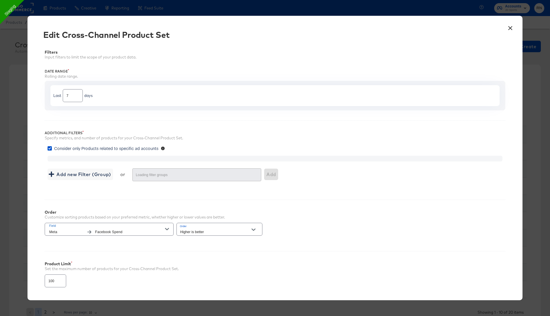
type input "3999"
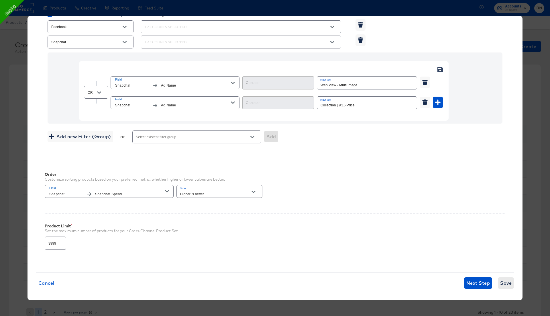
type input "Equal"
click at [477, 284] on button "Next Step" at bounding box center [478, 282] width 28 height 11
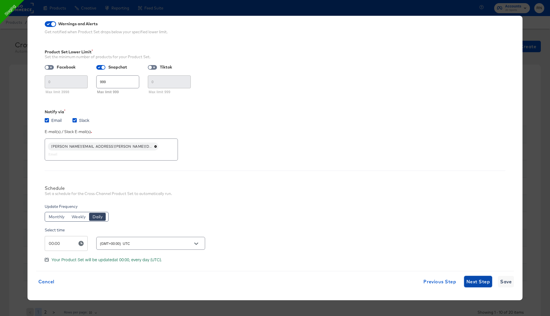
click at [476, 276] on button "Next Step" at bounding box center [478, 281] width 28 height 11
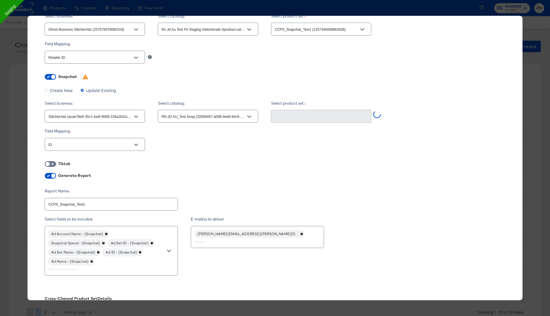
scroll to position [8, 0]
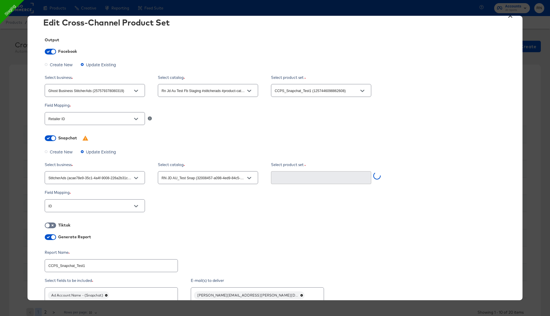
type input "CCPS_Snapchat_Test1 (062bdb24-b938-42b5-95ae-23a053a9a790)"
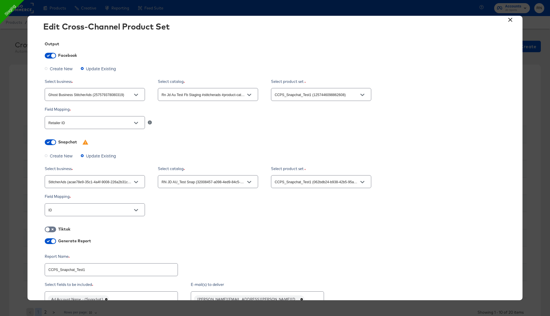
scroll to position [0, 0]
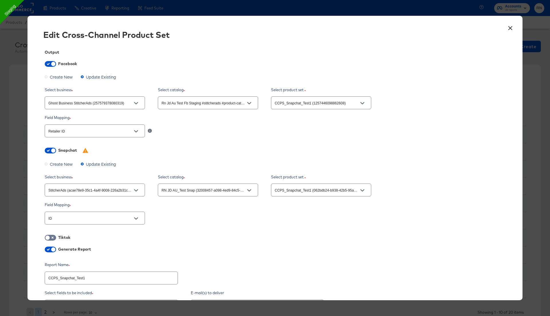
click at [126, 219] on input "ID" at bounding box center [90, 218] width 86 height 7
click at [210, 217] on div "ID" at bounding box center [275, 217] width 461 height 15
click at [511, 26] on button "×" at bounding box center [510, 27] width 10 height 10
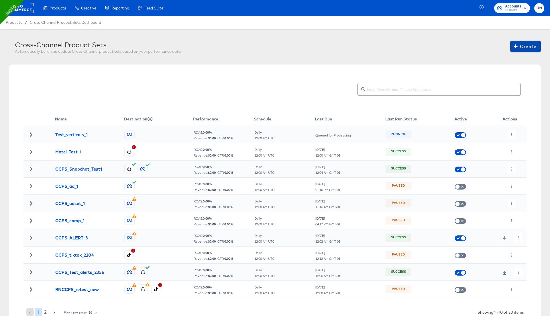
click at [528, 45] on span "Create" at bounding box center [526, 46] width 22 height 8
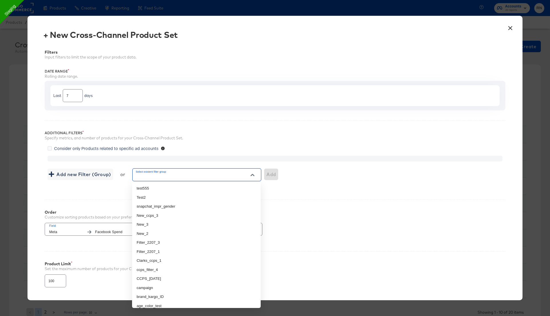
click at [178, 176] on input "Select existent filter group" at bounding box center [189, 177] width 108 height 7
click at [185, 223] on li "New_3" at bounding box center [196, 224] width 129 height 9
type input "New_3"
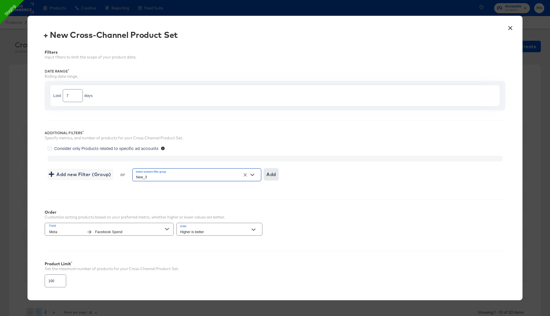
click at [268, 175] on span "Add" at bounding box center [271, 174] width 9 height 8
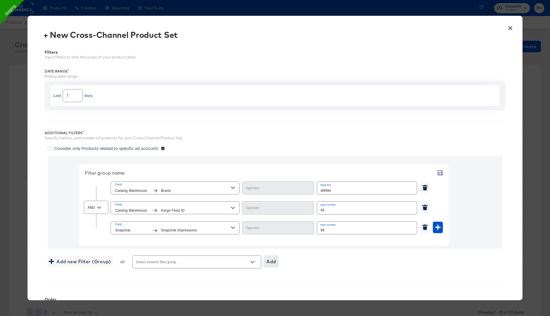
type input "Not Equal"
type input "Equal"
type input "Greater Than or Equal"
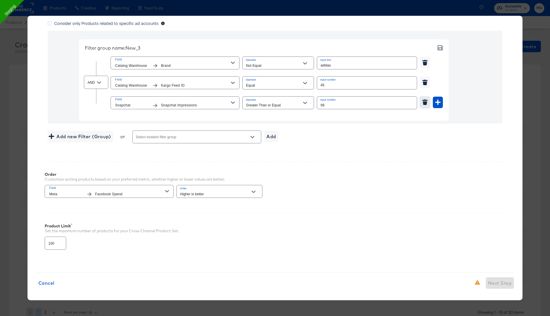
click at [425, 99] on icon "button" at bounding box center [425, 99] width 5 height 1
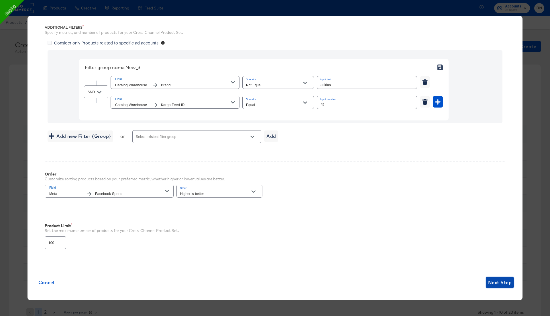
click at [491, 278] on span "Next Step" at bounding box center [501, 282] width 24 height 8
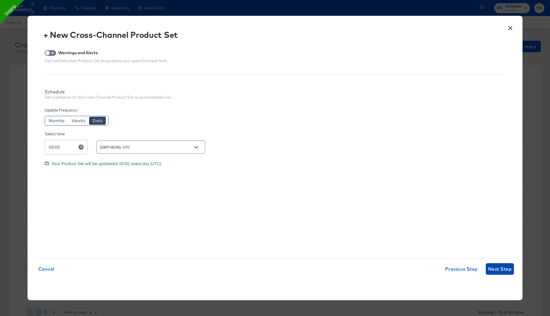
click at [495, 269] on span "Next Step" at bounding box center [501, 269] width 24 height 8
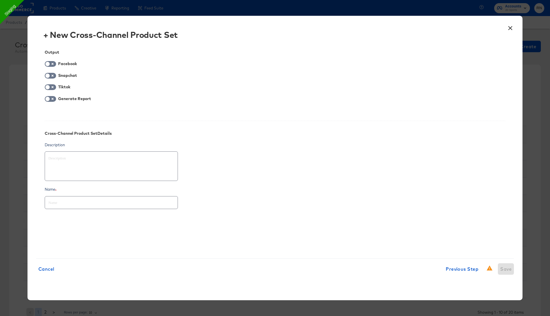
click at [53, 72] on div "Output Facebook Snapchat Tiktok Generate Report Cross-Channel Product Set Detai…" at bounding box center [275, 145] width 478 height 208
click at [52, 77] on input "checkbox" at bounding box center [47, 77] width 17 height 6
checkbox input "true"
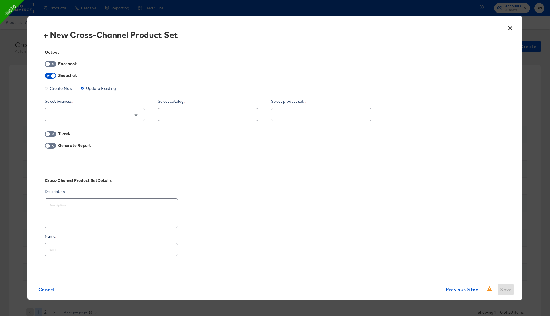
click at [93, 109] on div at bounding box center [95, 114] width 100 height 13
click at [64, 89] on span "Create New" at bounding box center [61, 88] width 23 height 6
click at [0, 0] on input "Create New" at bounding box center [0, 0] width 0 height 0
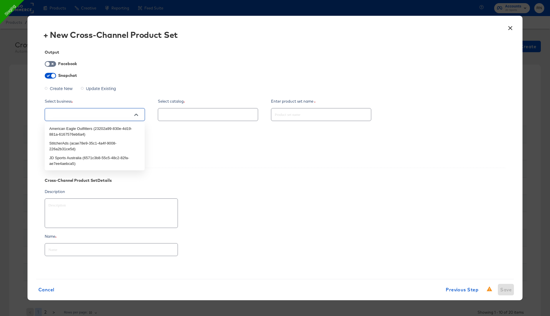
click at [74, 118] on input "text" at bounding box center [90, 115] width 86 height 7
click at [71, 151] on li "StitcherAds (acae78e9-35c1-4a4f-9008-226a2b31ce5d)" at bounding box center [95, 146] width 100 height 15
type textarea "x"
type input "StitcherAds (acae78e9-35c1-4a4f-9008-226a2b31ce5d)"
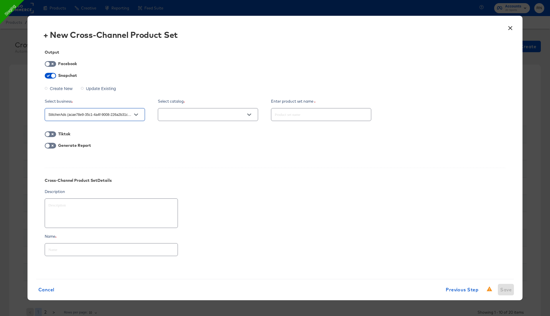
click at [194, 112] on input "text" at bounding box center [204, 115] width 86 height 7
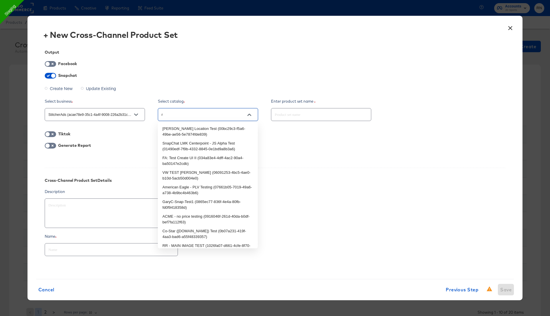
type input "rn"
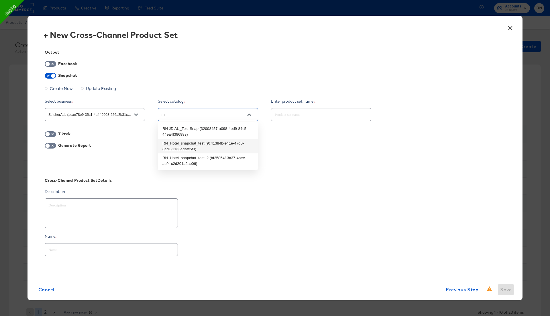
click at [192, 146] on li "RN_Hotel_snapchat_test (9c41384b-e41e-47d0-8ad1-1133edafc5f9)" at bounding box center [208, 146] width 100 height 15
type textarea "x"
type input "RN_Hotel_snapchat_test (9c41384b-e41e-47d0-8ad1-1133edafc5f9)"
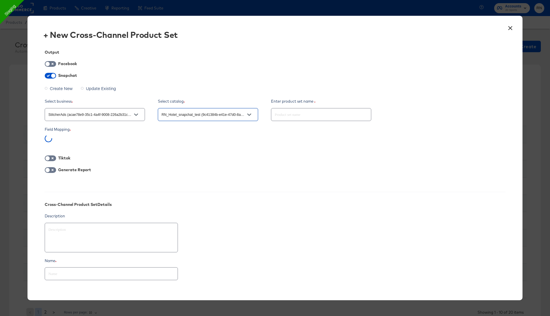
type textarea "x"
type input "RN_Hotel_snapchat_test (9c41384b-e41e-47d0-8ad1-1133edafc5f9)"
click at [286, 114] on input "text" at bounding box center [322, 112] width 100 height 12
type textarea "x"
type input "s"
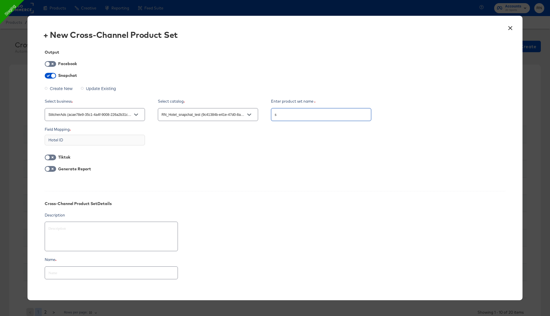
type textarea "x"
type input "sn"
type textarea "x"
type input "snap"
type textarea "x"
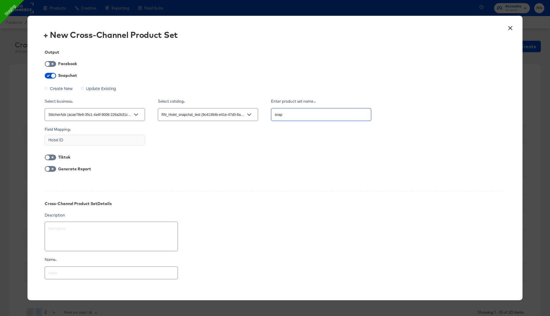
type input "snap_"
type textarea "x"
type input "snap_v"
type textarea "x"
type input "snap_ve"
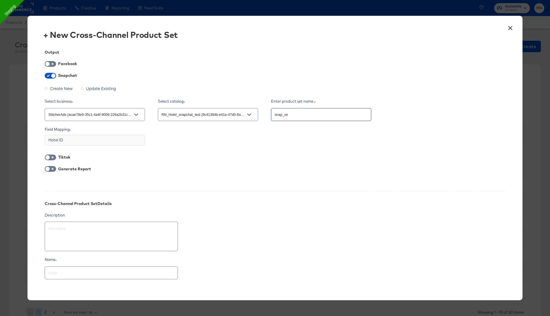
type textarea "x"
type input "snap_ver"
type textarea "x"
type input "snap_vert"
type textarea "x"
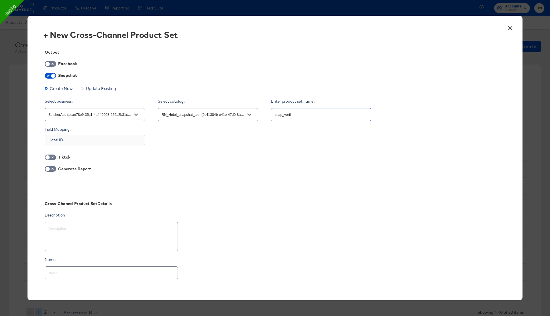
type input "snap_vertic"
type textarea "x"
type input "snap_vertica"
type textarea "x"
type input "snap_vertical"
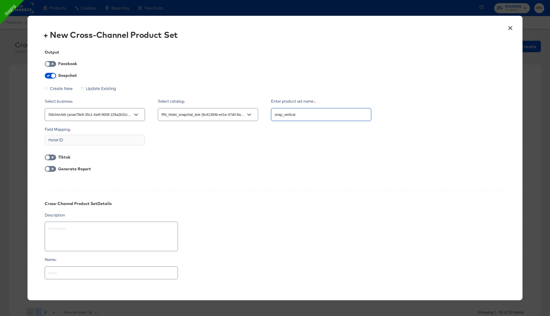
type textarea "x"
type input "snap_vertical_"
type textarea "x"
type input "snap_vertical_h"
type textarea "x"
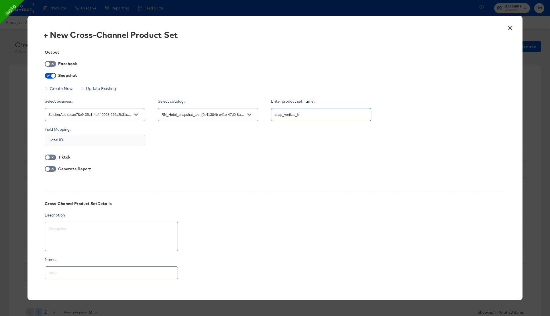
type input "snap_vertical_ho"
type textarea "x"
type input "snap_vertical_hot"
type textarea "x"
type input "snap_vertical_hote"
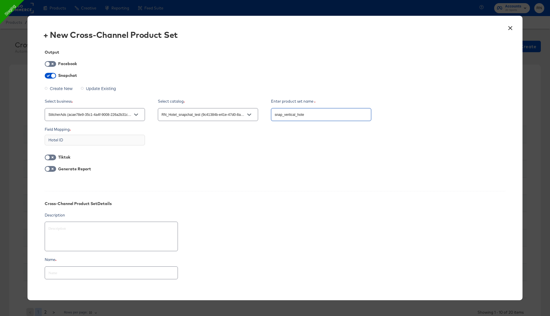
type textarea "x"
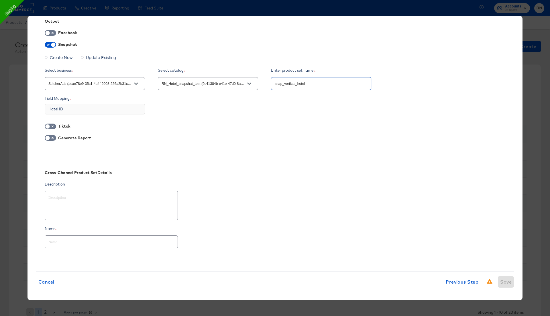
type input "snap_vertical_hotel"
click at [142, 242] on input "text" at bounding box center [111, 239] width 133 height 12
paste input "snap_vertical_hotel"
type textarea "x"
type input "snap_vertical_hotel"
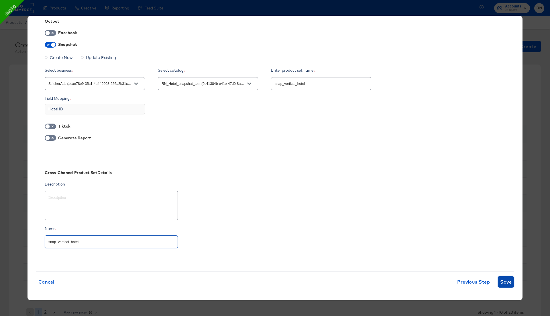
click at [504, 282] on span "Save" at bounding box center [506, 282] width 11 height 8
type textarea "x"
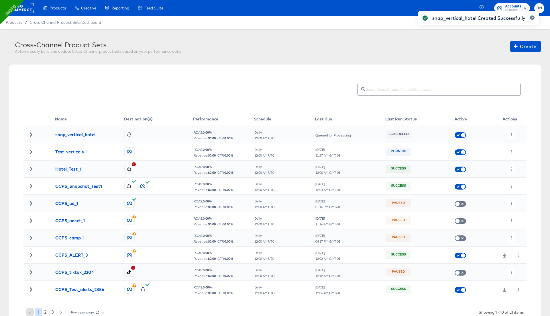
click at [509, 133] on div "snap_vertical_hotel Created Successfully" at bounding box center [479, 147] width 133 height 285
click at [511, 134] on icon "button" at bounding box center [511, 134] width 3 height 3
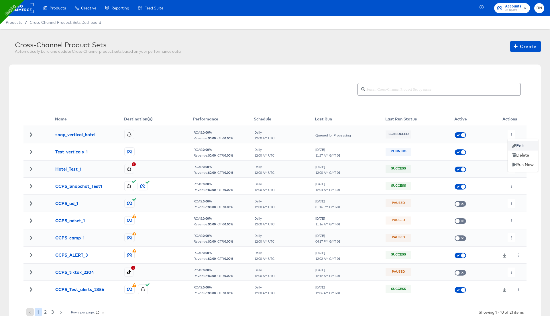
click at [517, 146] on li "Edit" at bounding box center [523, 145] width 31 height 9
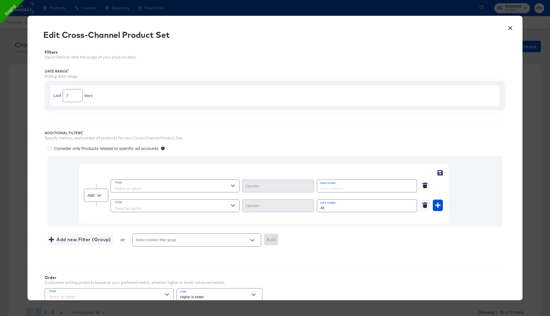
scroll to position [103, 0]
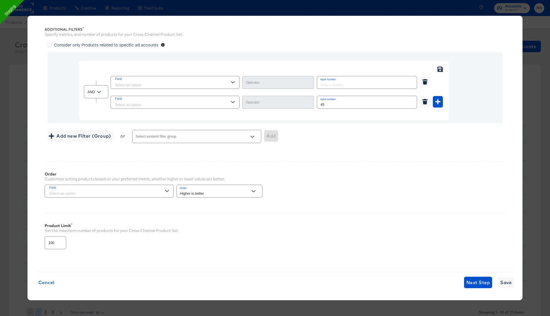
type input "Not Equal"
type input "Equal"
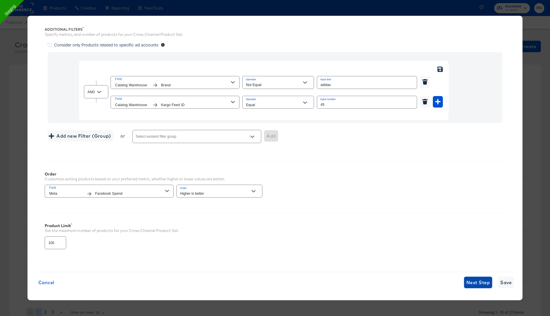
click at [482, 280] on span "Next Step" at bounding box center [479, 282] width 24 height 8
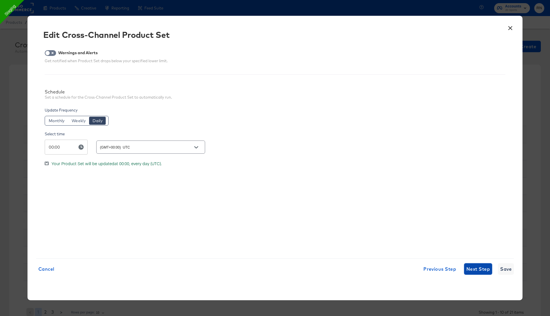
click at [478, 272] on span "Next Step" at bounding box center [479, 269] width 24 height 8
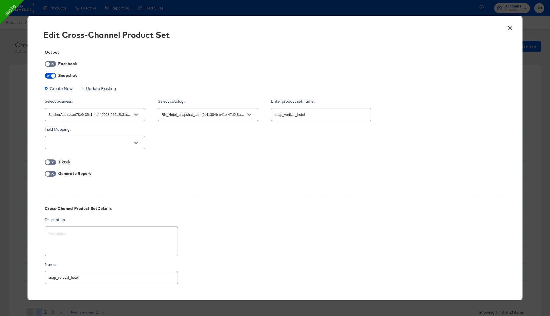
click at [510, 27] on button "×" at bounding box center [510, 27] width 10 height 10
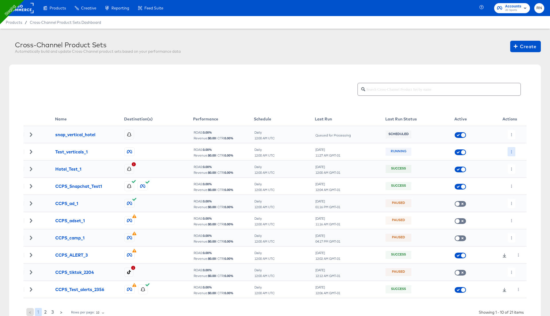
click at [511, 150] on icon "button" at bounding box center [511, 151] width 3 height 3
click at [528, 163] on li "Edit" at bounding box center [523, 162] width 31 height 9
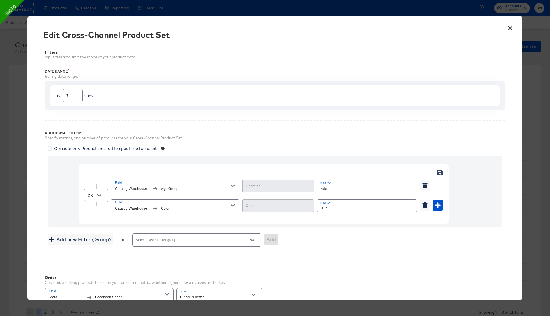
scroll to position [103, 0]
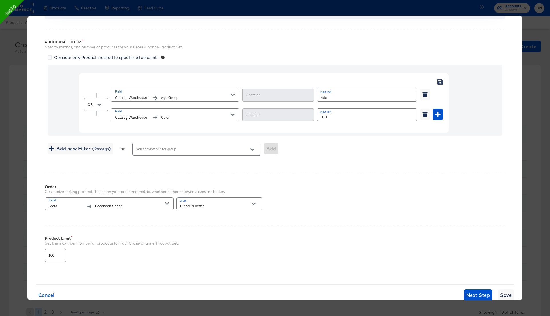
type input "Equal"
type input "Contains"
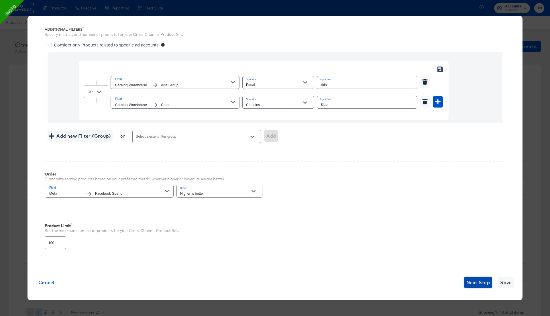
click at [480, 283] on span "Next Step" at bounding box center [479, 282] width 24 height 8
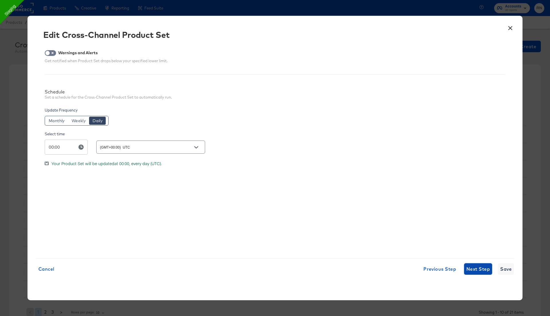
click at [476, 269] on span "Next Step" at bounding box center [479, 269] width 24 height 8
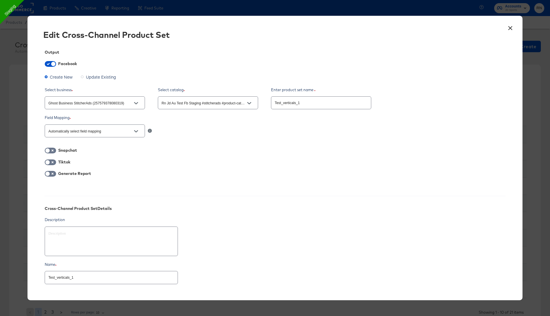
click at [510, 28] on button "×" at bounding box center [510, 27] width 10 height 10
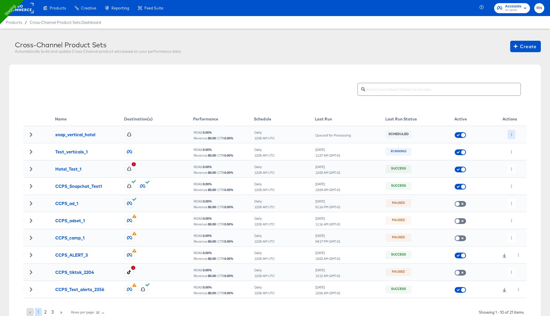
click at [513, 134] on icon "button" at bounding box center [511, 134] width 3 height 3
click at [522, 147] on li "Edit" at bounding box center [523, 145] width 31 height 9
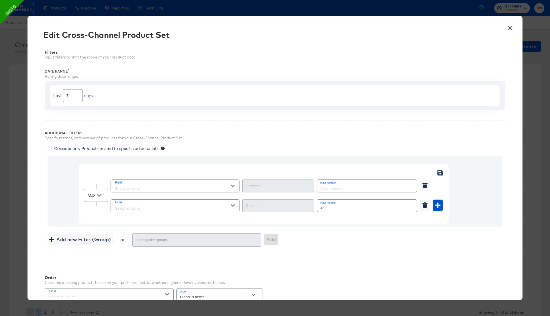
type input "Not Equal"
type input "Equal"
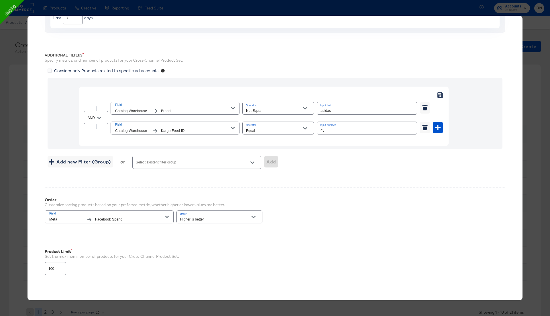
scroll to position [103, 0]
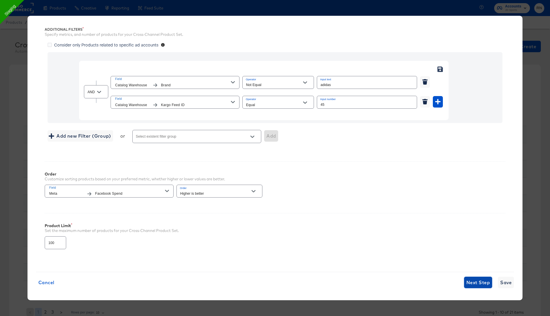
click at [477, 278] on span "Next Step" at bounding box center [479, 282] width 24 height 8
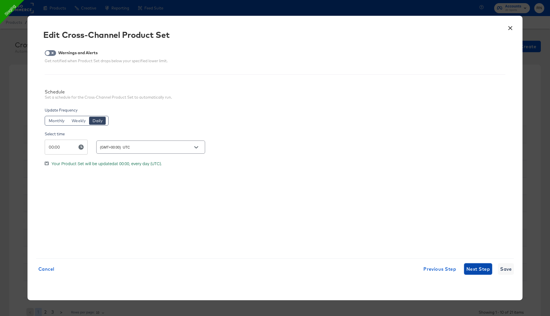
scroll to position [0, 0]
click at [476, 267] on span "Next Step" at bounding box center [479, 269] width 24 height 8
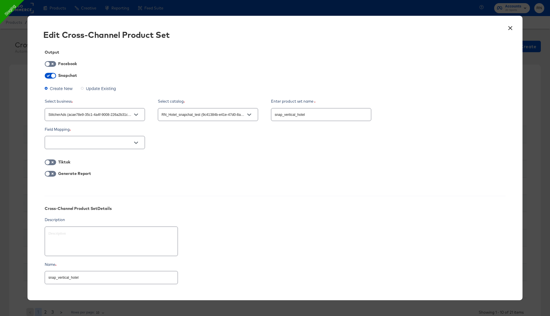
click at [55, 72] on div "Output Facebook Snapchat Create New Update Existing Select business StitcherAds…" at bounding box center [275, 169] width 478 height 257
click at [50, 74] on input "checkbox" at bounding box center [53, 77] width 17 height 6
checkbox input "false"
type textarea "x"
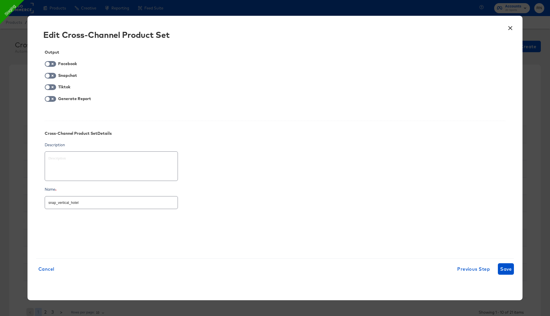
click at [50, 60] on div "Output Facebook Snapchat Tiktok Generate Report Cross-Channel Product Set Detai…" at bounding box center [275, 145] width 478 height 208
click at [54, 63] on input "checkbox" at bounding box center [47, 66] width 17 height 6
checkbox input "true"
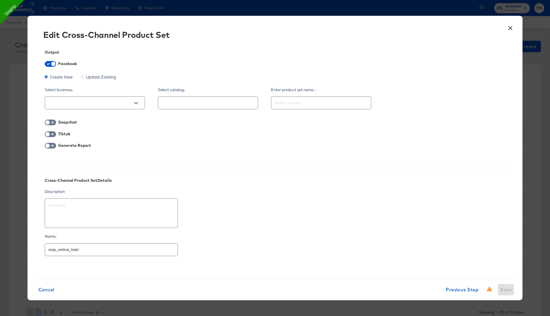
click at [58, 76] on span "Create New" at bounding box center [61, 77] width 23 height 6
click at [0, 0] on input "Create New" at bounding box center [0, 0] width 0 height 0
click at [73, 106] on input "text" at bounding box center [90, 103] width 86 height 7
click at [76, 130] on li "Ghost Business StitcherAds (257579378080319)" at bounding box center [95, 131] width 100 height 9
type textarea "x"
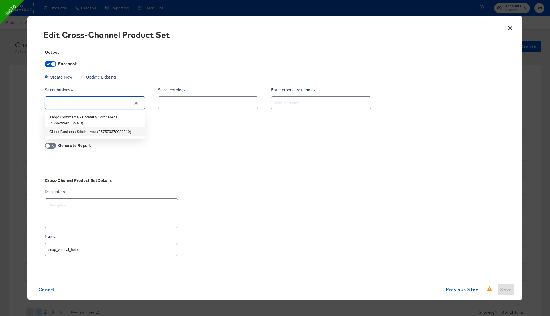
type input "Ghost Business StitcherAds (257579378080319)"
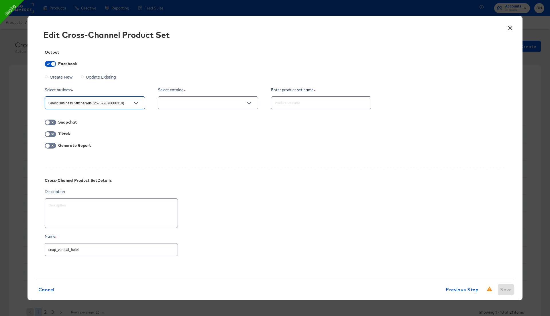
click at [175, 103] on input "text" at bounding box center [204, 103] width 86 height 7
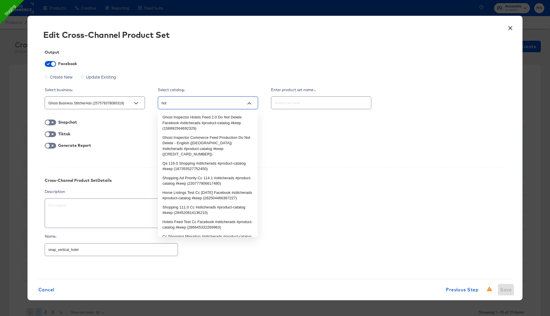
type input "hote"
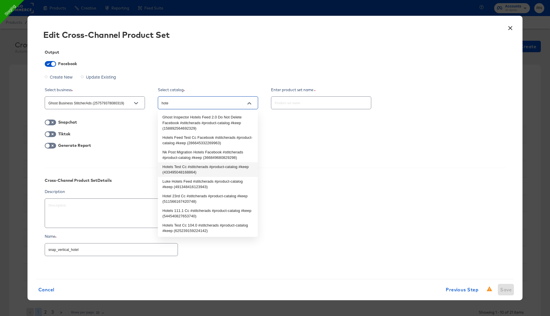
click at [186, 169] on li "Hotels Test Cc #stitcherads #product-catalog #keep (433495048168864)" at bounding box center [208, 169] width 100 height 15
type textarea "x"
type input "Hotels Test Cc #stitcherads #product-catalog #keep (433495048168864)"
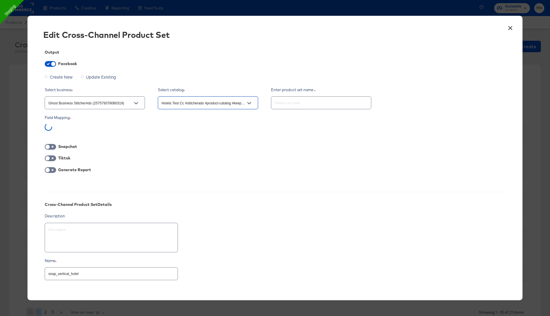
type textarea "x"
type input "Hotels Test Cc #stitcherads #product-catalog #keep (433495048168864)"
click at [296, 101] on input "text" at bounding box center [322, 100] width 100 height 12
type textarea "x"
type input "T"
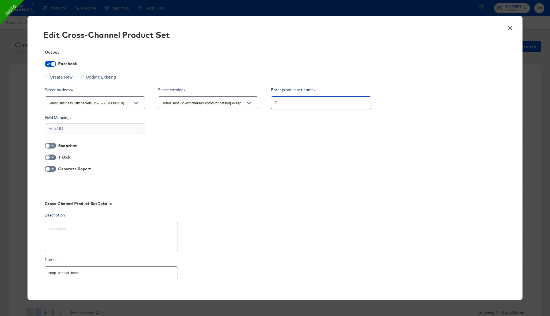
type textarea "x"
type input "Te"
type textarea "x"
type input "Tes"
type textarea "x"
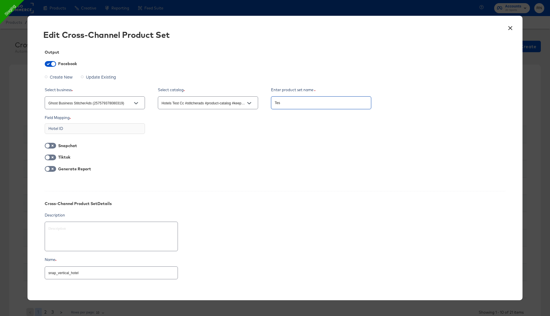
type input "Test"
type textarea "x"
type input "Test_"
type textarea "x"
type input "Test_H"
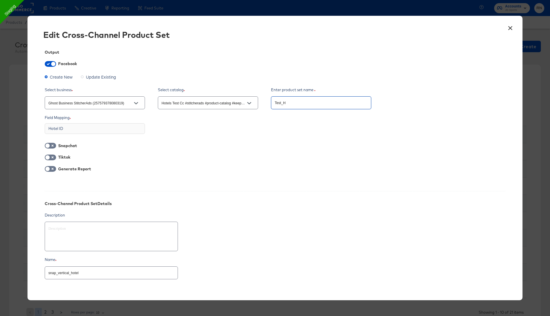
type textarea "x"
type input "Test_Hot"
type textarea "x"
type input "Test_Hote"
type textarea "x"
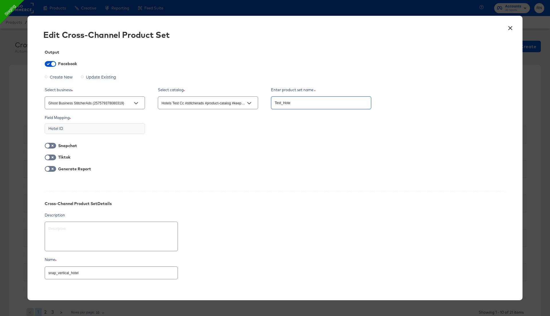
type input "Test_Hot"
type textarea "x"
type input "Test_Ho"
type textarea "x"
type input "V"
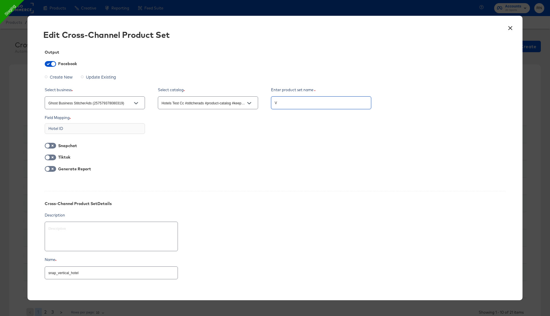
type textarea "x"
type input "Ve"
type textarea "x"
type input "Vet"
type textarea "x"
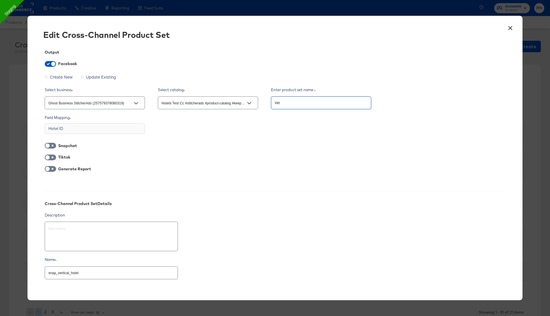
type input "Veti"
type textarea "x"
type input "Vetic"
type textarea "x"
type input "Vetica"
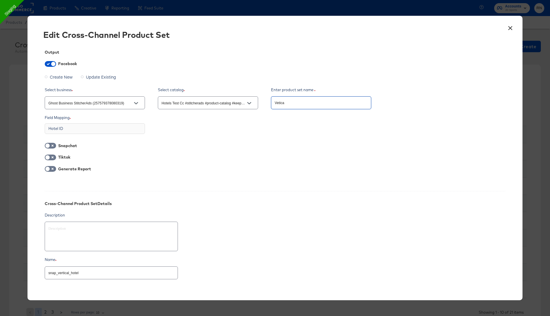
type textarea "x"
type input "Vetical"
type textarea "x"
type input "Vetical_"
type textarea "x"
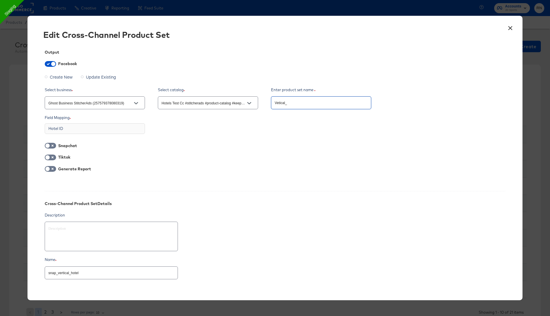
type input "Vetical_h"
type textarea "x"
type input "Vetical_hot"
type textarea "x"
type input "Vetical_hote"
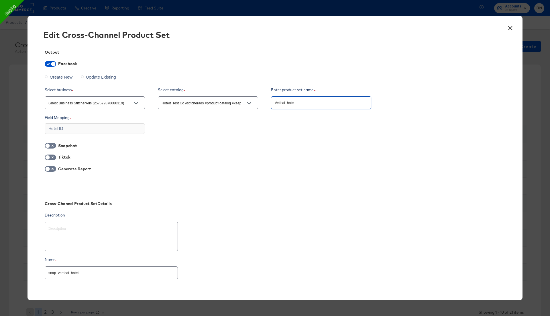
type textarea "x"
type input "Vetical_hotel"
type textarea "x"
type input "Vetical_hotel1"
click at [94, 272] on input "snap_vertical_hotel" at bounding box center [111, 270] width 133 height 12
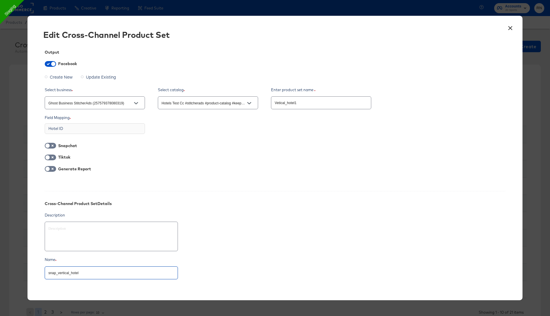
paste input "Vetical_hotel1"
type textarea "x"
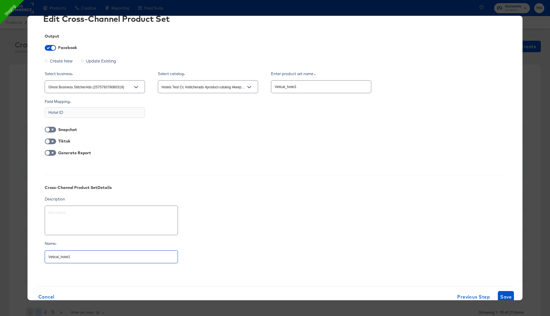
scroll to position [20, 0]
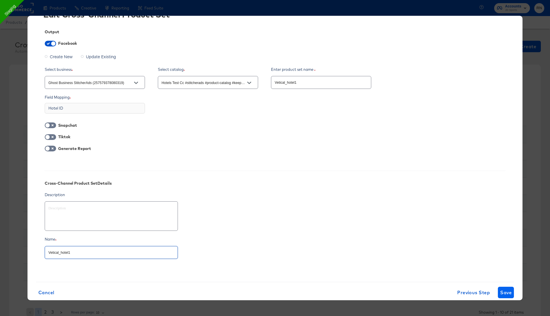
type input "Vetical_hotel1"
click at [506, 293] on span "Save" at bounding box center [506, 292] width 11 height 8
type textarea "x"
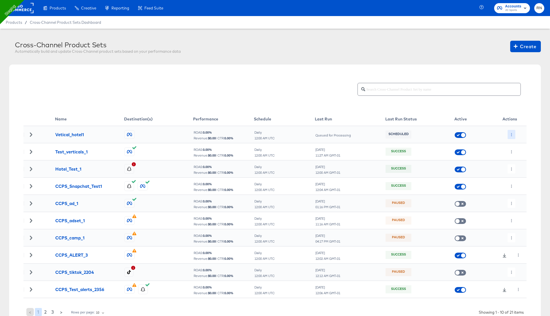
click at [511, 136] on button "button" at bounding box center [512, 134] width 8 height 9
click at [518, 144] on li "Edit" at bounding box center [523, 145] width 31 height 9
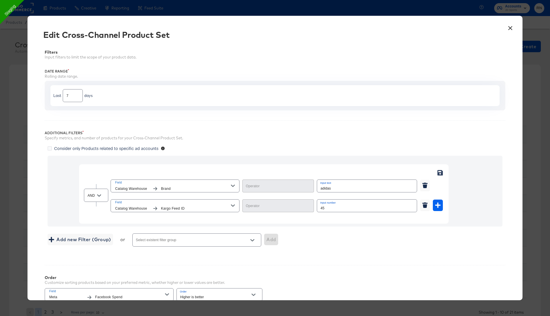
type input "Not Equal"
type input "Equal"
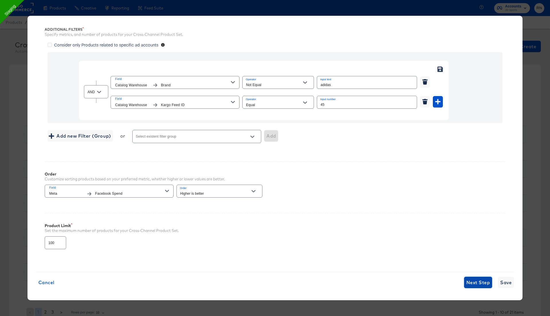
click at [476, 281] on span "Next Step" at bounding box center [479, 282] width 24 height 8
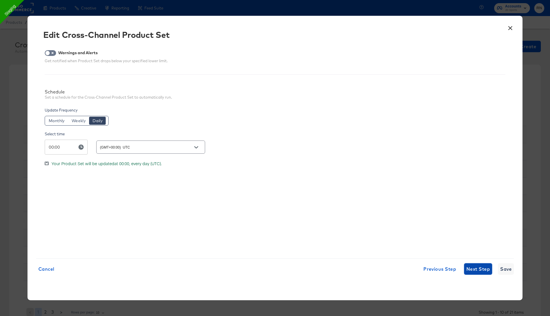
scroll to position [0, 0]
click at [474, 274] on button "Next Step" at bounding box center [478, 268] width 28 height 11
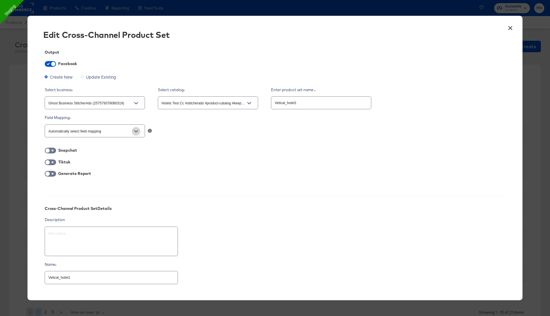
click at [132, 132] on button "Open" at bounding box center [136, 131] width 9 height 9
type textarea "x"
click at [509, 27] on button "×" at bounding box center [510, 27] width 10 height 10
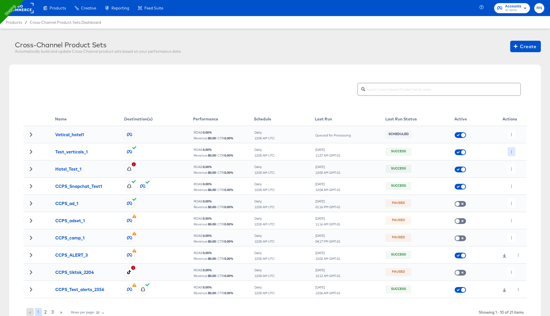
click at [510, 151] on icon "button" at bounding box center [511, 151] width 3 height 3
click at [516, 161] on icon at bounding box center [515, 163] width 4 height 4
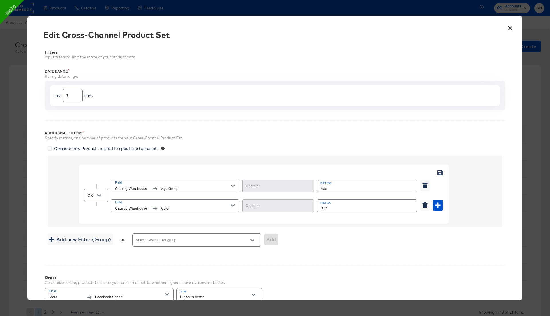
type input "Equal"
type input "Contains"
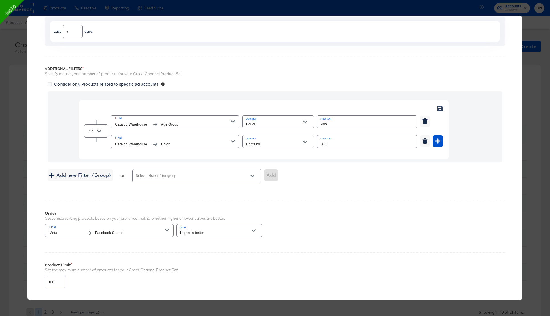
scroll to position [103, 0]
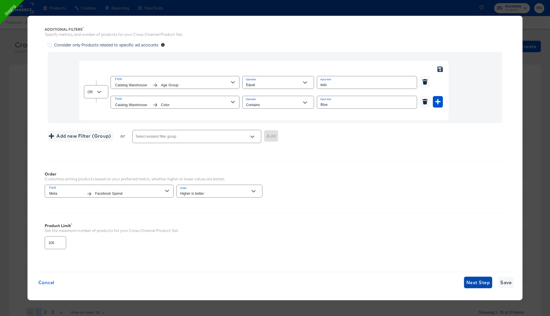
click at [479, 283] on span "Next Step" at bounding box center [479, 282] width 24 height 8
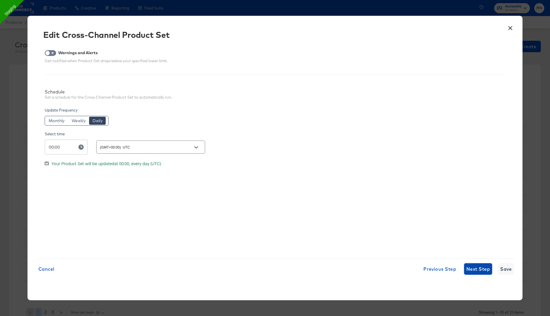
click at [476, 269] on span "Next Step" at bounding box center [479, 269] width 24 height 8
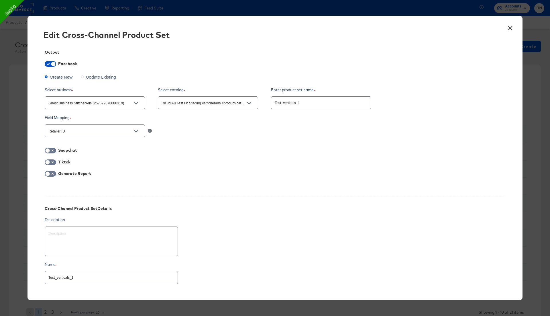
click at [513, 27] on button "×" at bounding box center [510, 27] width 10 height 10
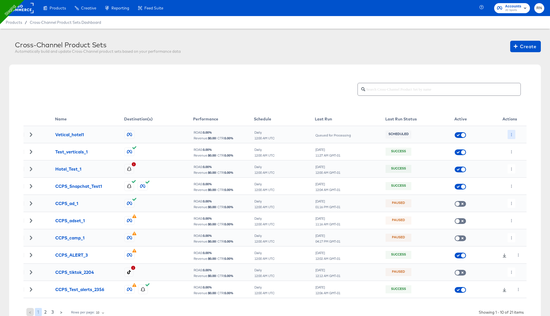
click at [511, 135] on icon "button" at bounding box center [511, 134] width 3 height 3
click at [515, 149] on li "Edit" at bounding box center [523, 145] width 31 height 9
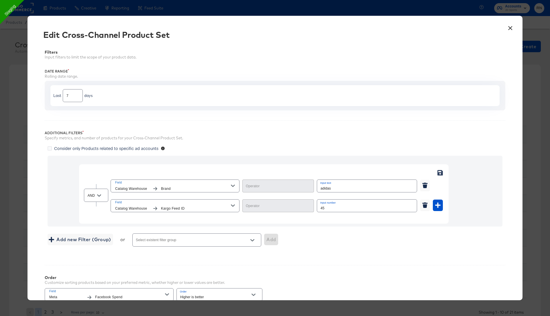
scroll to position [103, 0]
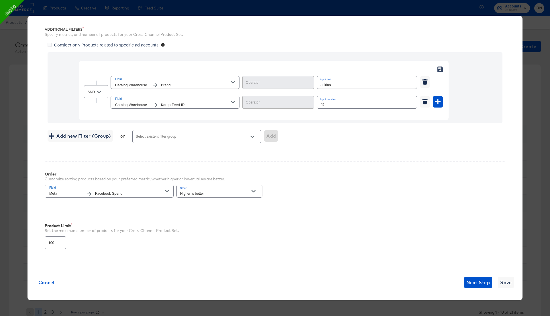
type input "Not Equal"
type input "Equal"
click at [473, 278] on span "Next Step" at bounding box center [479, 282] width 24 height 8
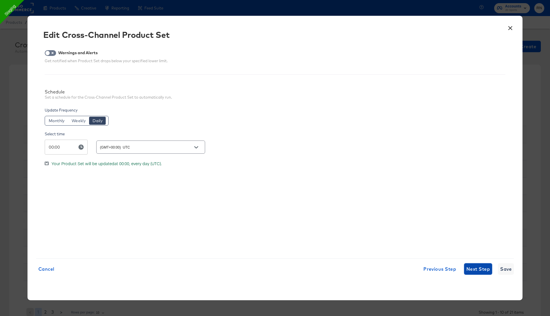
click at [472, 269] on span "Next Step" at bounding box center [479, 269] width 24 height 8
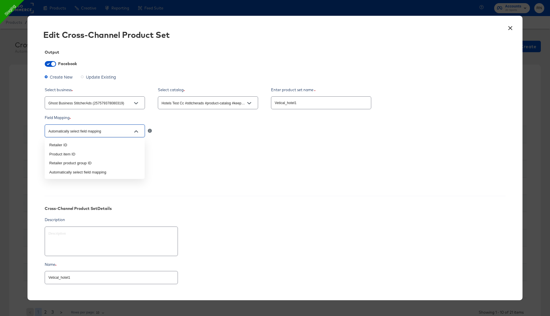
click at [129, 130] on input "Automatically select field mapping" at bounding box center [90, 131] width 86 height 7
click at [175, 130] on div "Automatically select field mapping" at bounding box center [275, 130] width 461 height 15
click at [178, 104] on input "Hotels Test Cc #stitcherads #product-catalog #keep (433495048168864)" at bounding box center [204, 103] width 86 height 7
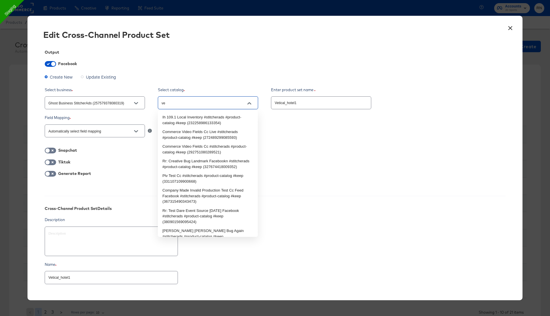
type input "veh"
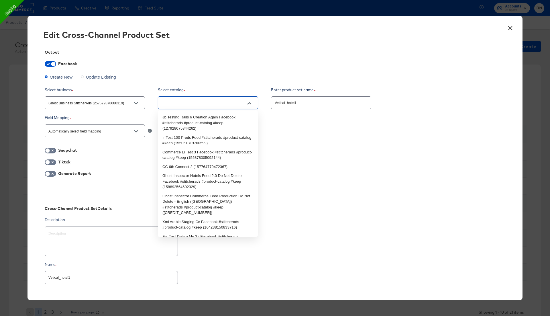
type input "Hotels Test Cc #stitcherads #product-catalog #keep (433495048168864)"
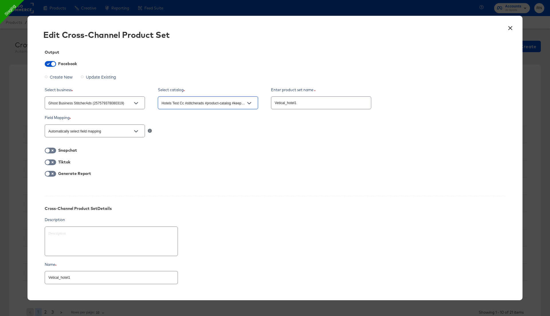
type textarea "x"
click at [125, 102] on input "Ghost Business StitcherAds (257579378080319)" at bounding box center [90, 103] width 86 height 7
click at [118, 116] on li "Kargo Commerce - Formerly StitcherAds (638625946236073)" at bounding box center [95, 120] width 100 height 15
type input "Kargo Commerce - Formerly StitcherAds (638625946236073)"
type textarea "x"
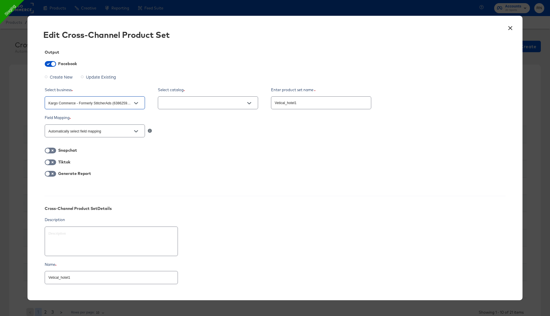
click at [183, 104] on input "text" at bounding box center [204, 103] width 86 height 7
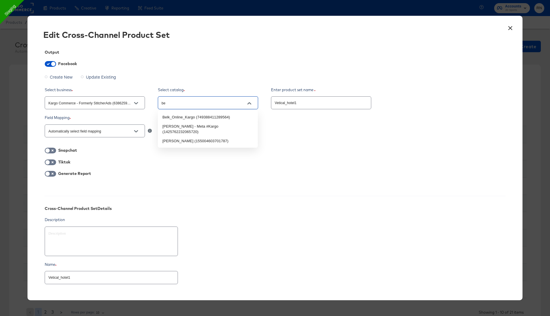
type input "b"
click at [195, 118] on li "Test Automotive Vehicles Catalog SM (1070927674585217)" at bounding box center [208, 120] width 100 height 15
type input "Test Automotive Vehicles Catalog SM (1070927674585217)"
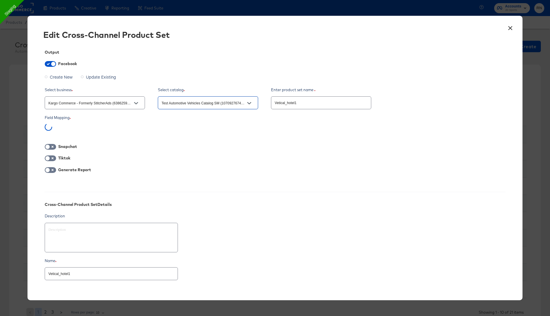
type textarea "x"
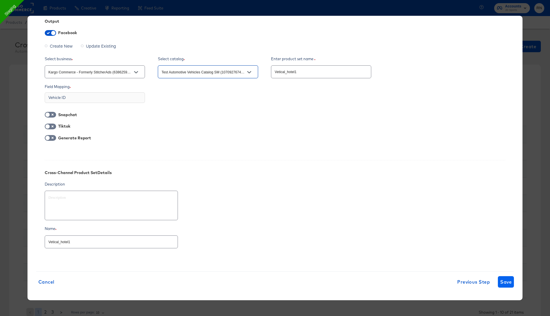
type input "Test Automotive Vehicles Catalog SM (1070927674585217)"
click at [511, 278] on span "Save" at bounding box center [506, 282] width 11 height 8
type textarea "x"
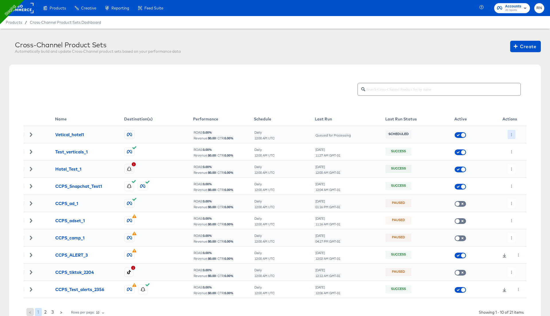
click at [511, 135] on icon "button" at bounding box center [511, 134] width 3 height 3
click at [514, 145] on icon at bounding box center [515, 146] width 4 height 4
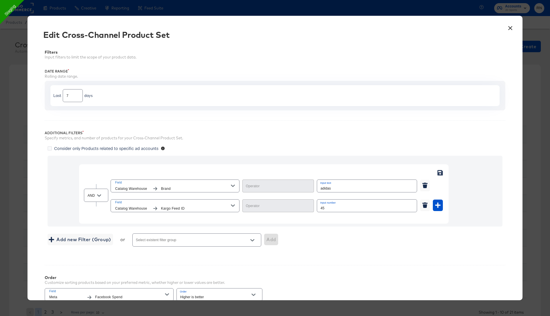
type input "Not Equal"
type input "Equal"
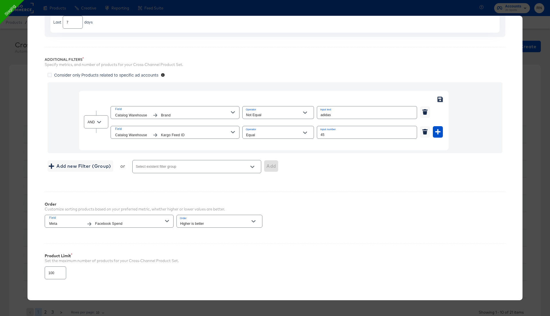
scroll to position [103, 0]
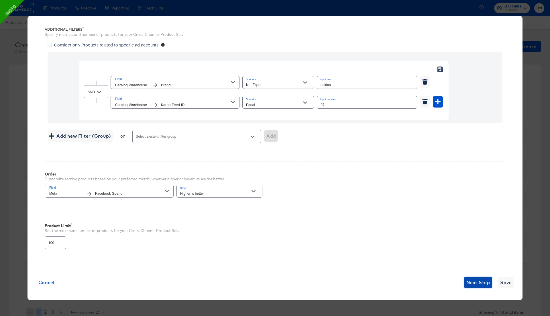
click at [471, 278] on span "Next Step" at bounding box center [479, 282] width 24 height 8
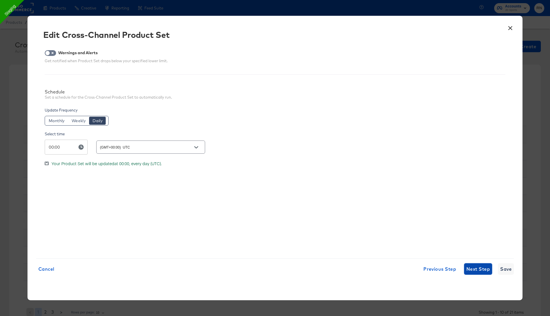
click at [473, 267] on span "Next Step" at bounding box center [479, 269] width 24 height 8
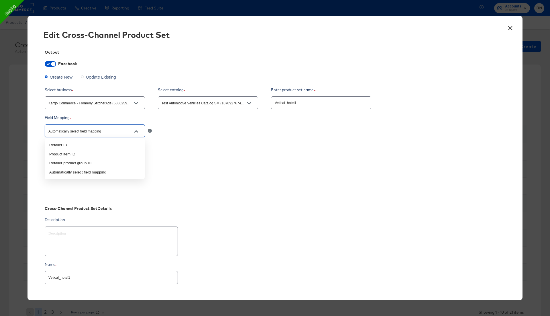
click at [125, 131] on input "Automatically select field mapping" at bounding box center [90, 131] width 86 height 7
click at [509, 28] on button "×" at bounding box center [510, 27] width 10 height 10
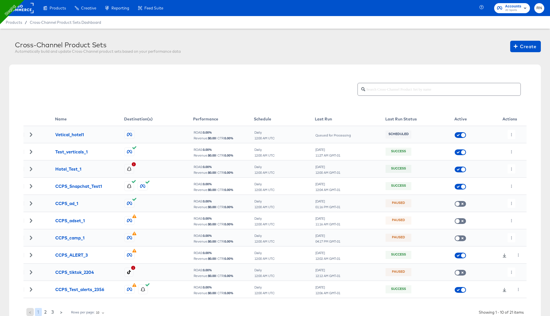
click at [31, 7] on rect at bounding box center [20, 8] width 26 height 10
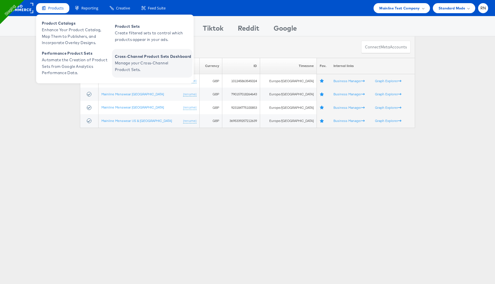
click at [127, 68] on span "Manage your Cross-Channel Product Sets." at bounding box center [149, 66] width 69 height 13
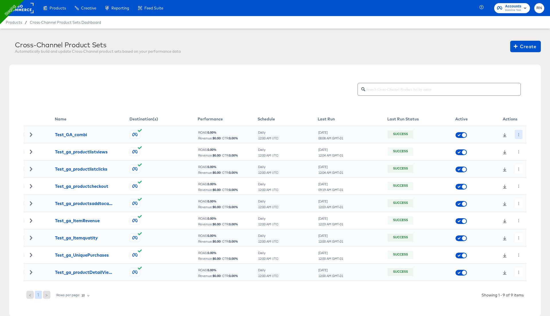
click at [519, 132] on button "button" at bounding box center [519, 134] width 8 height 9
click at [524, 142] on li "Edit" at bounding box center [529, 145] width 31 height 9
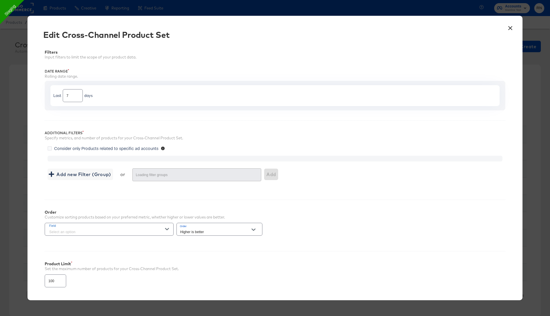
type input "500"
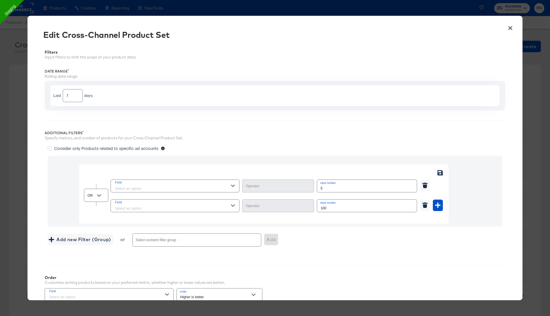
type input "Greater Than"
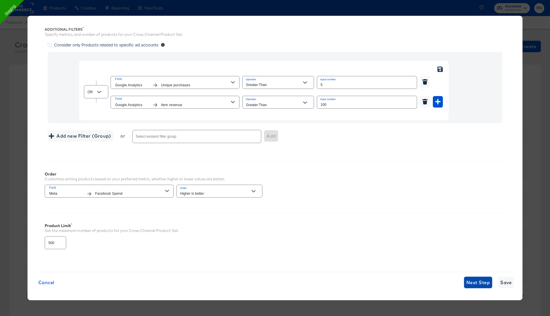
click at [468, 282] on span "Next Step" at bounding box center [479, 282] width 24 height 8
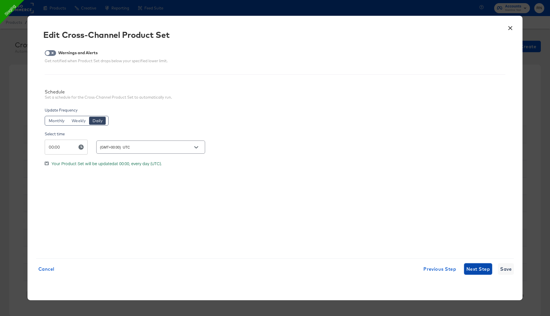
click at [471, 269] on span "Next Step" at bounding box center [479, 269] width 24 height 8
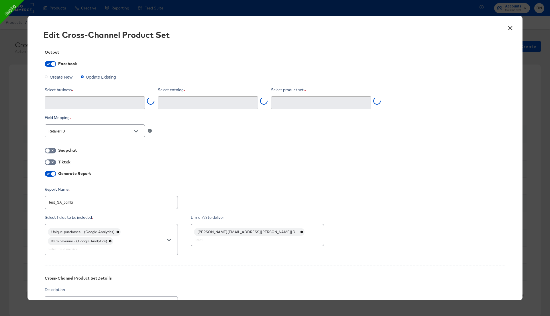
type input "Test_GA_333 (1500561037778849)"
type input "Ghost Business StitcherAds (257579378080319)"
click at [510, 26] on button "×" at bounding box center [510, 27] width 10 height 10
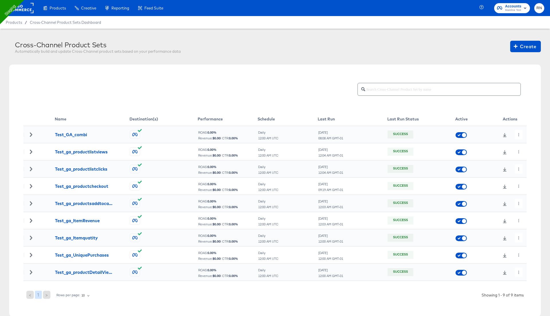
click at [26, 8] on rect at bounding box center [20, 8] width 26 height 10
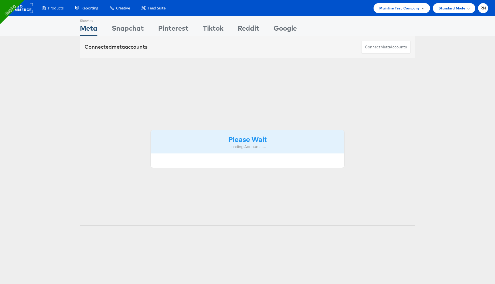
click at [413, 9] on span "Mainline Test Company" at bounding box center [400, 8] width 40 height 6
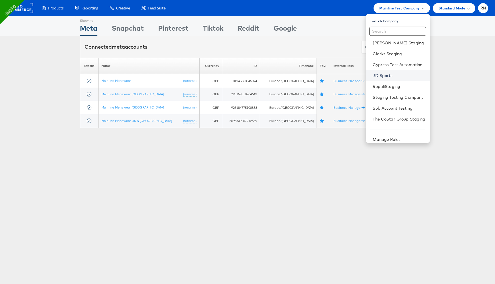
click at [381, 75] on link "JD Sports" at bounding box center [399, 76] width 52 height 6
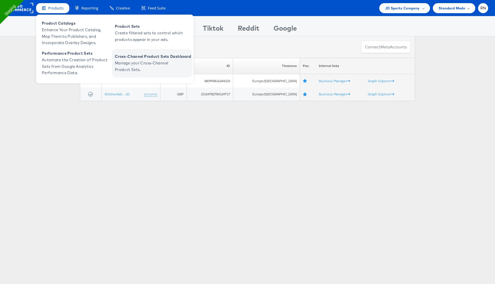
click at [138, 73] on span "Manage your Cross-Channel Product Sets." at bounding box center [149, 66] width 69 height 13
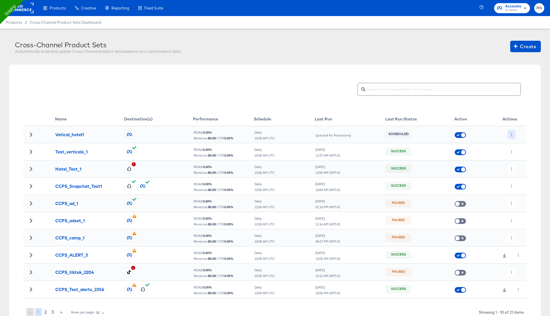
click at [512, 134] on icon "button" at bounding box center [511, 134] width 3 height 3
click at [518, 144] on li "Edit" at bounding box center [523, 145] width 31 height 9
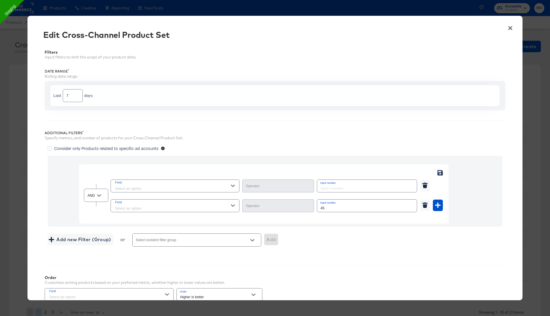
type input "Not Equal"
type input "Equal"
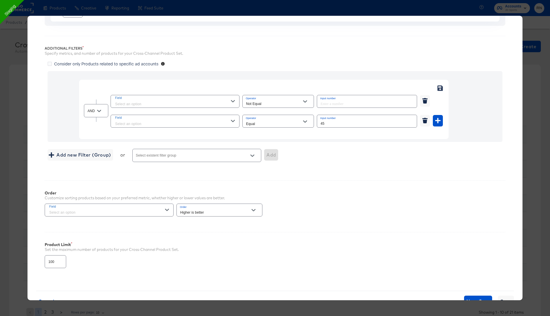
scroll to position [103, 0]
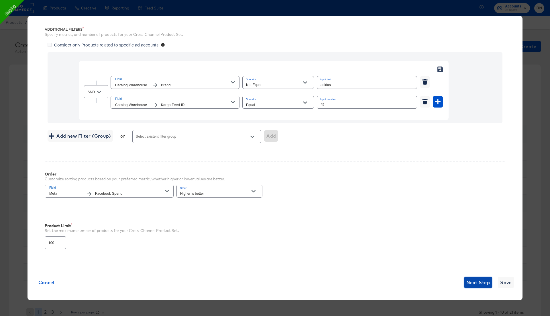
click at [479, 284] on button "Next Step" at bounding box center [478, 282] width 28 height 11
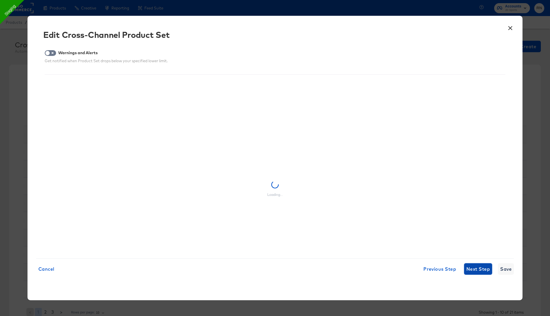
scroll to position [0, 0]
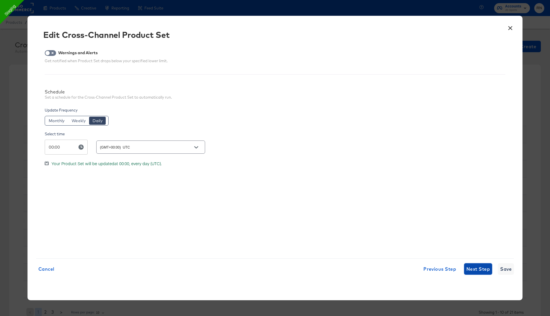
click at [474, 270] on span "Next Step" at bounding box center [479, 269] width 24 height 8
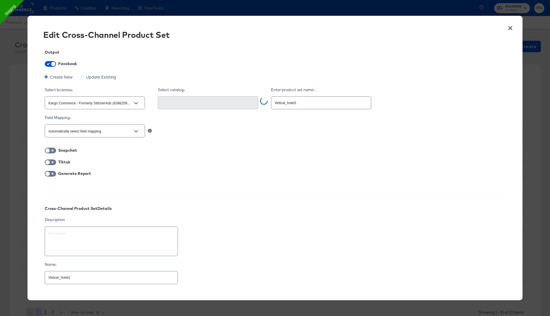
click at [131, 104] on div at bounding box center [136, 103] width 12 height 9
click at [138, 102] on icon "Open" at bounding box center [136, 103] width 4 height 4
click at [116, 130] on li "Ghost Business StitcherAds (257579378080319)" at bounding box center [95, 131] width 100 height 9
type input "Ghost Business StitcherAds (257579378080319)"
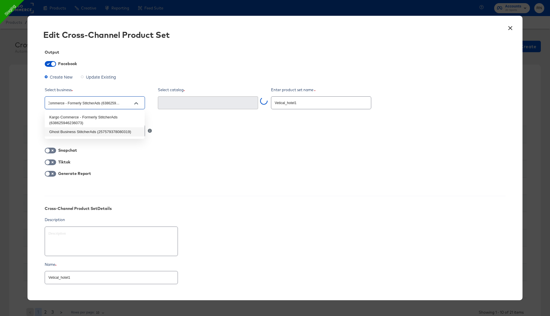
type textarea "x"
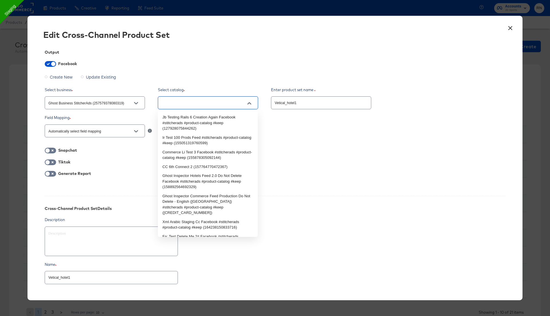
click at [239, 103] on input "text" at bounding box center [204, 103] width 86 height 7
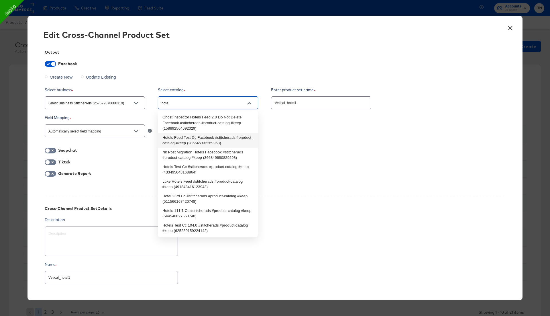
click at [210, 140] on li "Hotels Feed Test Cc Facebook #stitcherads #product-catalog #keep (2866453322699…" at bounding box center [208, 140] width 100 height 15
type input "Hotels Feed Test Cc Facebook #stitcherads #product-catalog #keep (2866453322699…"
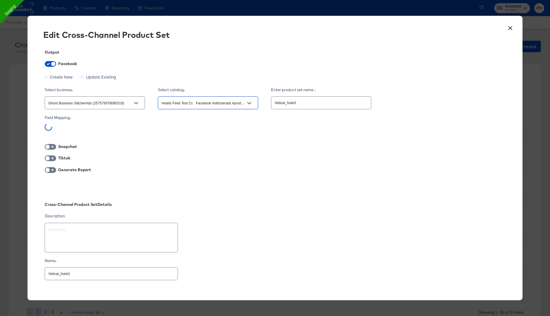
type textarea "x"
type input "Hotels Feed Test Cc Facebook #stitcherads #product-catalog #keep (2866453322699…"
drag, startPoint x: 57, startPoint y: 127, endPoint x: 71, endPoint y: 129, distance: 14.2
click at [71, 129] on div "Hotel ID" at bounding box center [95, 128] width 100 height 11
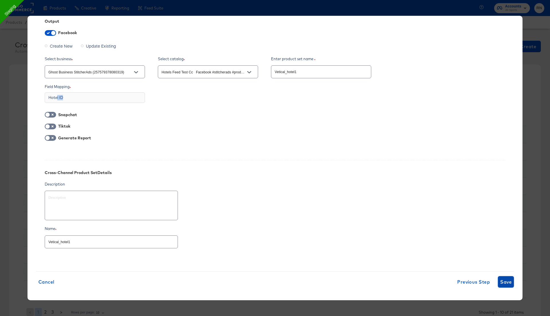
click at [506, 282] on span "Save" at bounding box center [506, 282] width 11 height 8
type textarea "x"
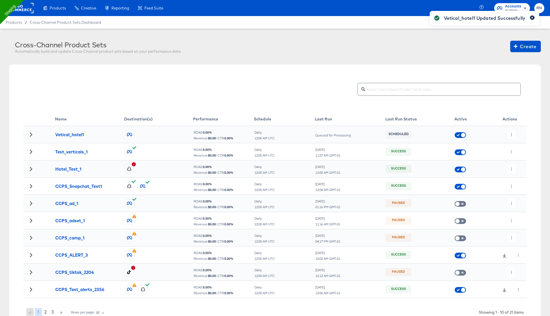
click at [532, 18] on icon "button" at bounding box center [533, 18] width 2 height 2
click at [511, 132] on button "button" at bounding box center [512, 134] width 8 height 9
click at [516, 146] on li "Edit" at bounding box center [523, 145] width 31 height 9
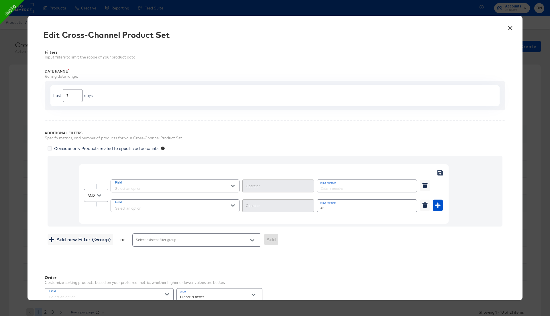
scroll to position [103, 0]
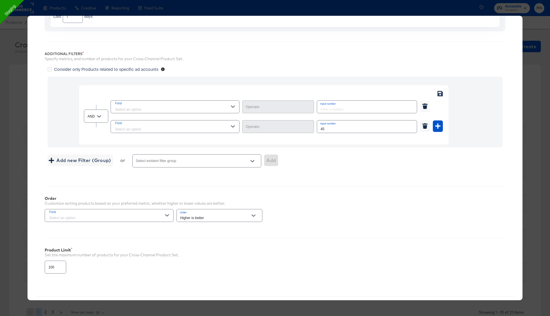
type input "Not Equal"
type input "Equal"
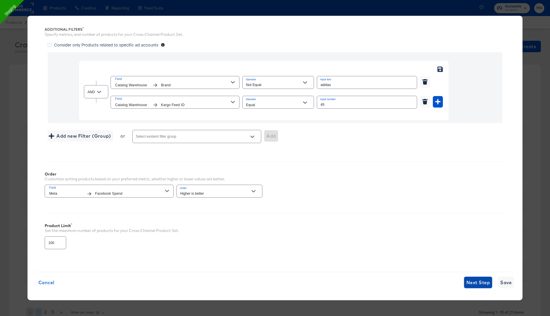
click at [482, 284] on span "Next Step" at bounding box center [479, 282] width 24 height 8
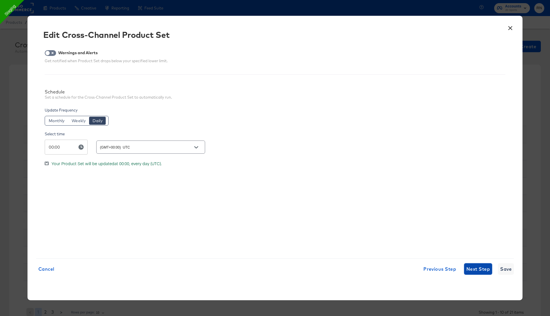
scroll to position [0, 0]
click at [480, 270] on span "Next Step" at bounding box center [479, 269] width 24 height 8
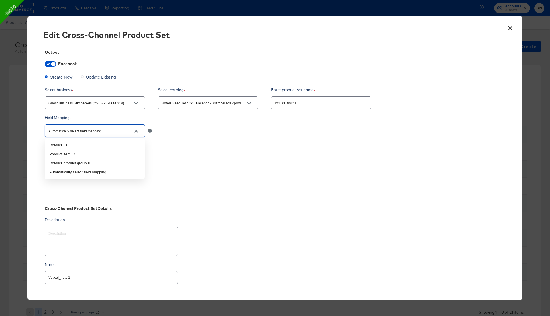
click at [127, 132] on input "Automatically select field mapping" at bounding box center [90, 131] width 86 height 7
click at [186, 104] on input "Hotels Feed Test Cc Facebook #stitcherads #product-catalog #keep (2866453322699…" at bounding box center [204, 103] width 86 height 7
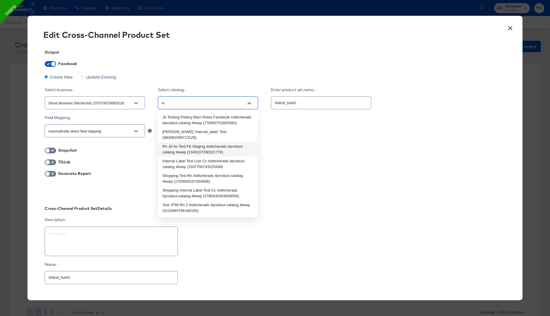
click at [194, 143] on li "Rn Jd Au Test Fb Staging #stitcherads #product-catalog #keep (1345107290101776)" at bounding box center [208, 149] width 100 height 15
type input "Rn Jd Au Test Fb Staging #stitcherads #product-catalog #keep (1345107290101776)"
type textarea "x"
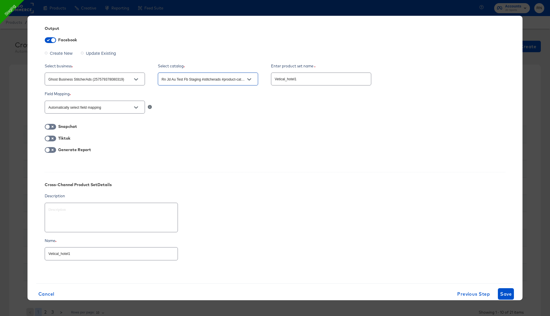
scroll to position [36, 0]
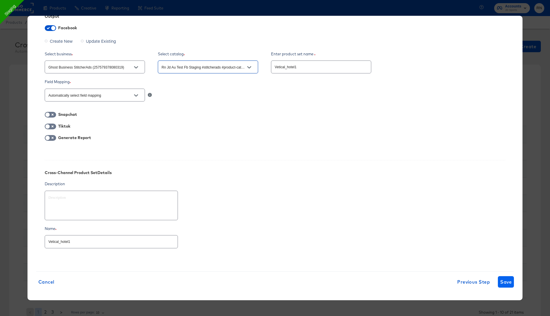
type input "Rn Jd Au Test Fb Staging #stitcherads #product-catalog #keep (1345107290101776)"
click at [507, 281] on span "Save" at bounding box center [506, 282] width 11 height 8
type textarea "x"
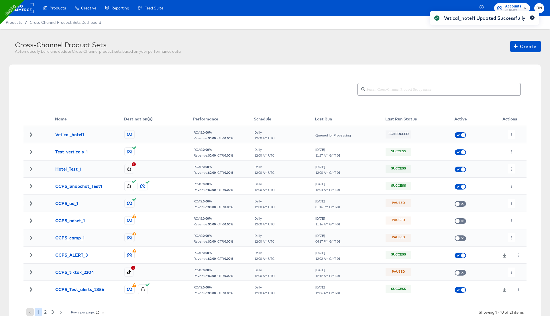
click at [532, 17] on icon "button" at bounding box center [533, 18] width 2 height 2
click at [513, 133] on icon "button" at bounding box center [511, 134] width 3 height 3
click at [515, 143] on li "Edit" at bounding box center [523, 145] width 31 height 9
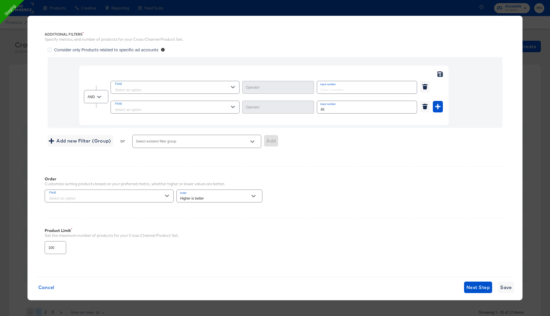
type input "Not Equal"
type input "Equal"
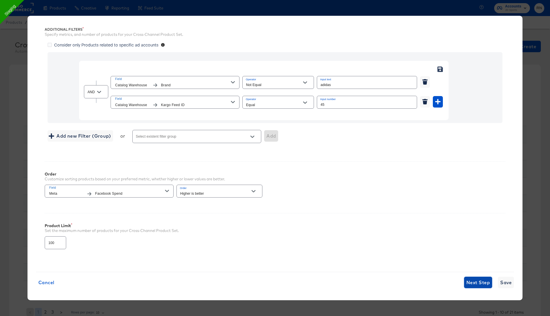
click at [477, 284] on span "Next Step" at bounding box center [479, 282] width 24 height 8
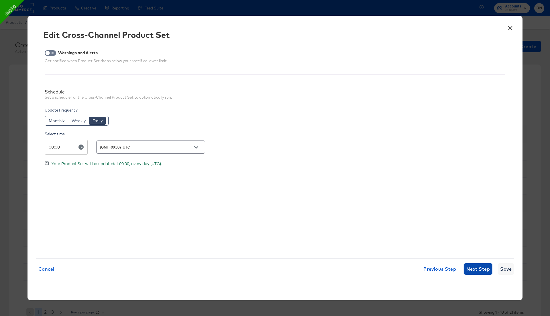
click at [477, 271] on span "Next Step" at bounding box center [479, 269] width 24 height 8
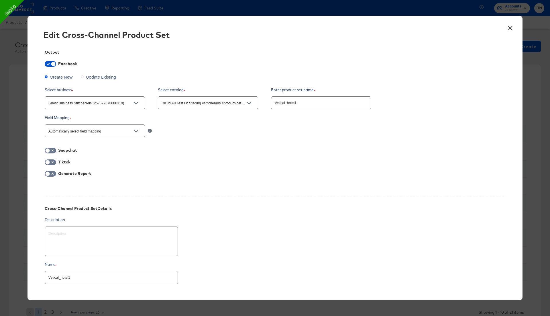
click at [104, 133] on input "Automatically select field mapping" at bounding box center [90, 131] width 86 height 7
click at [107, 120] on div "Field Mapping Automatically select field mapping" at bounding box center [275, 127] width 461 height 24
click at [51, 63] on input "checkbox" at bounding box center [53, 66] width 17 height 6
checkbox input "false"
type textarea "x"
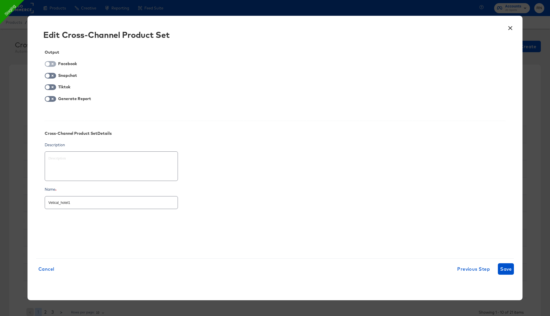
click at [51, 63] on input "checkbox" at bounding box center [47, 66] width 17 height 6
checkbox input "true"
type textarea "x"
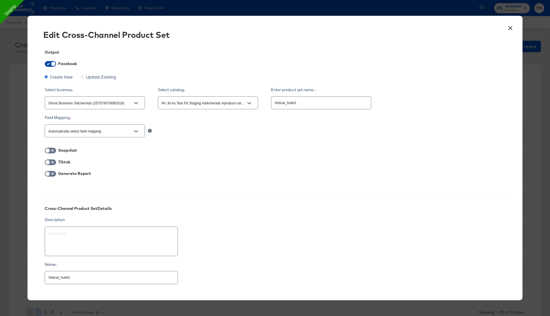
click at [51, 63] on input "checkbox" at bounding box center [53, 66] width 17 height 6
checkbox input "false"
type textarea "x"
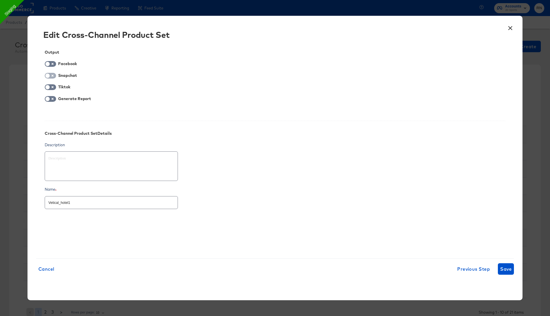
click at [54, 74] on input "checkbox" at bounding box center [47, 77] width 17 height 6
checkbox input "true"
type textarea "x"
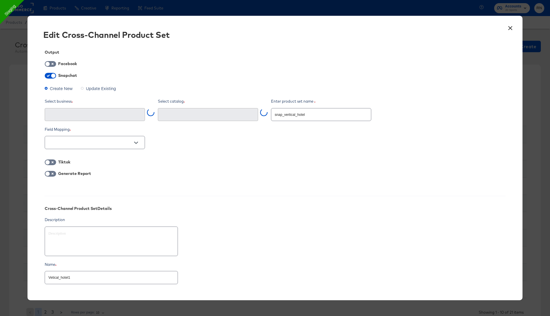
type input "RN_Hotel_snapchat_test (9c41384b-e41e-47d0-8ad1-1133edafc5f9)"
type input "StitcherAds (acae78e9-35c1-4a4f-9008-226a2b31ce5d)"
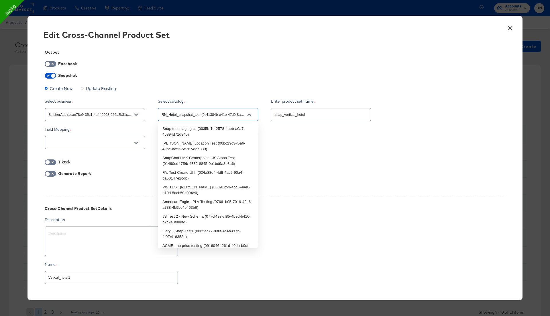
click at [184, 115] on input "RN_Hotel_snapchat_test (9c41384b-e41e-47d0-8ad1-1133edafc5f9)" at bounding box center [204, 115] width 86 height 7
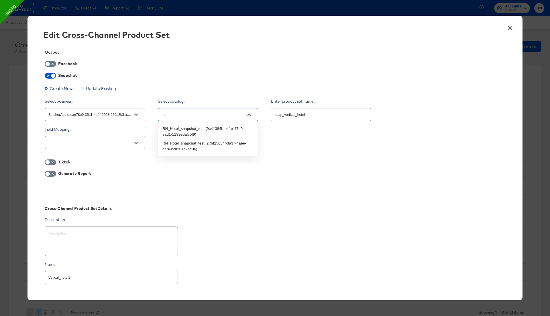
type input "hote"
click at [198, 146] on li "RN_Hotel_snapchat_test_2 (bf25854f-3a37-4aee-aef4-c2d201a2ae06)" at bounding box center [208, 146] width 100 height 15
type textarea "x"
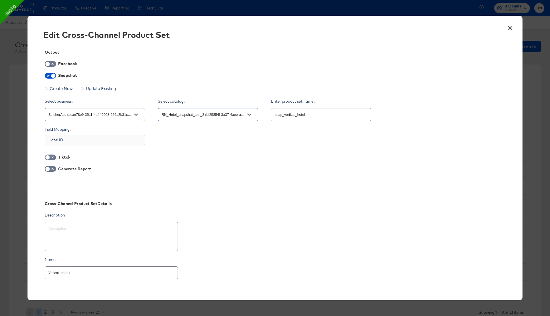
scroll to position [31, 0]
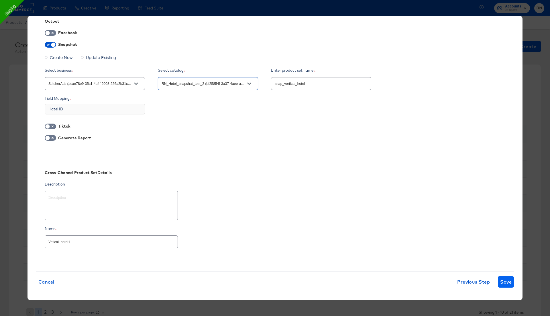
type input "RN_Hotel_snapchat_test_2 (bf25854f-3a37-4aee-aef4-c2d201a2ae06)"
click at [505, 283] on span "Save" at bounding box center [506, 282] width 11 height 8
type textarea "x"
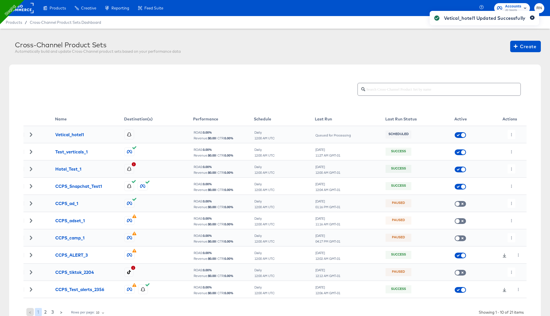
click at [533, 17] on icon "button" at bounding box center [533, 18] width 2 height 2
click at [512, 132] on button "button" at bounding box center [512, 134] width 8 height 9
click at [516, 148] on li "Edit" at bounding box center [523, 145] width 31 height 9
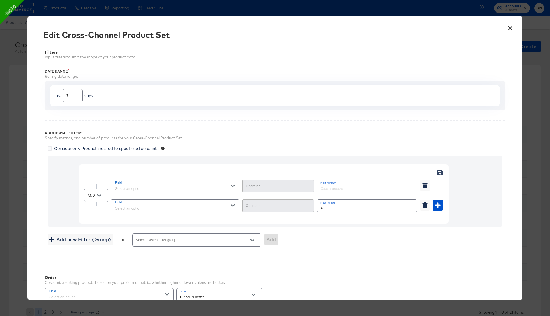
scroll to position [103, 0]
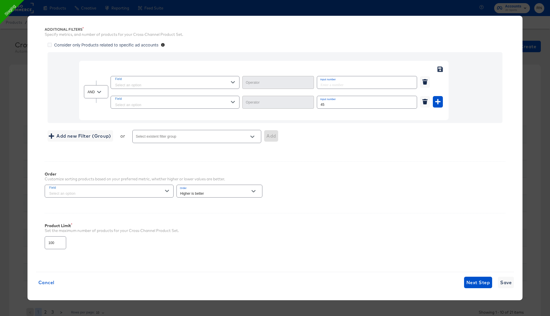
type input "Not Equal"
type input "Equal"
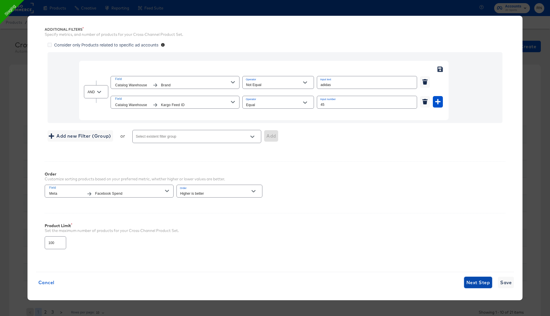
click at [475, 281] on span "Next Step" at bounding box center [479, 282] width 24 height 8
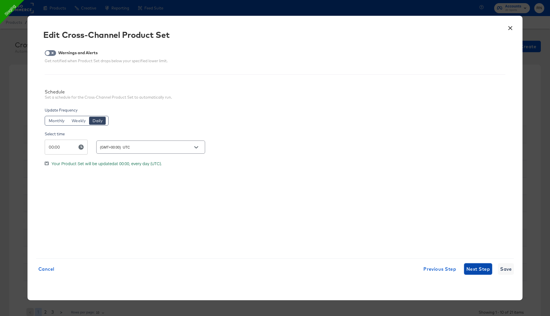
scroll to position [0, 0]
click at [475, 267] on span "Next Step" at bounding box center [479, 269] width 24 height 8
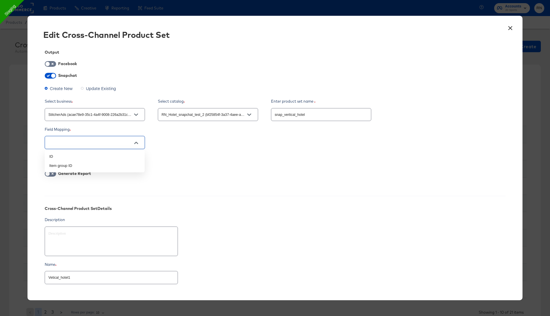
click at [115, 144] on input "text" at bounding box center [90, 142] width 86 height 7
click at [115, 140] on input "text" at bounding box center [90, 142] width 86 height 7
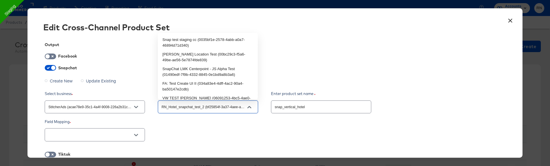
click at [229, 106] on input "RN_Hotel_snapchat_test_2 (bf25854f-3a37-4aee-aef4-c2d201a2ae06)" at bounding box center [204, 107] width 86 height 7
type textarea "x"
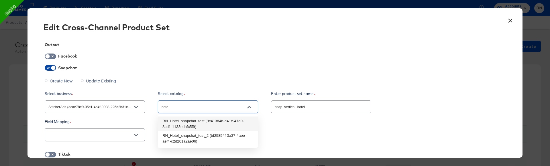
type input "RN_Hotel_snapchat_test_2 (bf25854f-3a37-4aee-aef4-c2d201a2ae06)"
click at [50, 68] on input "checkbox" at bounding box center [53, 70] width 17 height 6
checkbox input "false"
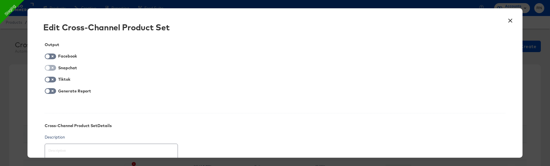
type textarea "x"
click at [50, 68] on input "checkbox" at bounding box center [47, 70] width 17 height 6
checkbox input "true"
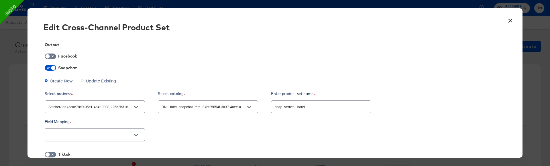
type textarea "x"
click at [52, 57] on input "checkbox" at bounding box center [47, 58] width 17 height 6
checkbox input "true"
type textarea "x"
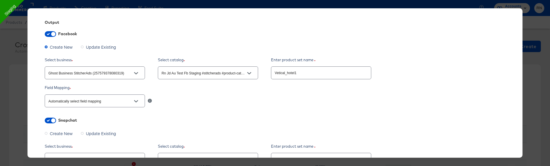
scroll to position [29, 0]
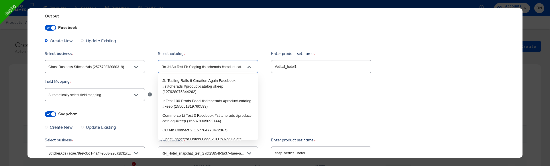
click at [186, 68] on input "Rn Jd Au Test Fb Staging #stitcherads #product-catalog #keep (1345107290101776)" at bounding box center [204, 67] width 86 height 7
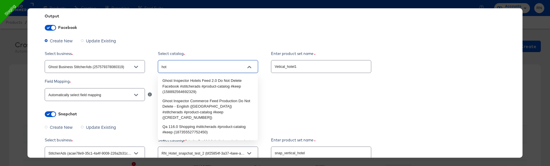
type input "hote"
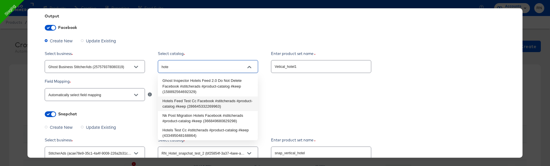
click at [192, 101] on li "Hotels Feed Test Cc Facebook #stitcherads #product-catalog #keep (2866453322699…" at bounding box center [208, 104] width 100 height 15
type textarea "x"
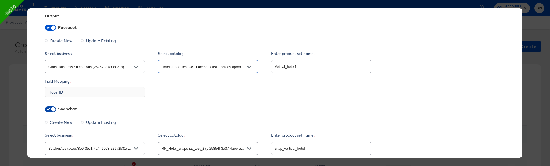
type input "Hotels Feed Test Cc Facebook #stitcherads #product-catalog #keep (2866453322699…"
click at [51, 110] on input "checkbox" at bounding box center [53, 111] width 17 height 6
checkbox input "false"
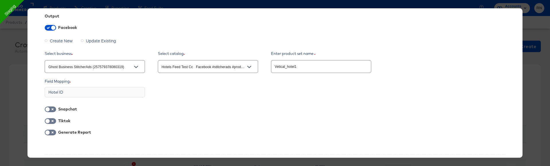
scroll to position [166, 0]
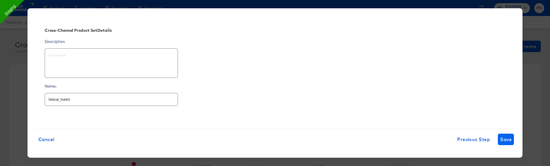
click at [505, 140] on span "Save" at bounding box center [506, 140] width 11 height 8
type textarea "x"
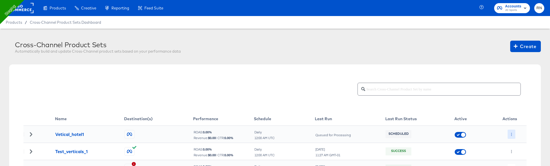
click at [511, 134] on icon "button" at bounding box center [511, 134] width 3 height 3
click at [517, 136] on li "Edit" at bounding box center [523, 135] width 31 height 9
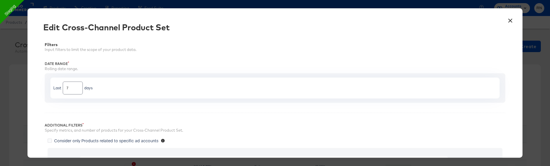
type input "Not Equal"
type input "Equal"
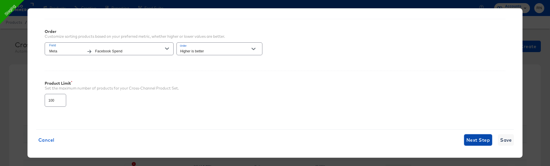
click at [474, 138] on span "Next Step" at bounding box center [479, 140] width 24 height 8
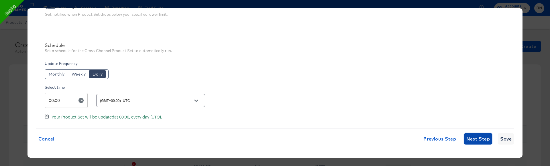
drag, startPoint x: 474, startPoint y: 136, endPoint x: 320, endPoint y: 163, distance: 156.2
click at [474, 136] on span "Next Step" at bounding box center [479, 139] width 24 height 8
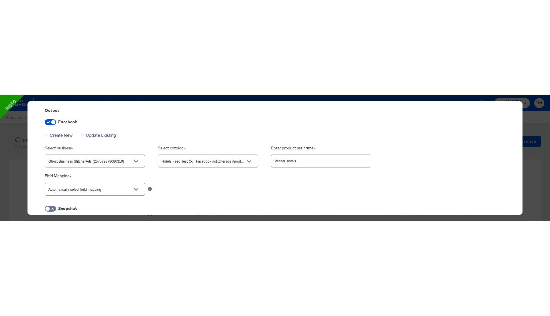
scroll to position [30, 0]
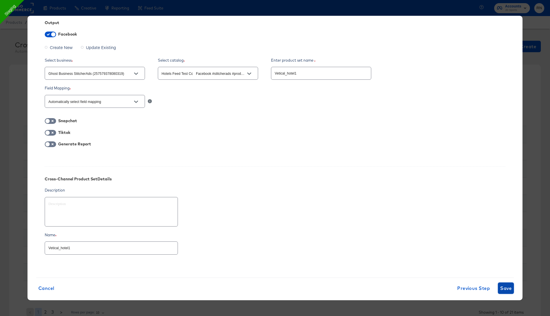
type textarea "x"
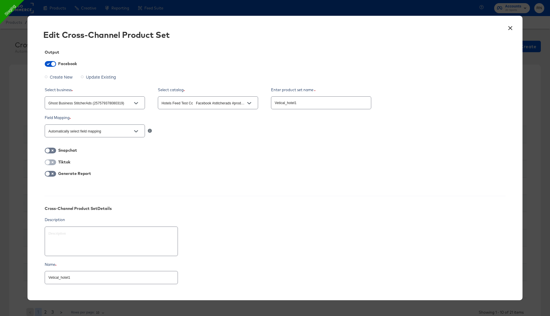
click at [54, 161] on input "checkbox" at bounding box center [47, 164] width 17 height 6
checkbox input "true"
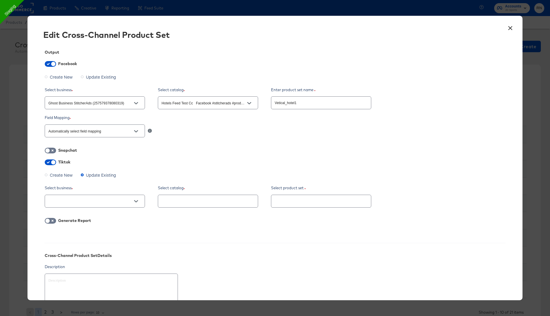
click at [242, 144] on div "Output Facebook Create New Update Existing Select business Ghost Business Stitc…" at bounding box center [275, 193] width 478 height 304
type textarea "x"
click at [509, 24] on button "×" at bounding box center [510, 27] width 10 height 10
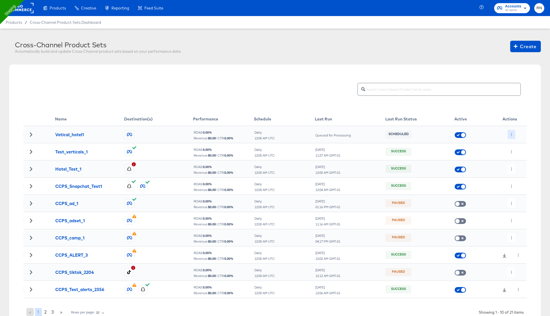
click at [510, 134] on button "button" at bounding box center [512, 134] width 8 height 9
click at [517, 143] on li "Edit" at bounding box center [523, 145] width 31 height 9
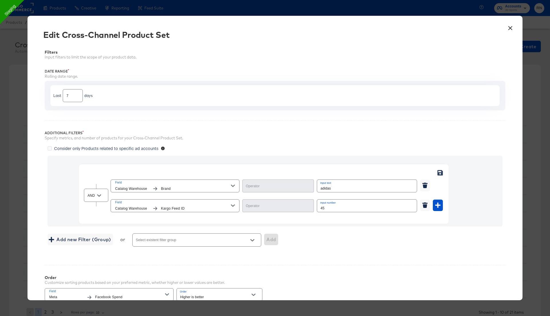
type input "Not Equal"
type input "Equal"
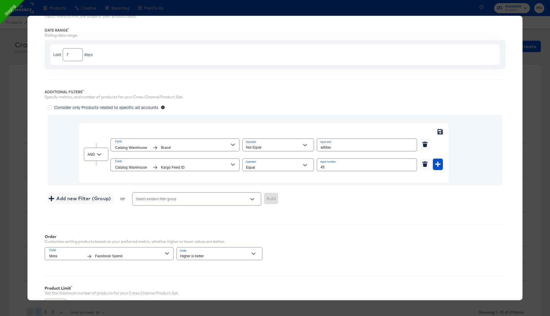
scroll to position [103, 0]
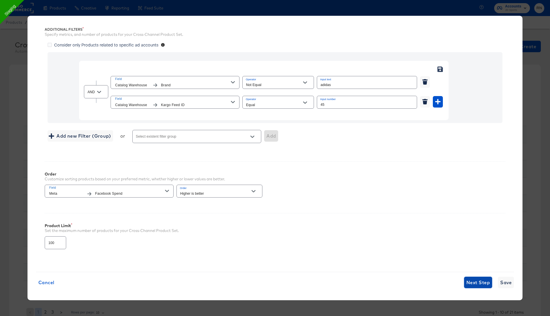
click at [481, 278] on span "Next Step" at bounding box center [479, 282] width 24 height 8
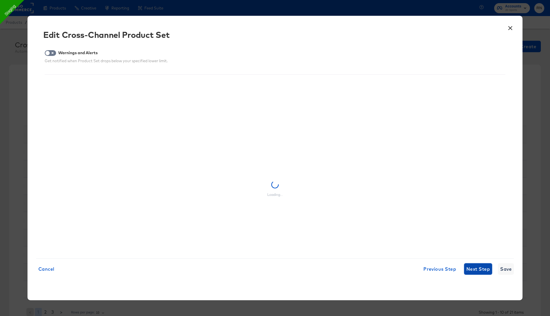
scroll to position [0, 0]
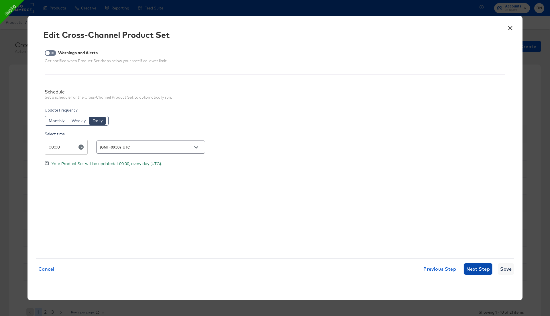
click at [478, 266] on span "Next Step" at bounding box center [479, 269] width 24 height 8
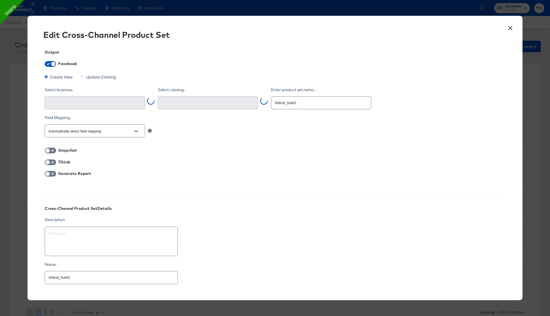
type input "Ghost Business StitcherAds (257579378080319)"
click at [180, 107] on div at bounding box center [208, 102] width 100 height 13
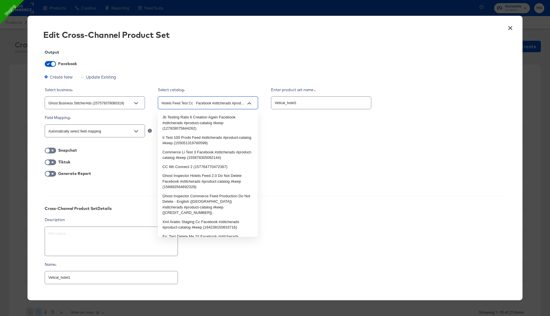
click at [181, 101] on input "Hotels Feed Test Cc Facebook #stitcherads #product-catalog #keep (2866453322699…" at bounding box center [204, 103] width 86 height 7
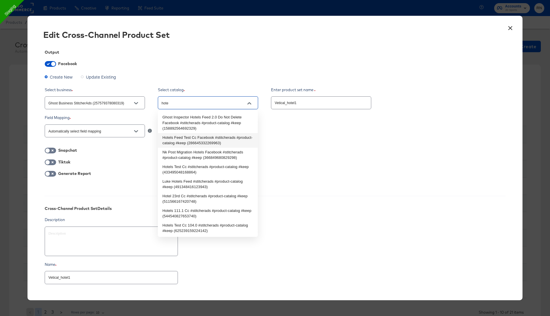
click at [183, 136] on li "Hotels Feed Test Cc Facebook #stitcherads #product-catalog #keep (2866453322699…" at bounding box center [208, 140] width 100 height 15
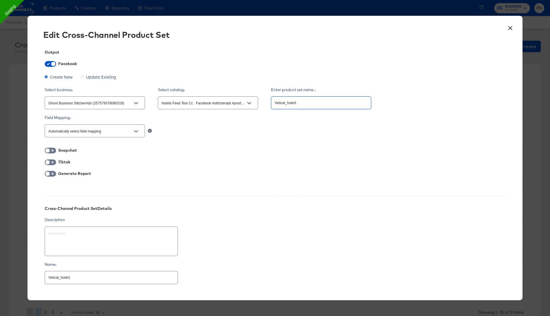
click at [287, 101] on input "Vetical_hotel1" at bounding box center [322, 100] width 100 height 12
click at [105, 130] on input "Automatically select field mapping" at bounding box center [90, 131] width 86 height 7
click at [212, 119] on div "Field Mapping" at bounding box center [275, 117] width 461 height 5
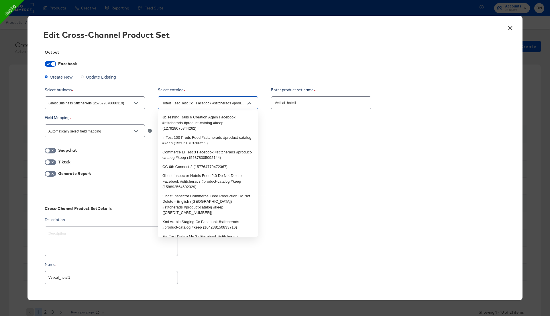
click at [203, 103] on input "Hotels Feed Test Cc Facebook #stitcherads #product-catalog #keep (2866453322699…" at bounding box center [204, 103] width 86 height 7
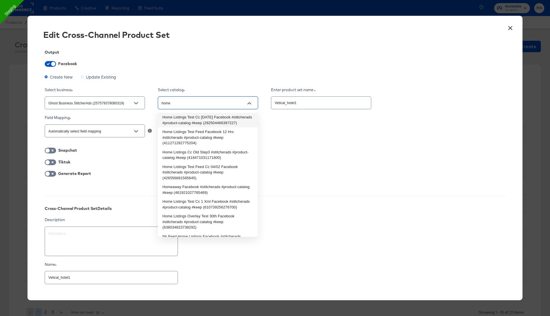
click at [203, 119] on li "Home Listings Test Cc [DATE] Facebook #stitcherads #product-catalog #keep (2825…" at bounding box center [208, 120] width 100 height 15
type input "Home Listings Test Cc [DATE] Facebook #stitcherads #product-catalog #keep (2825…"
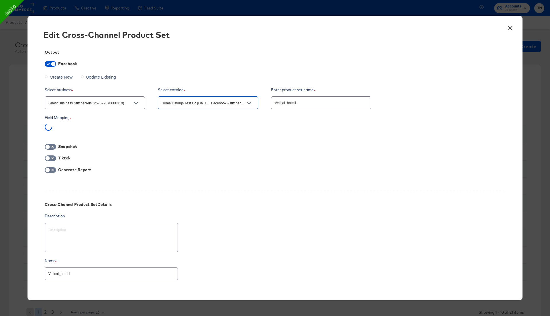
type textarea "x"
click at [198, 104] on input "Home Listings Test Cc [DATE] Facebook #stitcherads #product-catalog #keep (2825…" at bounding box center [204, 103] width 86 height 7
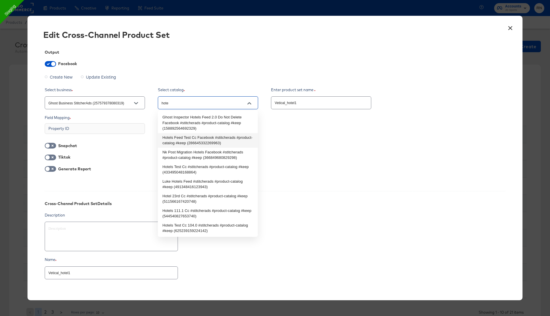
click at [192, 136] on li "Hotels Feed Test Cc Facebook #stitcherads #product-catalog #keep (2866453322699…" at bounding box center [208, 140] width 100 height 15
type input "Hotels Feed Test Cc Facebook #stitcherads #product-catalog #keep (2866453322699…"
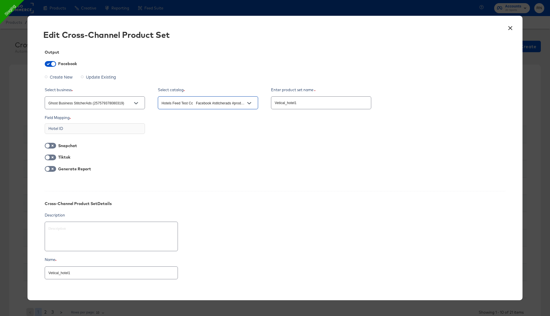
scroll to position [31, 0]
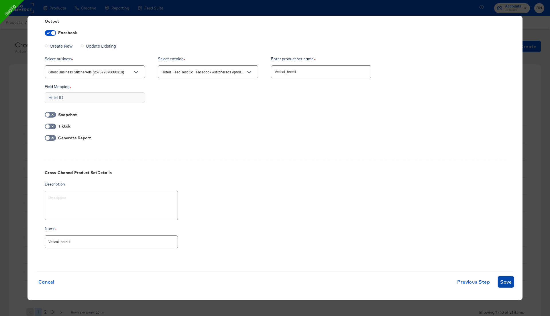
click at [506, 280] on span "Save" at bounding box center [506, 282] width 11 height 8
type textarea "x"
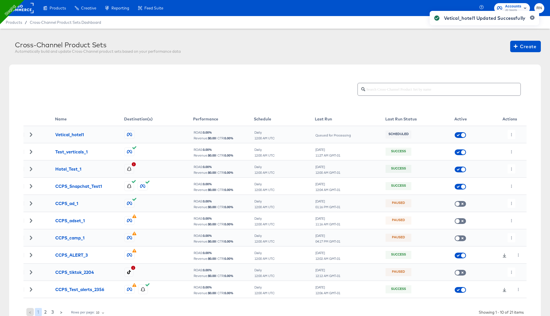
click at [531, 20] on div at bounding box center [530, 20] width 9 height 10
click at [533, 19] on button "button" at bounding box center [532, 17] width 5 height 4
click at [511, 134] on icon "button" at bounding box center [511, 134] width 3 height 3
click at [517, 147] on li "Edit" at bounding box center [523, 145] width 31 height 9
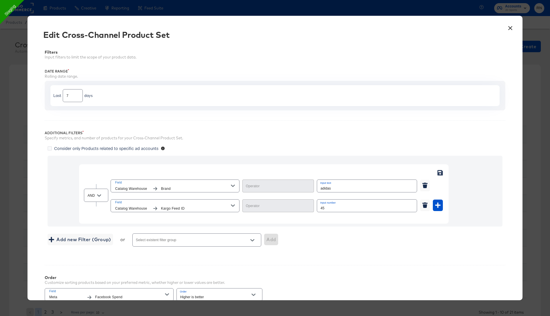
type input "Not Equal"
type input "Equal"
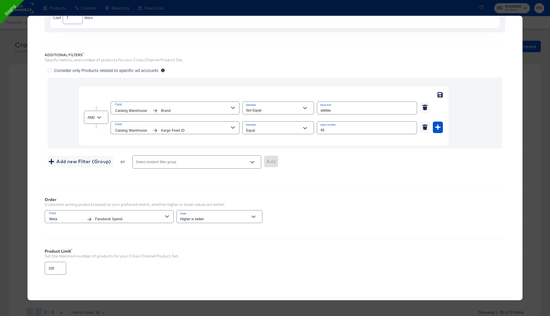
scroll to position [103, 0]
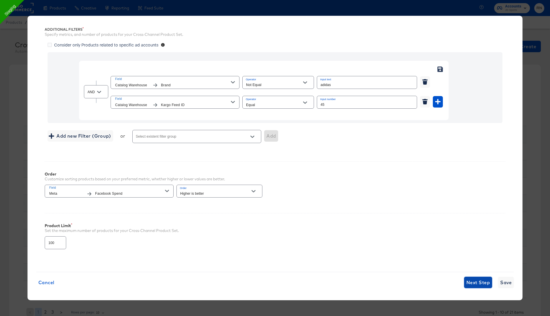
click at [467, 281] on span "Next Step" at bounding box center [479, 282] width 24 height 8
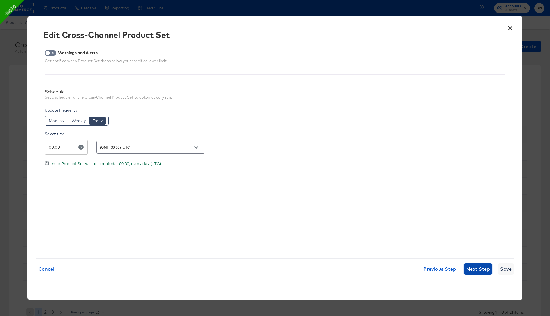
click at [469, 266] on span "Next Step" at bounding box center [479, 269] width 24 height 8
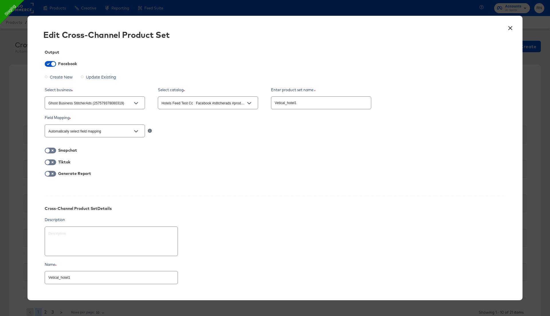
type textarea "x"
click at [511, 27] on button "×" at bounding box center [510, 27] width 10 height 10
